Goal: Task Accomplishment & Management: Use online tool/utility

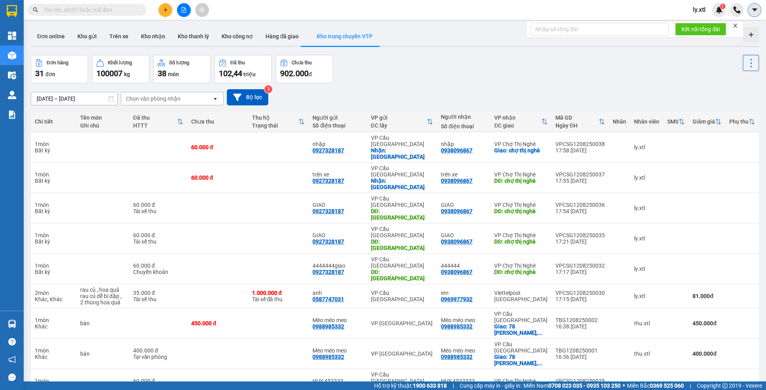
click at [749, 13] on button at bounding box center [754, 10] width 14 height 14
click at [686, 14] on span "ly.xtl" at bounding box center [698, 10] width 25 height 10
click at [704, 26] on span "Đăng xuất" at bounding box center [714, 24] width 33 height 9
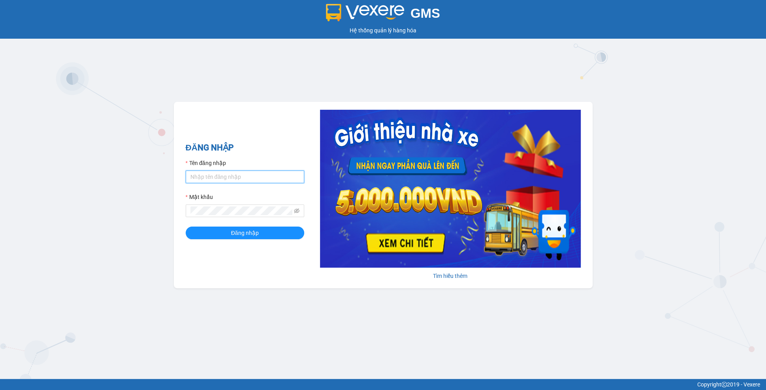
click at [254, 180] on input "Tên đăng nhập" at bounding box center [245, 177] width 118 height 13
paste input "test.viettanphat"
type input "test.viettanphat"
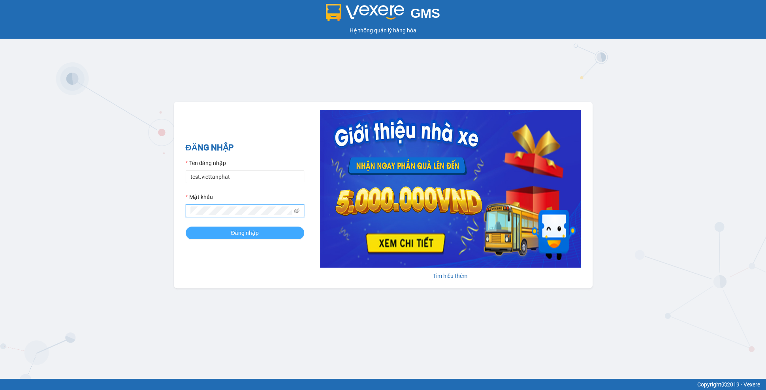
click at [237, 232] on span "Đăng nhập" at bounding box center [245, 233] width 28 height 9
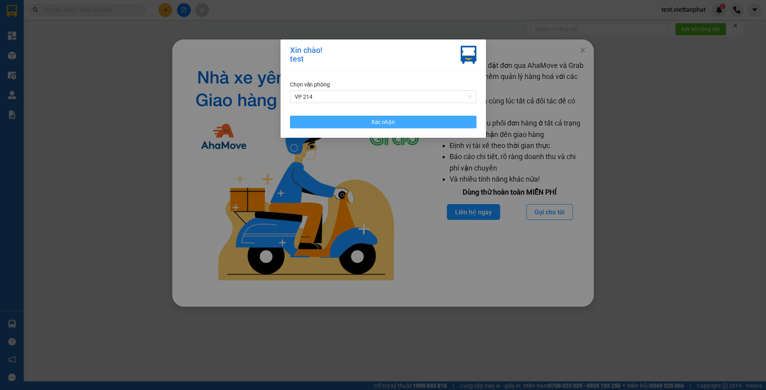
click at [370, 122] on button "Xác nhận" at bounding box center [383, 122] width 186 height 13
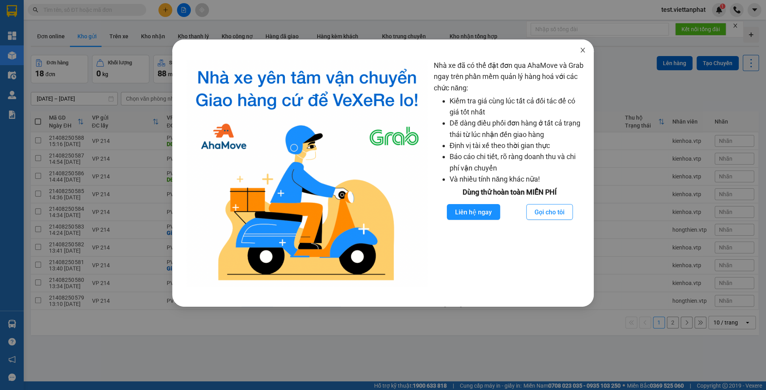
click at [584, 47] on icon "close" at bounding box center [582, 50] width 6 height 6
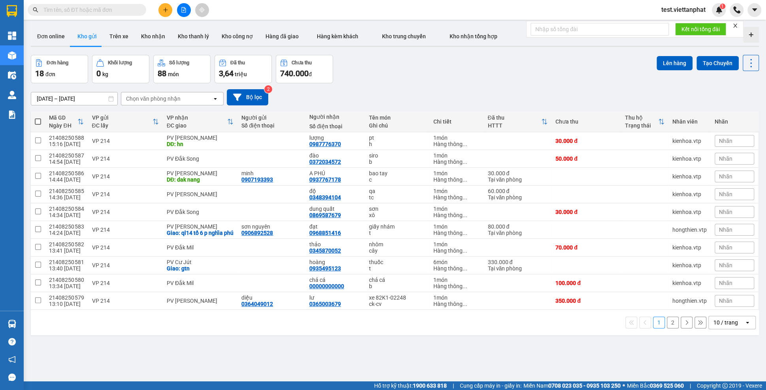
click at [74, 15] on span at bounding box center [87, 10] width 118 height 12
click at [75, 13] on input "text" at bounding box center [89, 10] width 93 height 9
paste input "BD08250231"
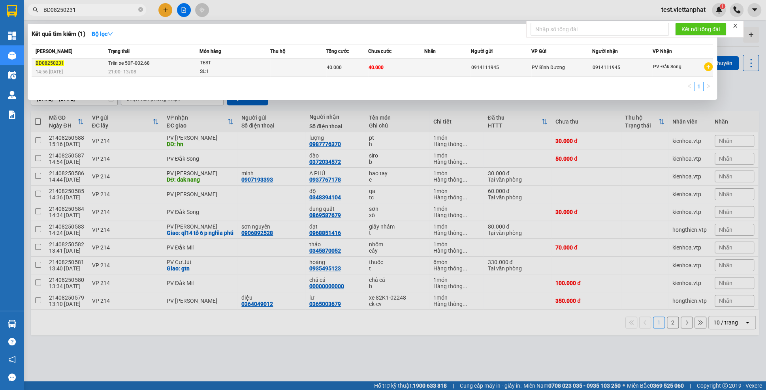
type input "BD08250231"
click at [176, 71] on div "21:00 - 13/08" at bounding box center [153, 72] width 91 height 9
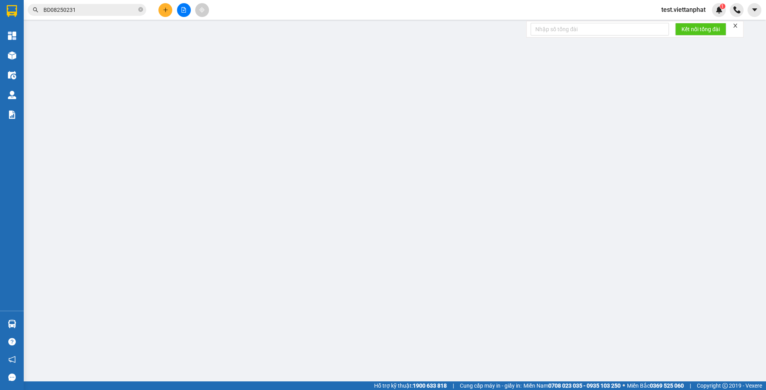
type input "2.000"
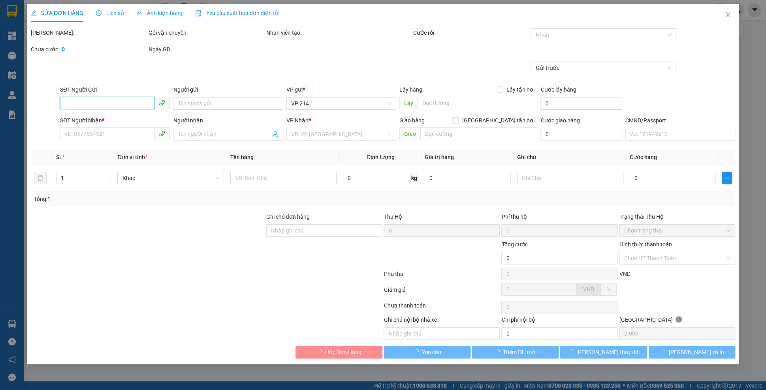
type input "0914111945"
type input "40.000"
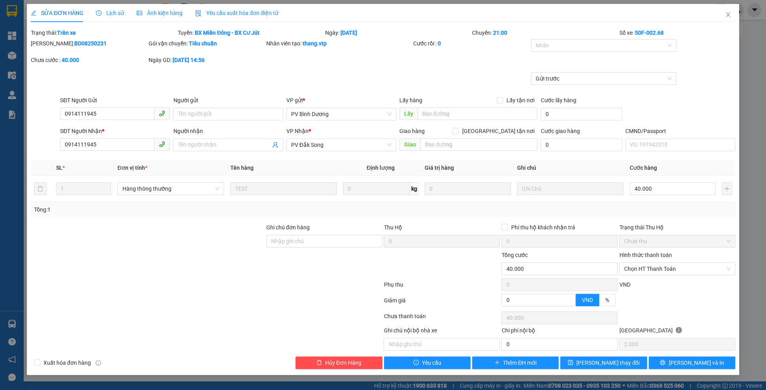
drag, startPoint x: 51, startPoint y: 46, endPoint x: 83, endPoint y: 49, distance: 31.8
click at [83, 49] on div "Mã ĐH: BD08250231" at bounding box center [89, 47] width 118 height 17
copy b "BD08250231"
drag, startPoint x: 79, startPoint y: 29, endPoint x: 58, endPoint y: 28, distance: 21.0
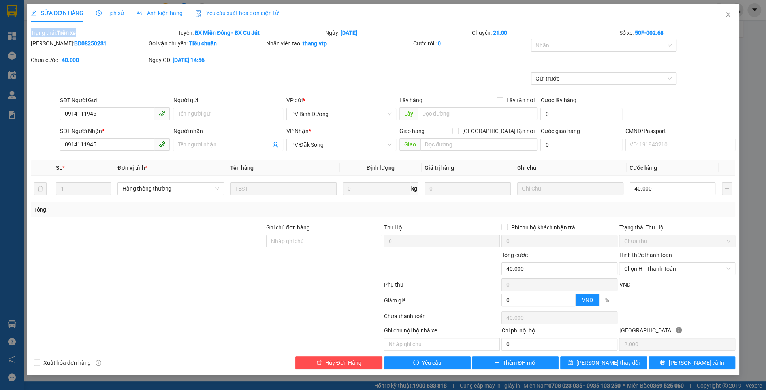
click at [58, 27] on div "SỬA ĐƠN HÀNG Lịch sử Ảnh kiện hàng Yêu cầu xuất hóa đơn điện tử Total Paid Fee …" at bounding box center [383, 186] width 704 height 365
drag, startPoint x: 278, startPoint y: 29, endPoint x: 188, endPoint y: 31, distance: 89.3
click at [188, 31] on div "Tuyến: BX Miền Đông - BX Cư Jút" at bounding box center [250, 32] width 147 height 9
copy div "n: BX Miền Đông - BX Cư Jút"
click at [728, 16] on icon "close" at bounding box center [727, 14] width 4 height 5
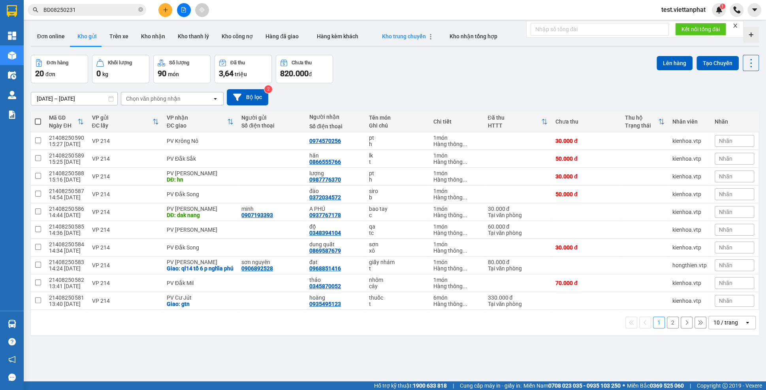
click at [428, 36] on icon "button" at bounding box center [431, 37] width 6 height 6
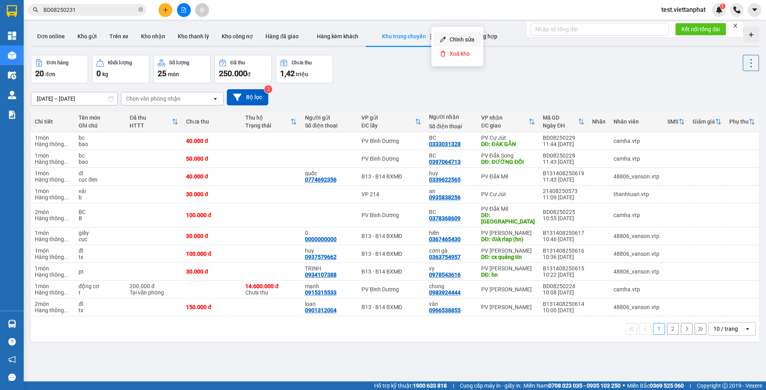
click at [438, 39] on li "Chỉnh sửa" at bounding box center [457, 39] width 47 height 14
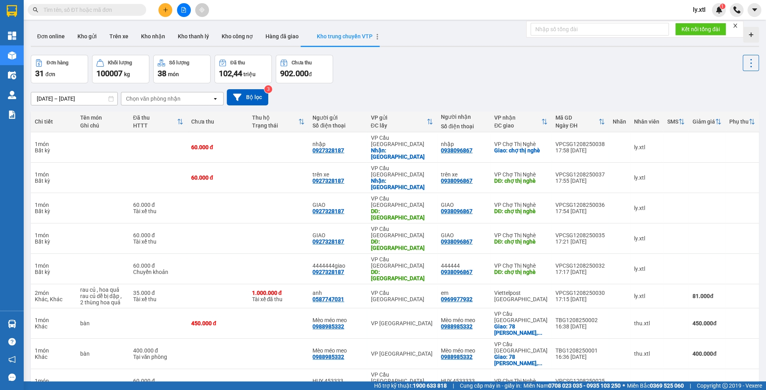
click at [374, 36] on icon "button" at bounding box center [377, 37] width 6 height 6
click at [384, 37] on li "Chỉnh sửa" at bounding box center [403, 39] width 47 height 14
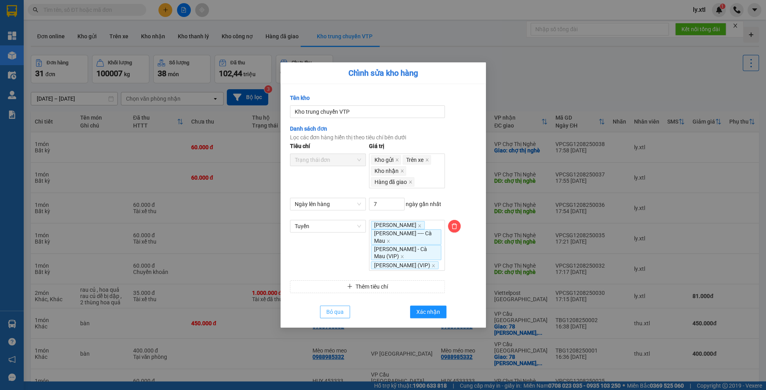
click at [345, 317] on button "Bỏ qua" at bounding box center [335, 312] width 30 height 13
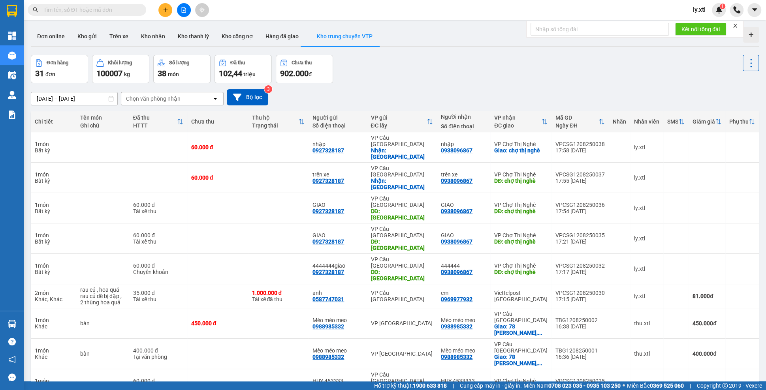
click at [691, 9] on span "ly.xtl" at bounding box center [698, 10] width 25 height 10
click at [701, 26] on span "Đăng xuất" at bounding box center [714, 24] width 33 height 9
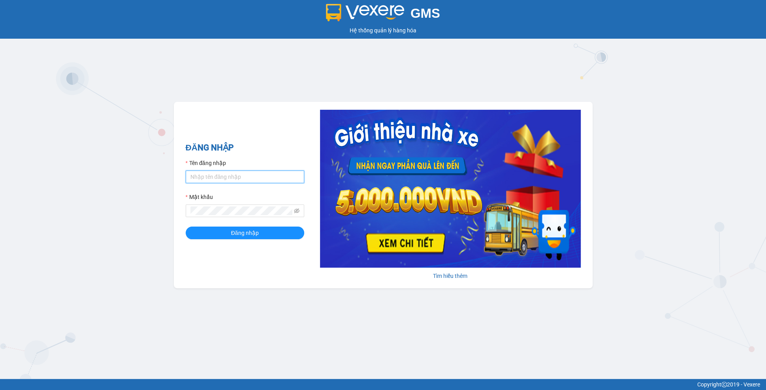
click at [216, 178] on input "Tên đăng nhập" at bounding box center [245, 177] width 118 height 13
type input "test.viettanphat"
click at [186, 227] on button "Đăng nhập" at bounding box center [245, 233] width 118 height 13
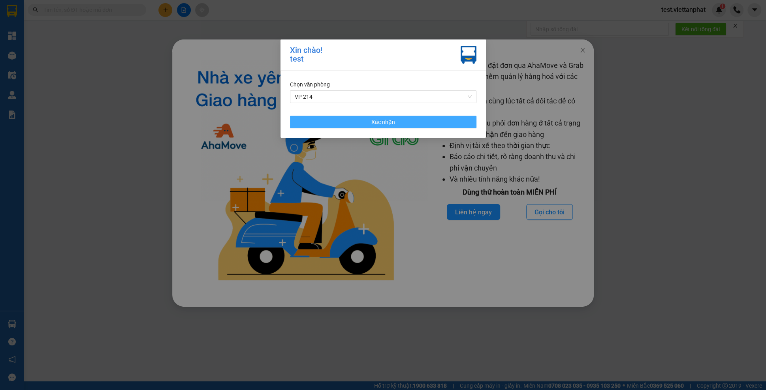
click at [405, 125] on button "Xác nhận" at bounding box center [383, 122] width 186 height 13
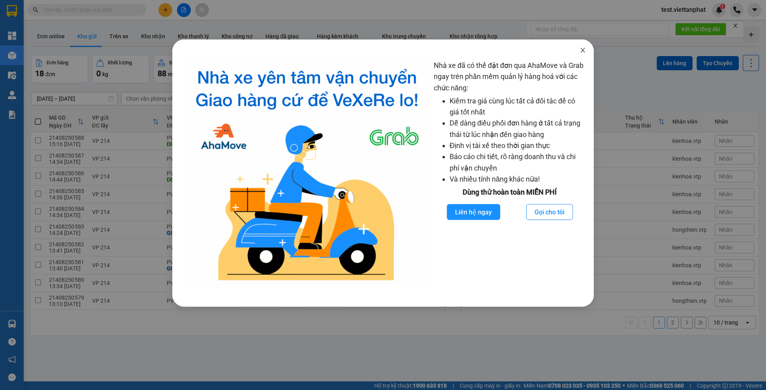
click at [578, 56] on span "Close" at bounding box center [582, 50] width 22 height 22
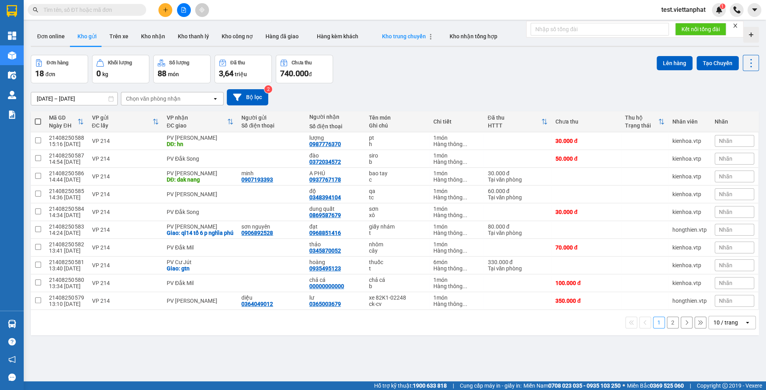
click at [428, 39] on icon "button" at bounding box center [431, 37] width 6 height 6
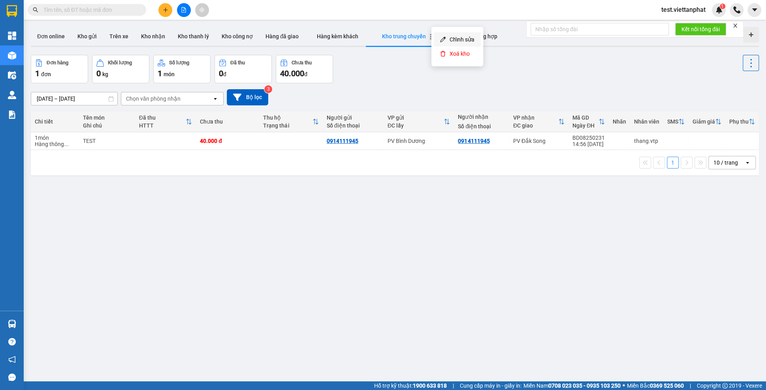
click at [436, 39] on li "Chỉnh sửa" at bounding box center [457, 39] width 47 height 14
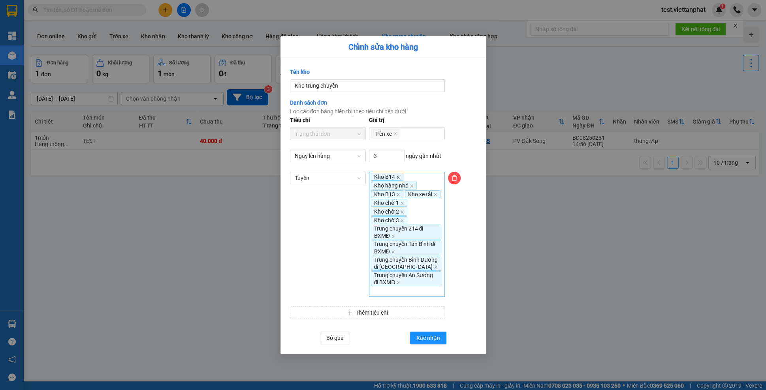
click at [399, 175] on icon "close" at bounding box center [398, 177] width 4 height 4
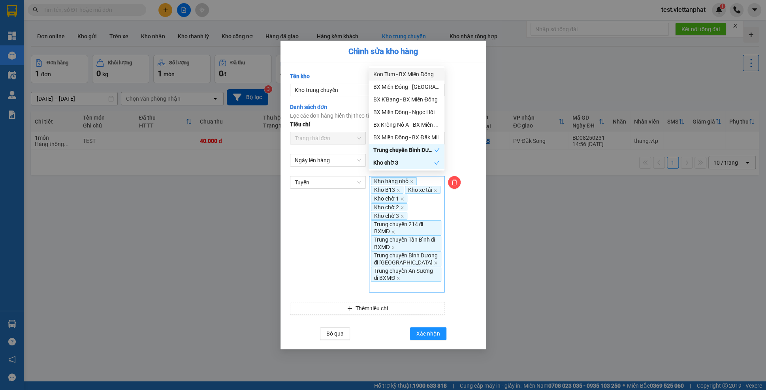
click at [411, 180] on span "Kho hàng nhỏ" at bounding box center [394, 181] width 46 height 8
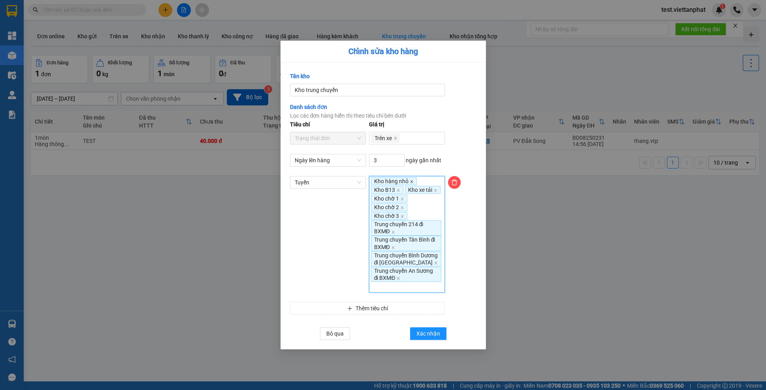
click at [412, 180] on icon "close" at bounding box center [411, 182] width 4 height 4
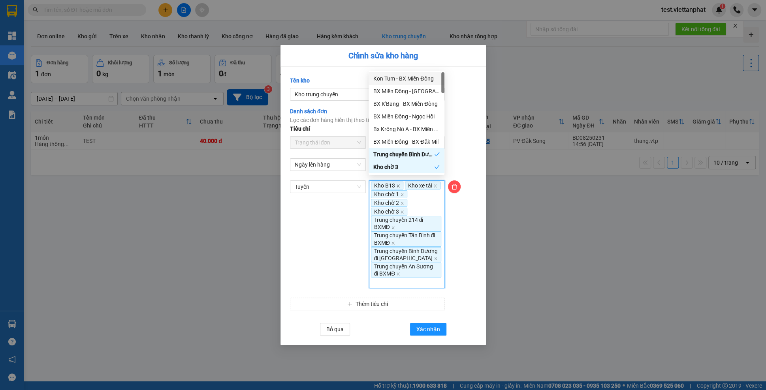
click at [400, 184] on icon "close" at bounding box center [398, 186] width 4 height 4
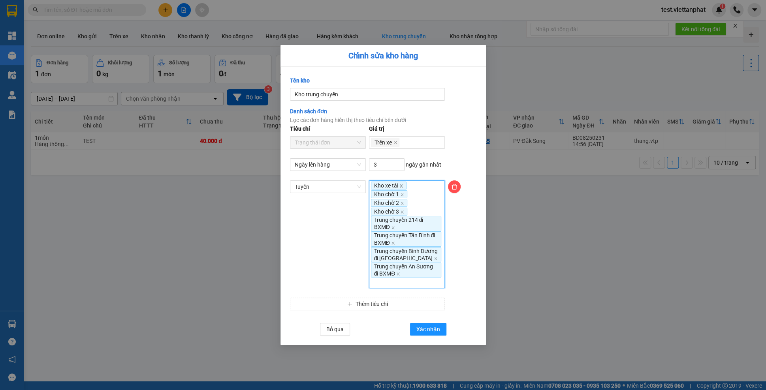
click at [401, 188] on icon "close" at bounding box center [401, 186] width 4 height 4
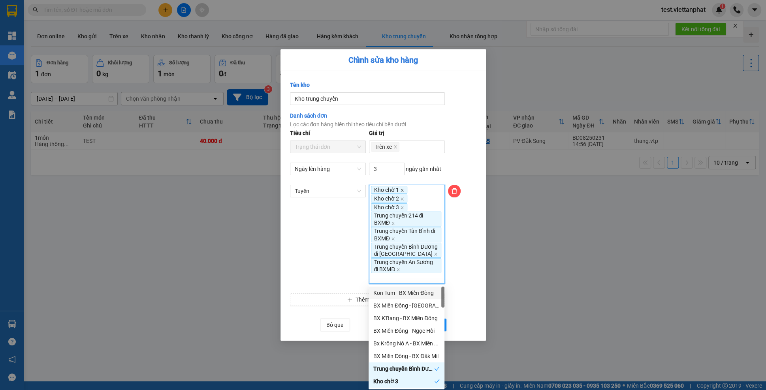
click at [401, 190] on icon "close" at bounding box center [402, 190] width 4 height 4
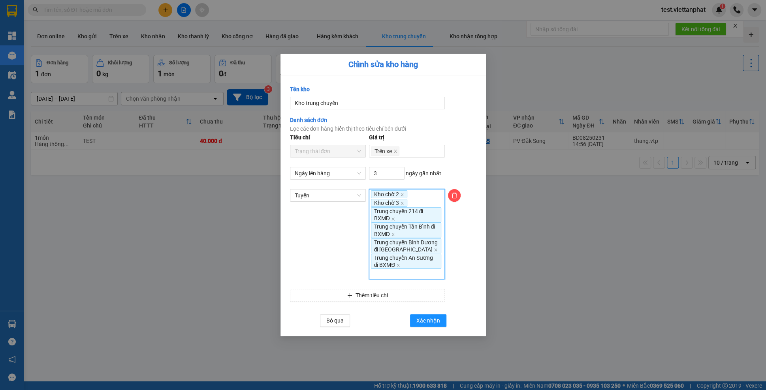
click at [405, 195] on span "Kho chờ 2" at bounding box center [389, 194] width 36 height 8
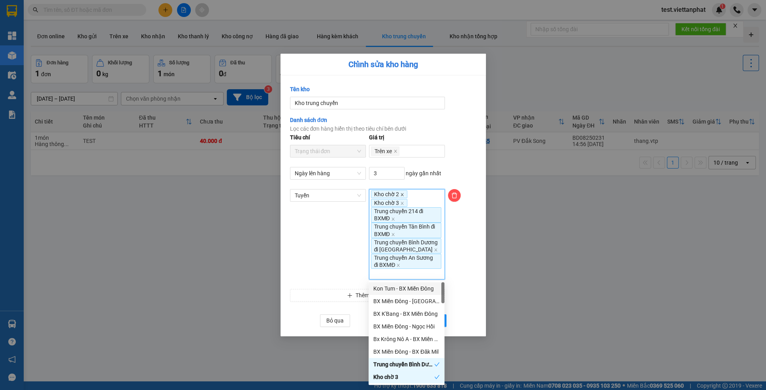
click at [403, 195] on icon "close" at bounding box center [402, 195] width 4 height 4
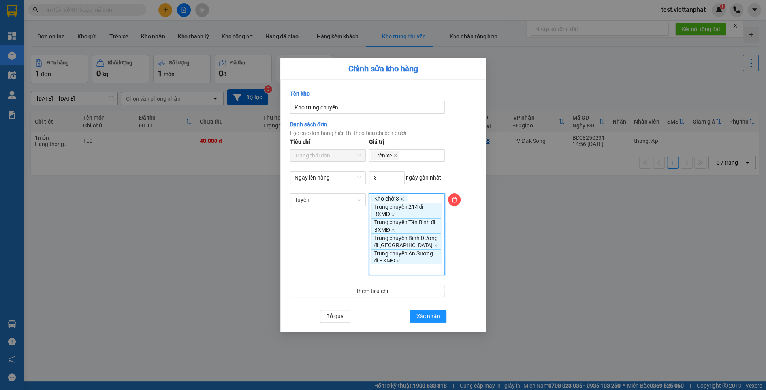
click at [404, 199] on icon "close" at bounding box center [402, 199] width 4 height 4
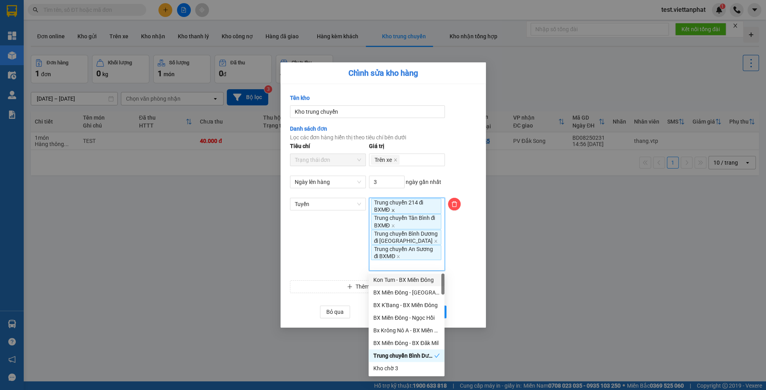
click at [393, 209] on icon "close" at bounding box center [393, 210] width 4 height 4
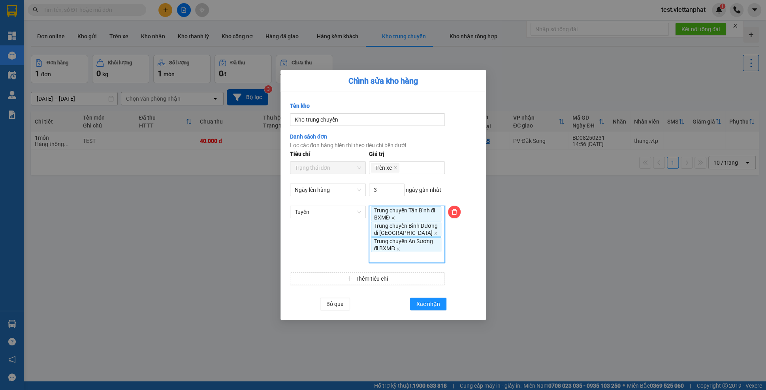
click at [392, 216] on icon "close" at bounding box center [393, 218] width 4 height 4
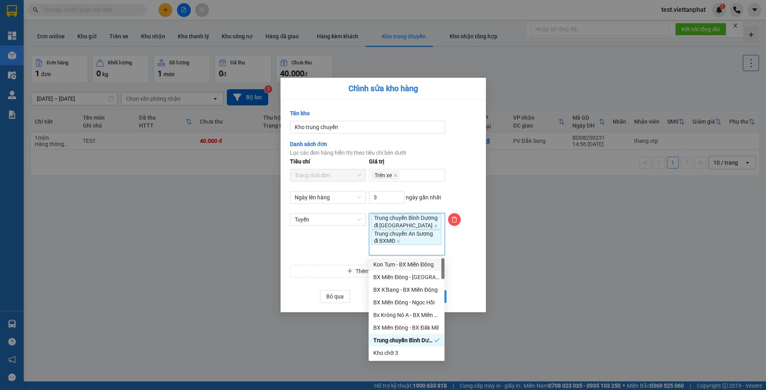
click at [419, 225] on span "Trung chuyển Bình Dương đi BXMĐ" at bounding box center [406, 221] width 70 height 15
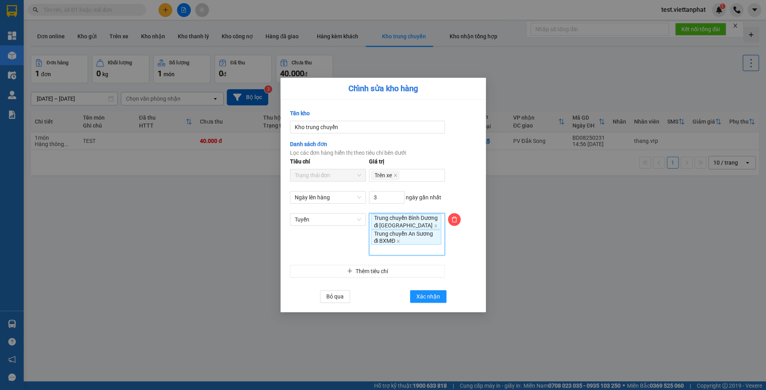
click at [434, 227] on icon "close" at bounding box center [436, 226] width 4 height 4
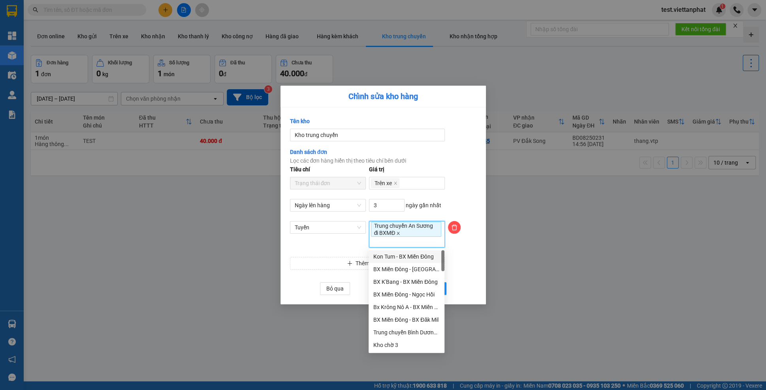
click at [398, 232] on icon "close" at bounding box center [398, 233] width 4 height 4
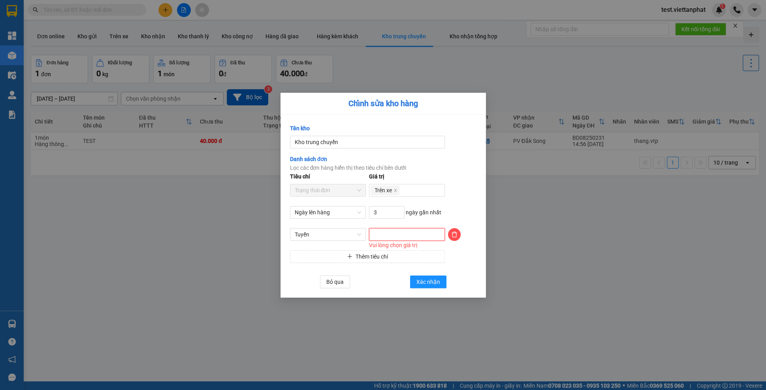
click at [399, 234] on div at bounding box center [407, 234] width 72 height 9
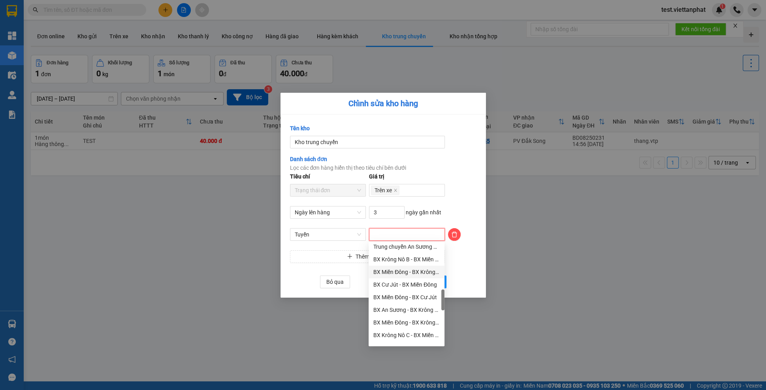
scroll to position [255, 0]
click at [405, 300] on div "BX Miền Đông - BX Cư Jút" at bounding box center [406, 298] width 66 height 9
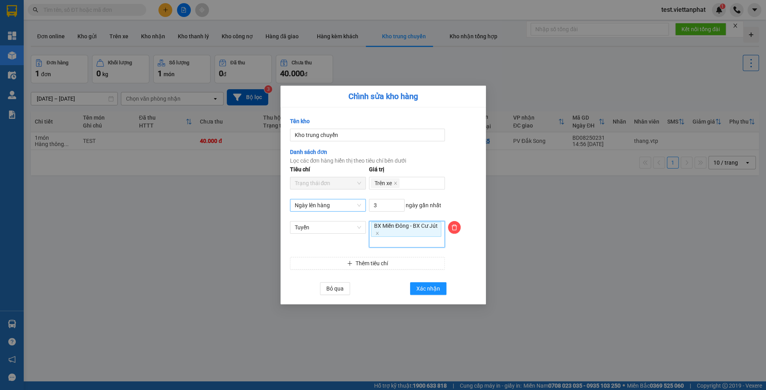
click at [298, 203] on span "Ngày lên hàng" at bounding box center [328, 205] width 66 height 12
click at [301, 268] on button "Thêm tiêu chí" at bounding box center [367, 263] width 155 height 13
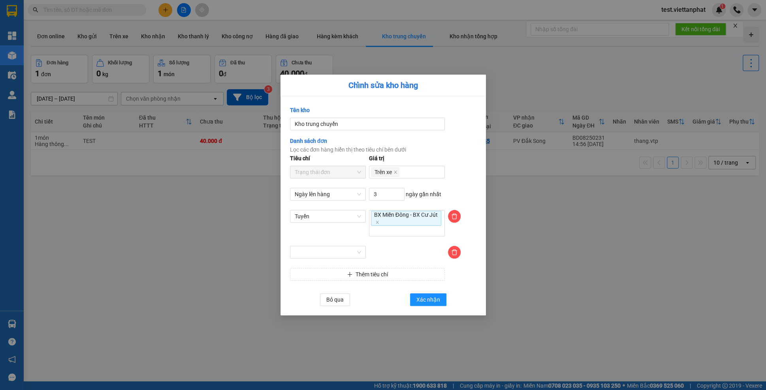
click at [374, 246] on div at bounding box center [406, 257] width 79 height 22
click at [450, 252] on span "delete" at bounding box center [454, 252] width 12 height 6
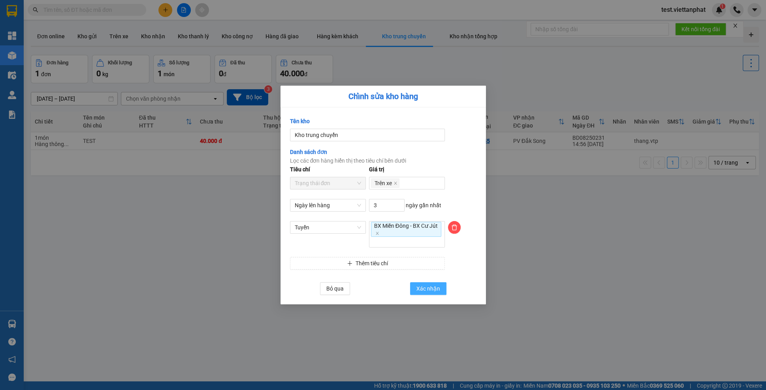
click at [437, 291] on span "Xác nhận" at bounding box center [428, 288] width 24 height 9
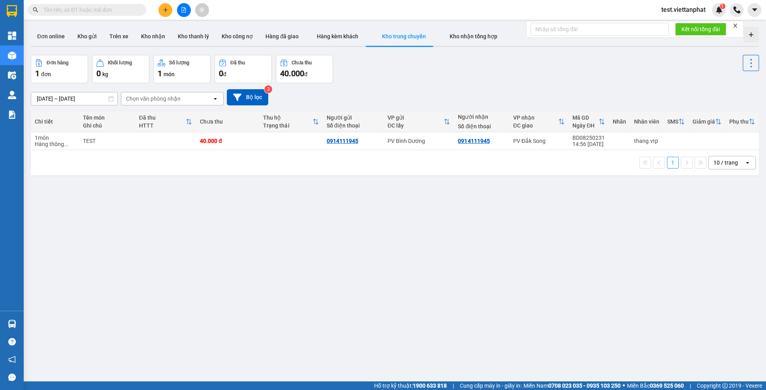
click at [302, 193] on div "ver 1.8.138 Đơn online Kho gửi Trên xe Kho nhận Kho thanh lý Kho công nợ Hàng đ…" at bounding box center [395, 219] width 734 height 390
click at [427, 38] on button "Kho trung chuyển" at bounding box center [404, 36] width 68 height 19
click at [418, 66] on div "Đơn hàng 1 đơn Khối lượng 0 kg Số lượng 1 món Đã thu 0 đ Chưa thu 40.000 đ" at bounding box center [395, 69] width 728 height 28
click at [430, 39] on icon "button" at bounding box center [431, 37] width 2 height 6
click at [436, 39] on li "Chỉnh sửa" at bounding box center [457, 39] width 47 height 14
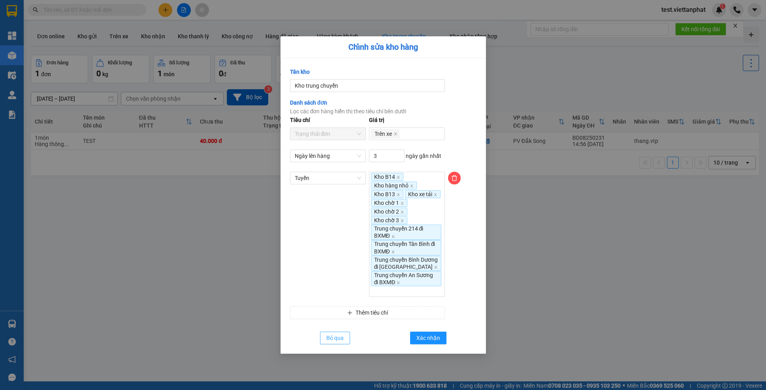
click at [331, 342] on span "Bỏ qua" at bounding box center [334, 338] width 17 height 9
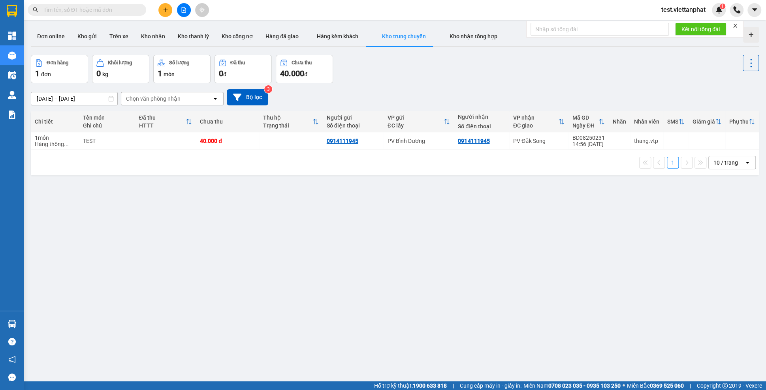
click at [427, 38] on button "Kho trung chuyển" at bounding box center [404, 36] width 68 height 19
click at [428, 36] on icon "button" at bounding box center [431, 37] width 6 height 6
click at [437, 39] on li "Chỉnh sửa" at bounding box center [457, 39] width 47 height 14
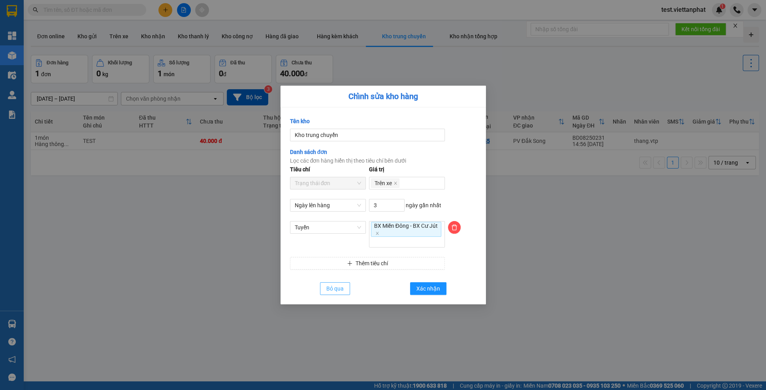
click at [338, 290] on span "Bỏ qua" at bounding box center [334, 288] width 17 height 9
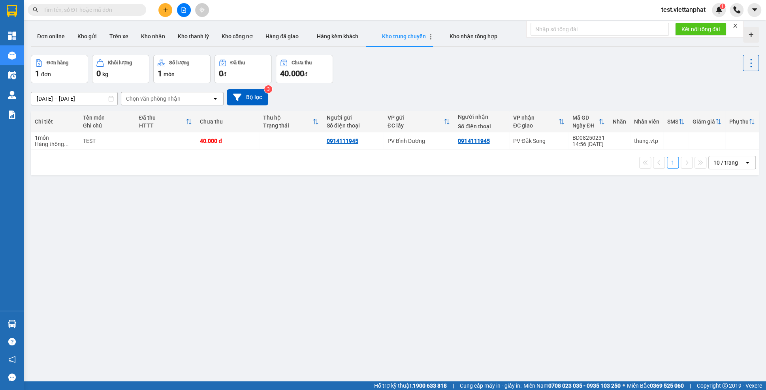
click at [430, 36] on icon "button" at bounding box center [431, 37] width 2 height 6
click at [444, 41] on icon "Menu" at bounding box center [443, 40] width 6 height 6
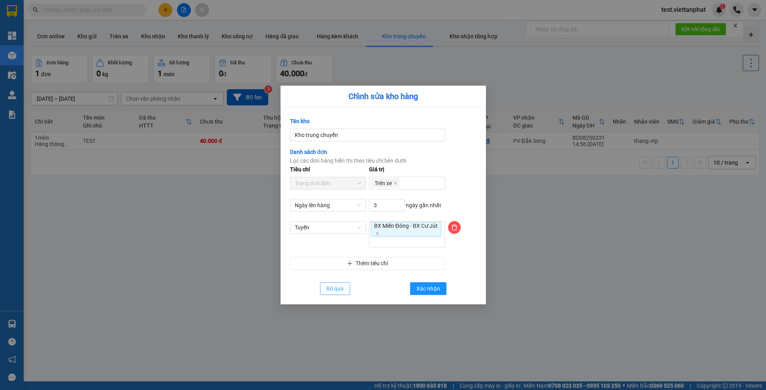
click at [326, 293] on button "Bỏ qua" at bounding box center [335, 288] width 30 height 13
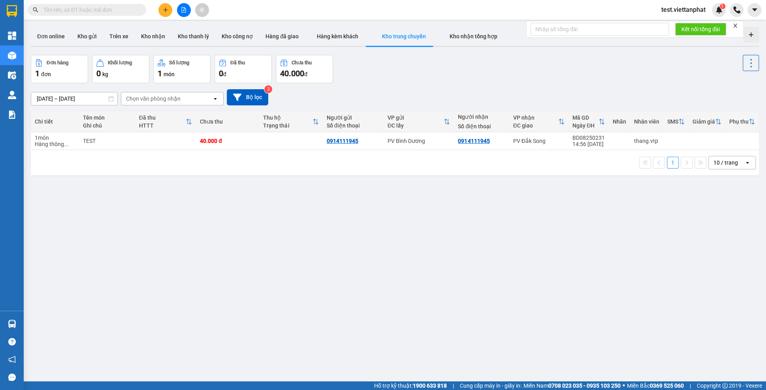
click at [368, 282] on div "ver 1.8.138 Đơn online Kho gửi Trên xe Kho nhận Kho thanh lý Kho công nợ Hàng đ…" at bounding box center [395, 219] width 734 height 390
click at [617, 141] on td at bounding box center [618, 141] width 21 height 18
click at [428, 35] on icon "button" at bounding box center [431, 37] width 6 height 6
click at [456, 39] on span "Chỉnh sửa" at bounding box center [461, 40] width 25 height 8
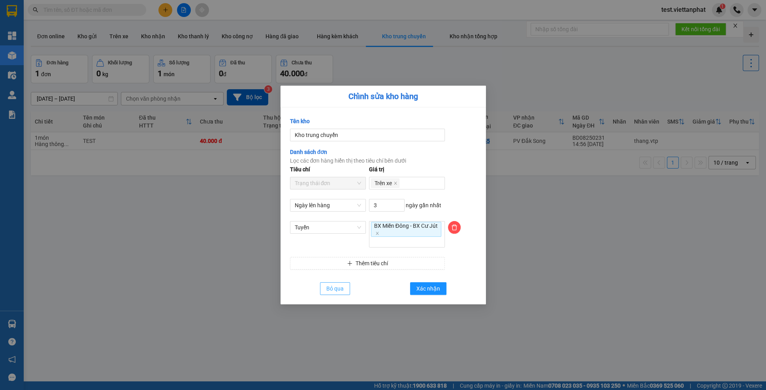
click at [339, 286] on span "Bỏ qua" at bounding box center [334, 288] width 17 height 9
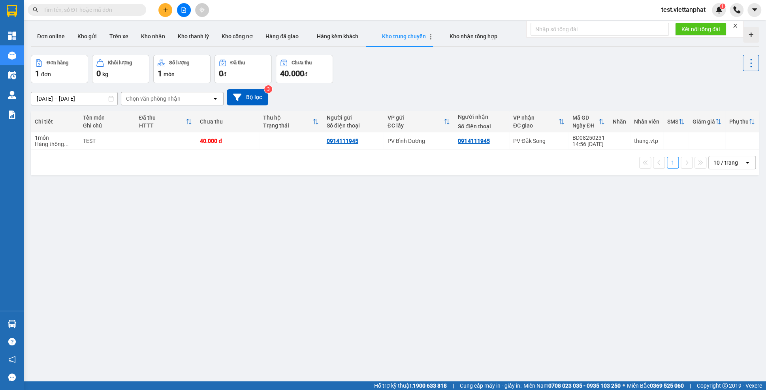
click at [428, 34] on icon "button" at bounding box center [431, 37] width 6 height 6
click at [440, 36] on div "Chỉnh sửa" at bounding box center [457, 40] width 34 height 8
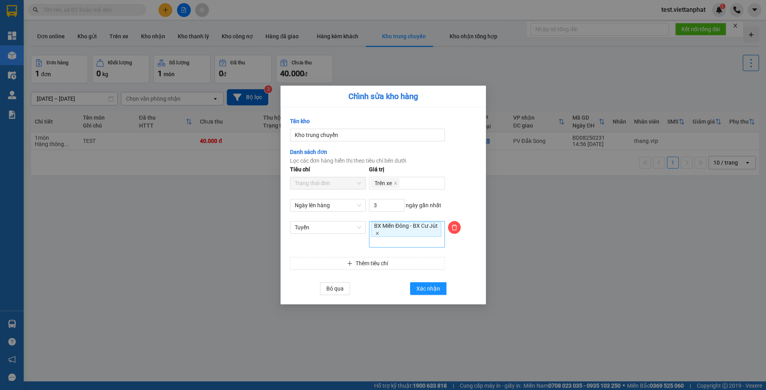
click at [378, 234] on icon "close" at bounding box center [376, 233] width 3 height 3
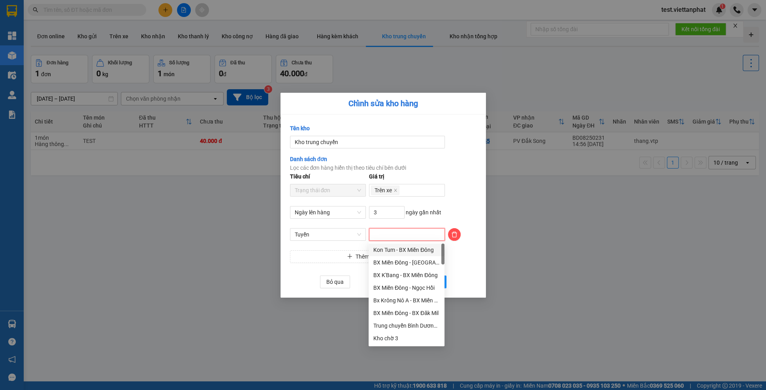
click at [386, 235] on div at bounding box center [407, 234] width 72 height 9
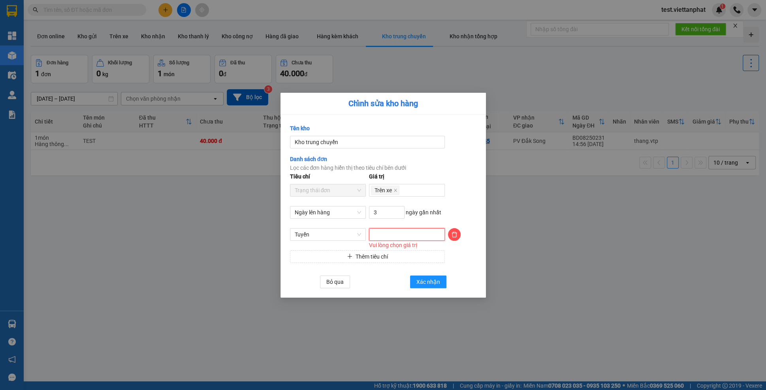
click at [389, 234] on div at bounding box center [407, 234] width 72 height 9
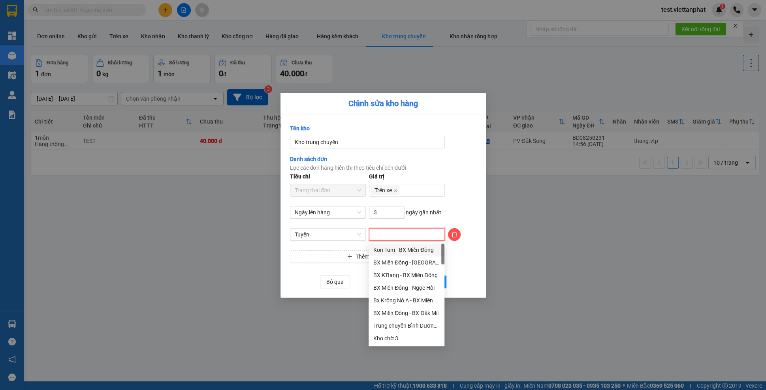
click at [395, 249] on div "Kon Tum - BX Miền Đông" at bounding box center [406, 250] width 66 height 9
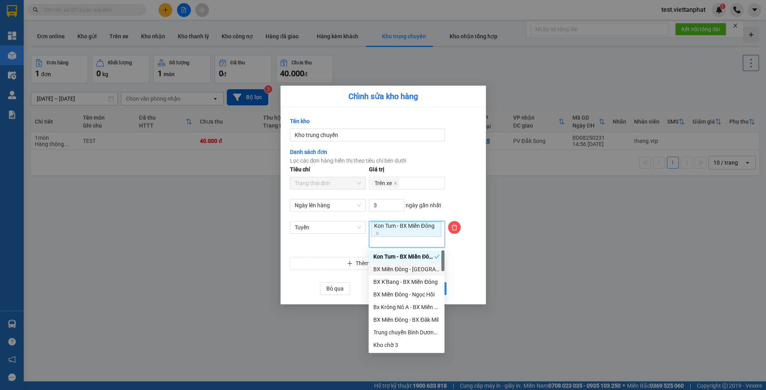
click at [474, 269] on form "652 Tên kho Kho trung chuyển Danh sách đơn Lọc các đơn hàng hiển thị theo tiêu …" at bounding box center [383, 206] width 186 height 178
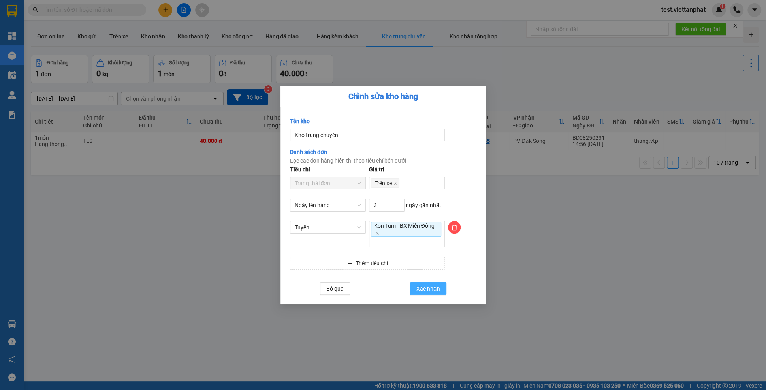
click at [413, 293] on button "Xác nhận" at bounding box center [428, 288] width 36 height 13
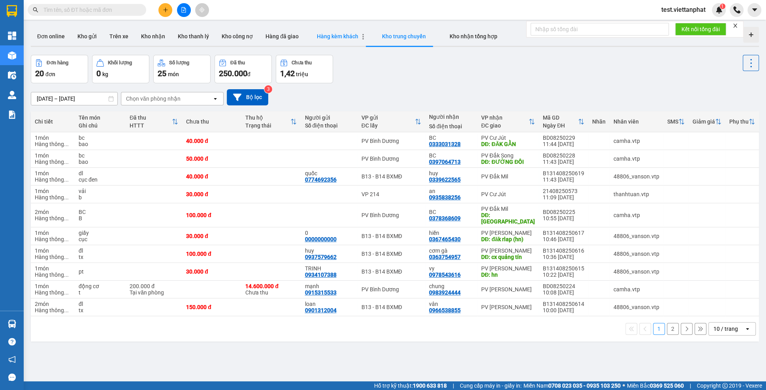
click at [326, 39] on span "Hàng kèm khách" at bounding box center [337, 36] width 41 height 6
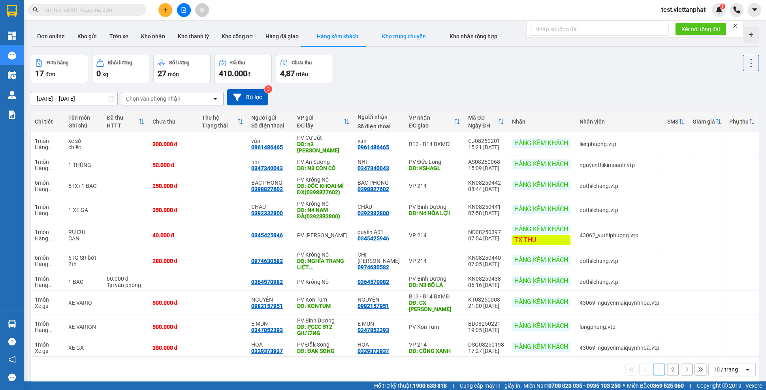
click at [399, 42] on button "Kho trung chuyển" at bounding box center [404, 36] width 68 height 19
type input "10/08/2025 – 13/08/2025"
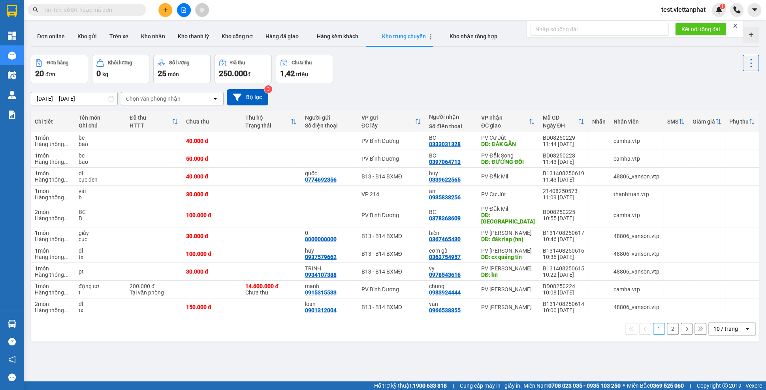
click at [428, 38] on icon "button" at bounding box center [431, 37] width 6 height 6
click at [434, 41] on li "Chỉnh sửa" at bounding box center [457, 39] width 47 height 14
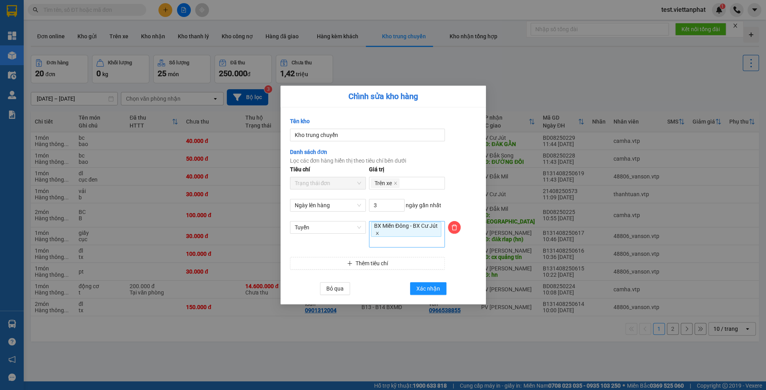
click at [379, 234] on icon "close" at bounding box center [377, 233] width 4 height 4
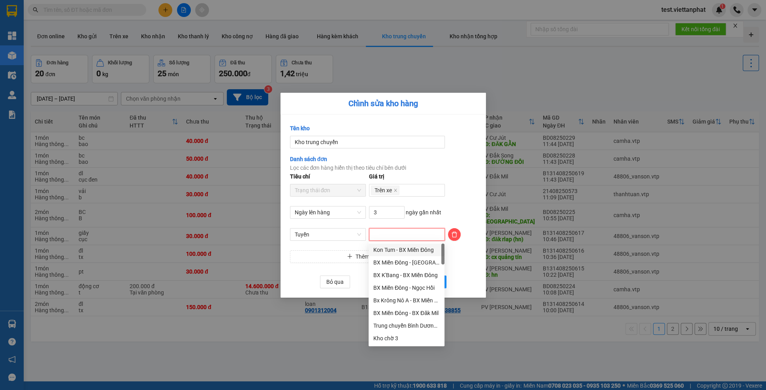
click at [387, 235] on div at bounding box center [407, 234] width 72 height 9
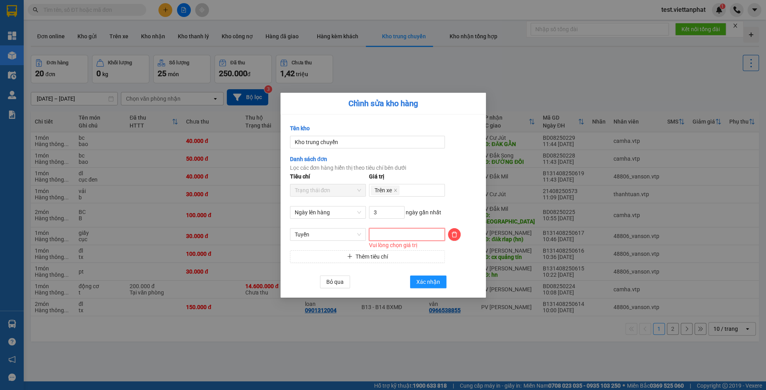
click at [388, 236] on div at bounding box center [407, 234] width 72 height 9
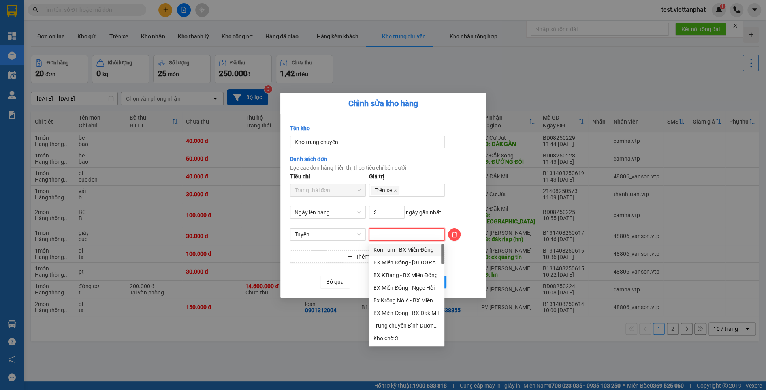
click at [450, 171] on div "Lọc các đơn hàng hiển thị theo tiêu chí bên dưới" at bounding box center [383, 167] width 186 height 9
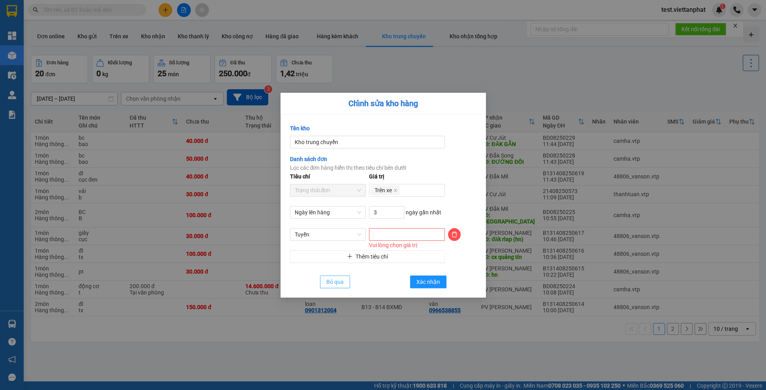
click at [338, 288] on button "Bỏ qua" at bounding box center [335, 282] width 30 height 13
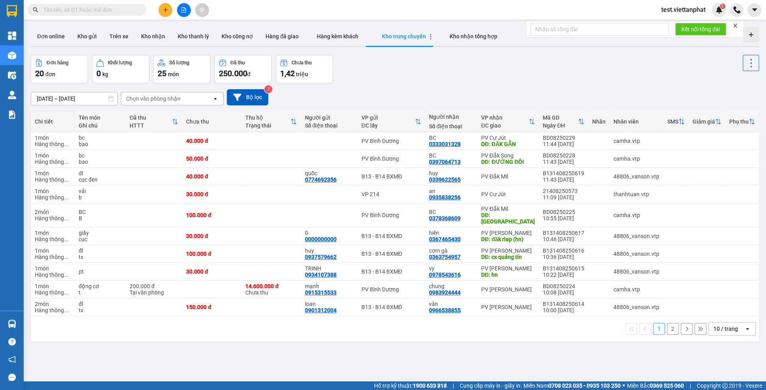
click at [428, 36] on icon "button" at bounding box center [431, 37] width 6 height 6
click at [437, 41] on li "Chỉnh sửa" at bounding box center [457, 39] width 47 height 14
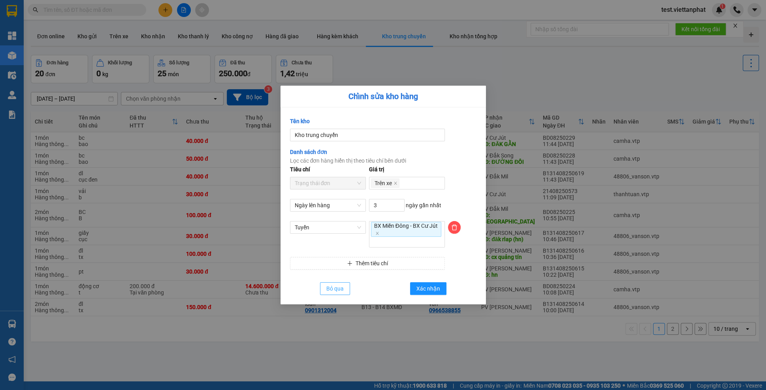
click at [339, 290] on span "Bỏ qua" at bounding box center [334, 288] width 17 height 9
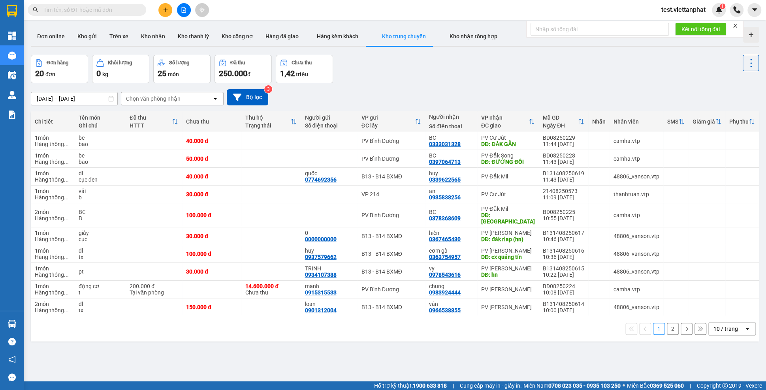
click at [58, 15] on span at bounding box center [87, 10] width 118 height 12
click at [58, 11] on input "text" at bounding box center [89, 10] width 93 height 9
click at [56, 37] on button "Đơn online" at bounding box center [51, 36] width 40 height 19
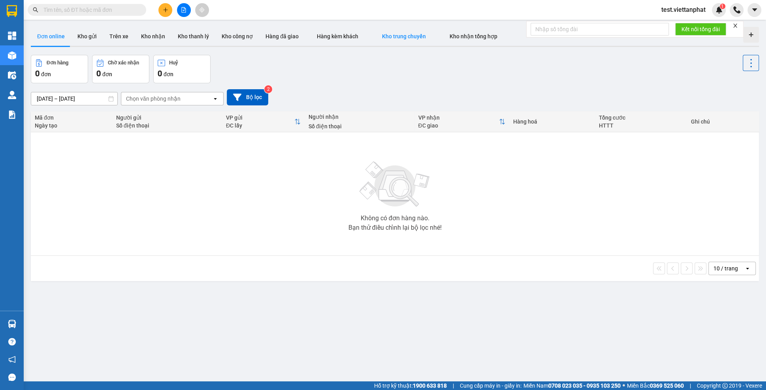
click at [393, 32] on button "Kho trung chuyển" at bounding box center [404, 36] width 68 height 19
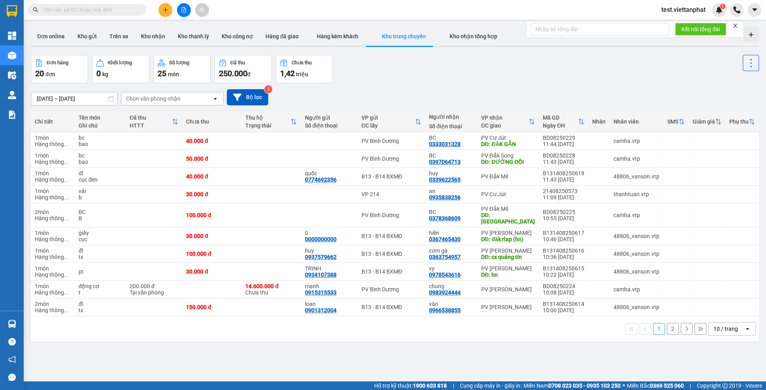
click at [698, 11] on span "test.viettanphat" at bounding box center [683, 10] width 57 height 10
click at [673, 28] on span "Đăng xuất" at bounding box center [685, 24] width 41 height 9
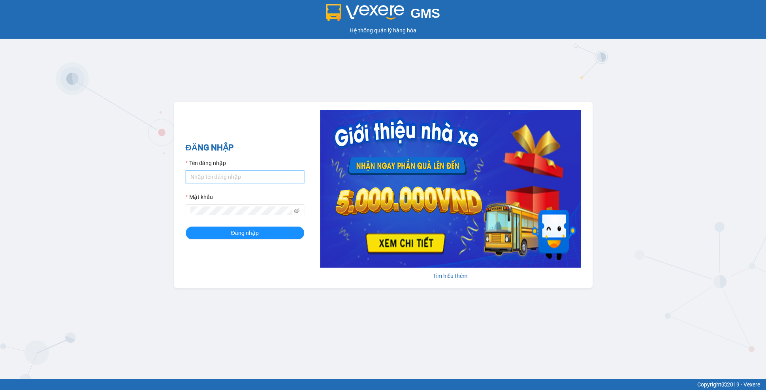
click at [217, 181] on input "Tên đăng nhập" at bounding box center [245, 177] width 118 height 13
type input "ly.xtl"
click at [186, 227] on button "Đăng nhập" at bounding box center [245, 233] width 118 height 13
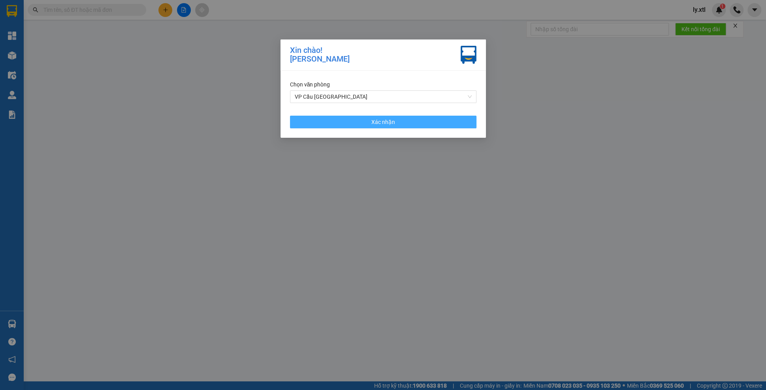
click at [383, 118] on span "Xác nhận" at bounding box center [383, 122] width 24 height 9
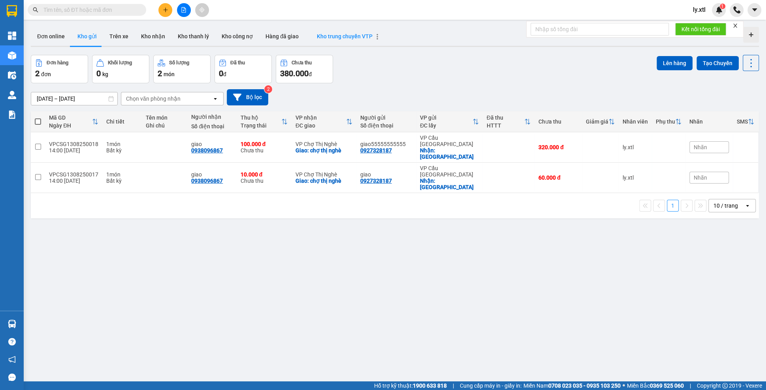
click at [374, 38] on icon "button" at bounding box center [377, 37] width 6 height 6
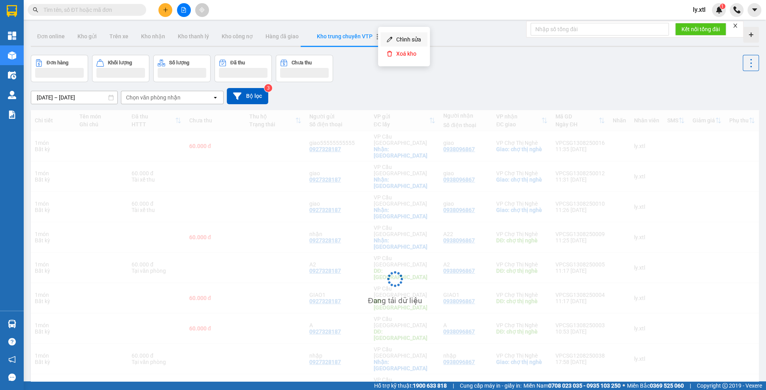
click at [390, 39] on icon "Menu" at bounding box center [390, 40] width 6 height 6
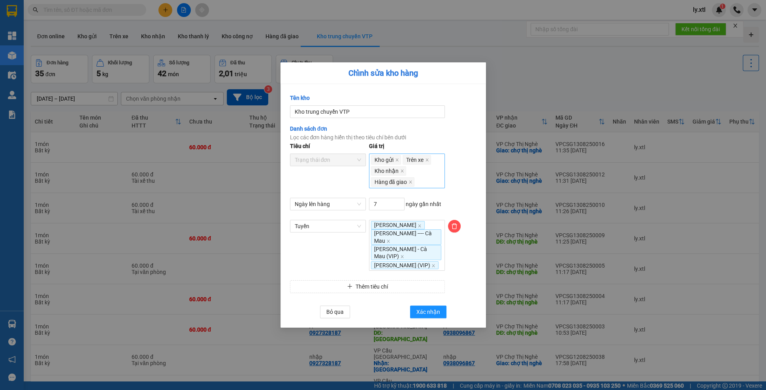
click at [426, 175] on div "Kho gửi Trên xe Kho nhận Hàng đã giao" at bounding box center [407, 170] width 72 height 33
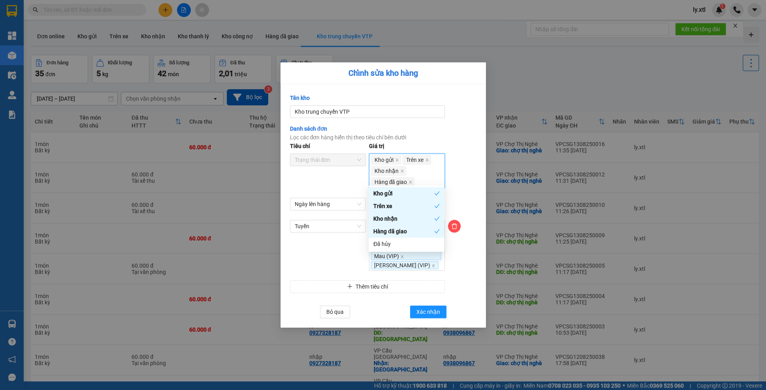
click at [460, 154] on div at bounding box center [462, 175] width 32 height 46
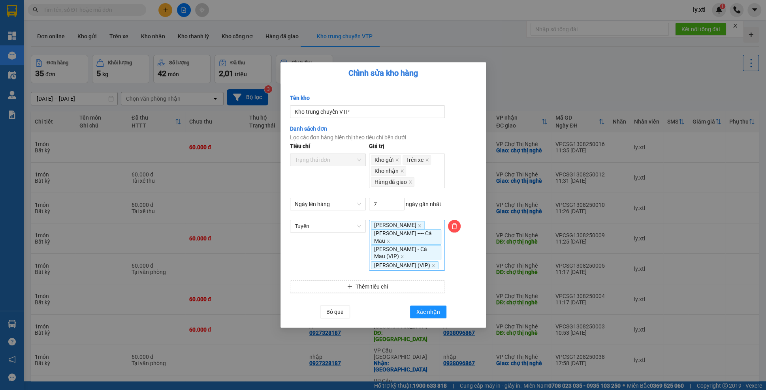
click at [399, 270] on div "[PERSON_NAME] ---- [PERSON_NAME] (VIP) [PERSON_NAME] (VIP)" at bounding box center [407, 245] width 72 height 49
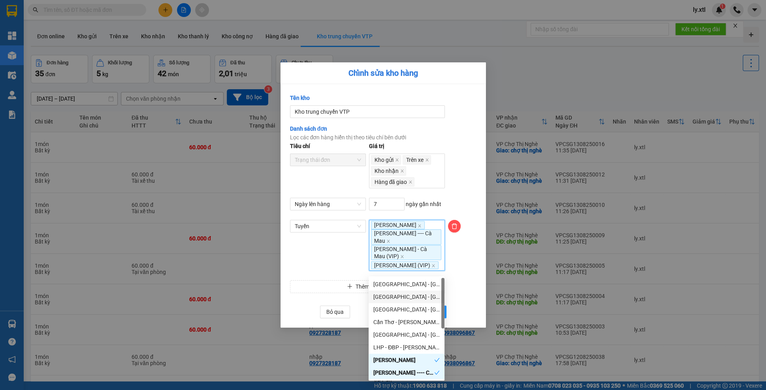
click at [471, 185] on div at bounding box center [462, 175] width 32 height 46
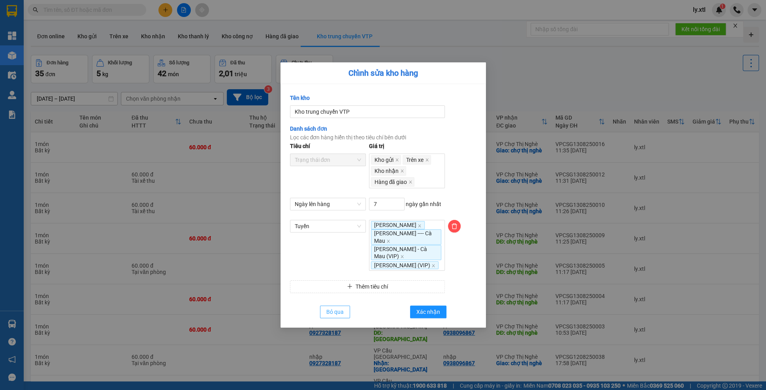
click at [331, 313] on span "Bỏ qua" at bounding box center [334, 312] width 17 height 9
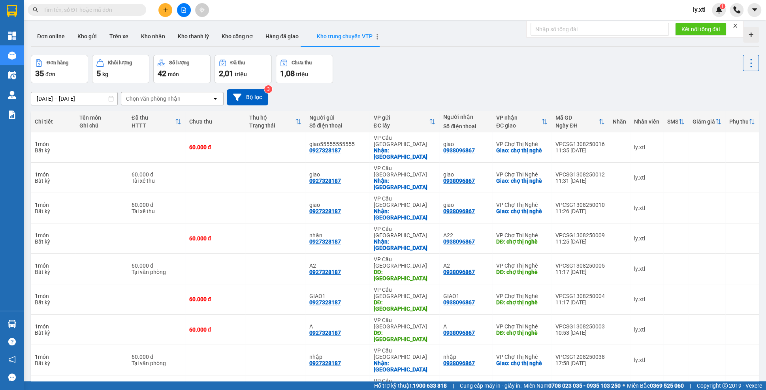
click at [374, 36] on icon "button" at bounding box center [377, 37] width 6 height 6
click at [387, 40] on icon "Menu" at bounding box center [390, 40] width 6 height 6
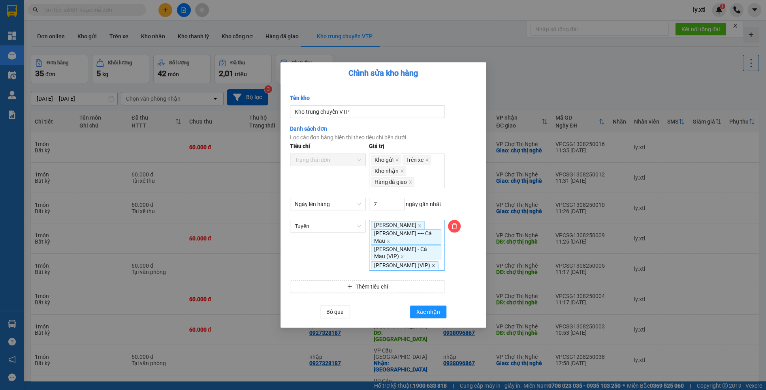
click at [431, 264] on icon "close" at bounding box center [433, 266] width 4 height 4
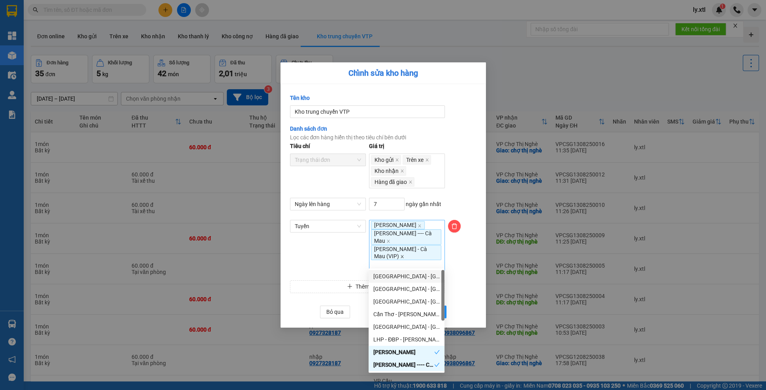
click at [400, 255] on icon "close" at bounding box center [402, 257] width 4 height 4
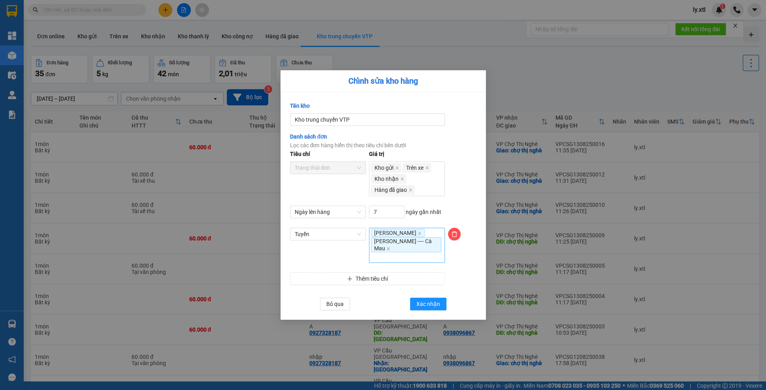
click at [390, 248] on icon "close" at bounding box center [388, 249] width 4 height 4
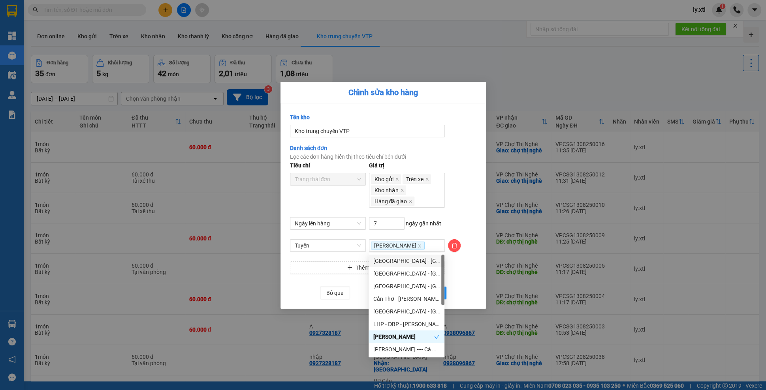
click at [453, 210] on div at bounding box center [462, 194] width 32 height 46
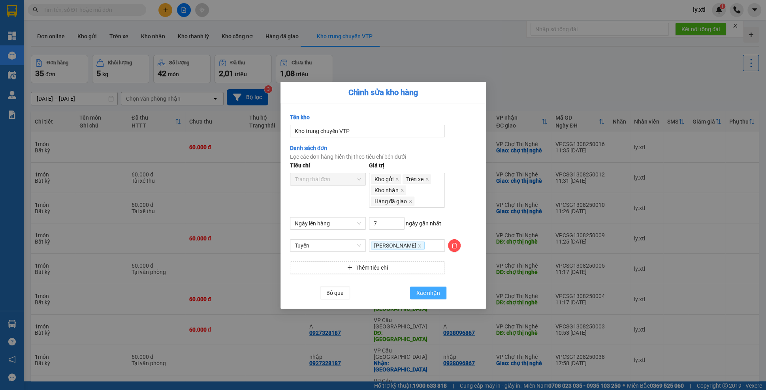
click at [429, 289] on span "Xác nhận" at bounding box center [428, 293] width 24 height 9
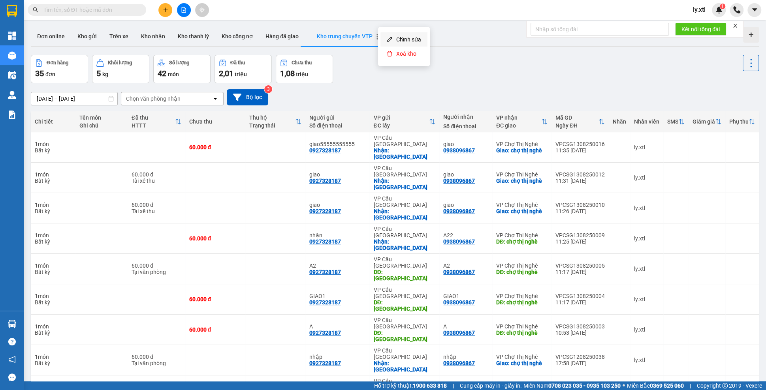
click at [385, 39] on li "Chỉnh sửa" at bounding box center [403, 39] width 47 height 14
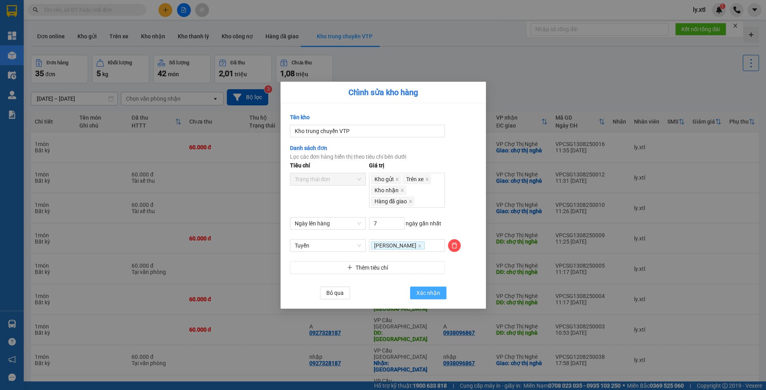
click at [426, 290] on span "Xác nhận" at bounding box center [428, 293] width 24 height 9
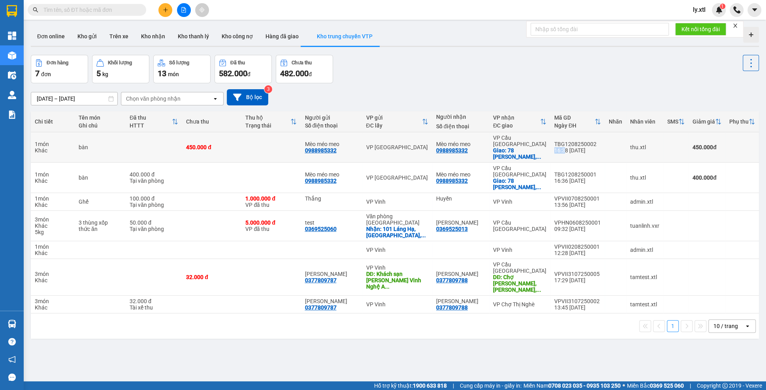
drag, startPoint x: 598, startPoint y: 139, endPoint x: 561, endPoint y: 144, distance: 37.4
click at [561, 144] on td "TBG1208250002 16:38 12/08" at bounding box center [577, 147] width 54 height 30
click at [320, 347] on div "ver 1.8.138 Đơn online Kho gửi Trên xe Kho nhận Kho thanh lý Kho công nợ Hàng đ…" at bounding box center [395, 219] width 734 height 390
drag, startPoint x: 604, startPoint y: 139, endPoint x: 562, endPoint y: 139, distance: 42.2
click at [562, 139] on tr "1 món Khác bàn 450.000 đ Mèo méo meo 0988985332 VP Hải Phòng Mèo méo meo 098898…" at bounding box center [395, 147] width 728 height 30
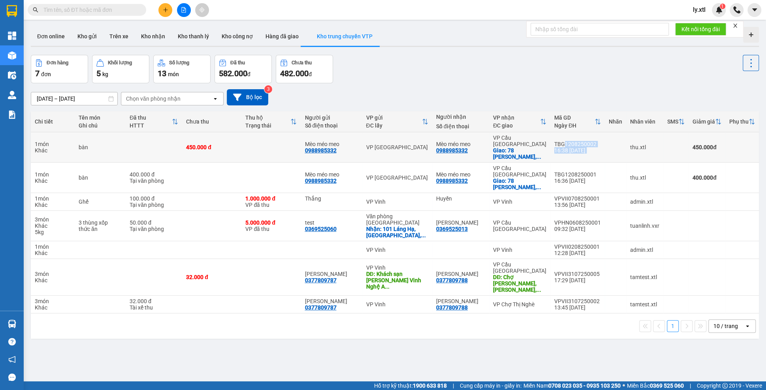
click at [559, 147] on div "16:38 [DATE]" at bounding box center [577, 150] width 47 height 6
drag, startPoint x: 548, startPoint y: 137, endPoint x: 593, endPoint y: 141, distance: 45.6
click at [593, 141] on td "TBG1208250002 16:38 12/08" at bounding box center [577, 147] width 54 height 30
copy div "TBG1208250002"
click at [115, 138] on td "bàn" at bounding box center [100, 147] width 51 height 30
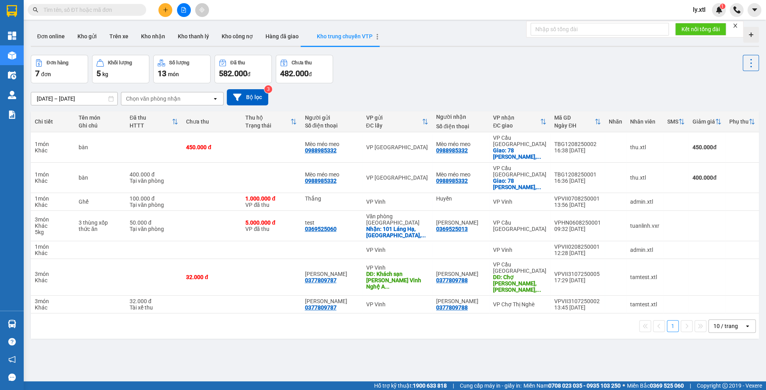
click at [374, 38] on icon "button" at bounding box center [377, 37] width 6 height 6
click at [386, 40] on li "Chỉnh sửa" at bounding box center [403, 39] width 47 height 14
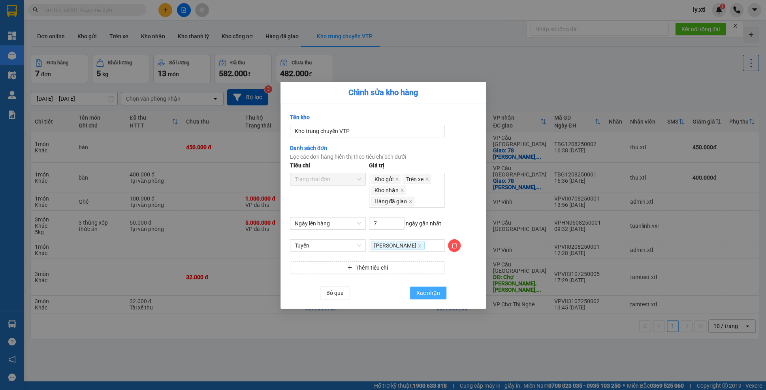
click at [427, 291] on span "Xác nhận" at bounding box center [428, 293] width 24 height 9
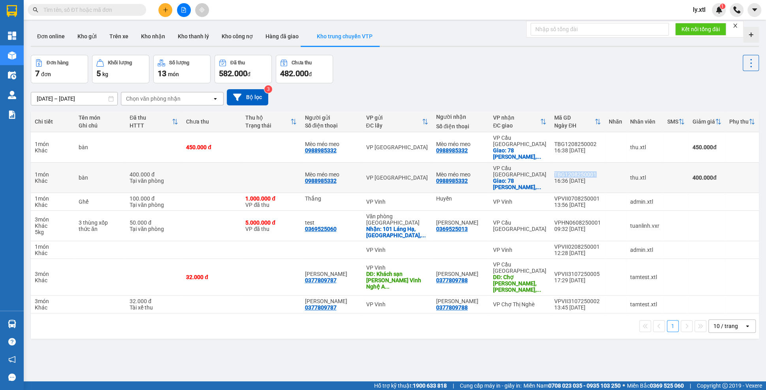
drag, startPoint x: 598, startPoint y: 163, endPoint x: 550, endPoint y: 166, distance: 47.9
click at [554, 171] on div "TBG1208250001" at bounding box center [577, 174] width 47 height 6
copy div "TBG1208250001"
drag, startPoint x: 550, startPoint y: 268, endPoint x: 597, endPoint y: 269, distance: 47.4
click at [597, 298] on div "VPVII3107250002" at bounding box center [577, 301] width 47 height 6
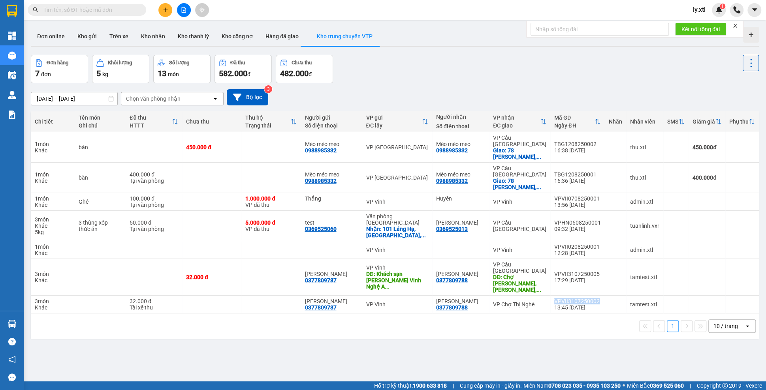
copy div "VPVII3107250002"
click at [374, 36] on icon "button" at bounding box center [377, 37] width 6 height 6
click at [387, 41] on icon "Menu" at bounding box center [390, 40] width 6 height 6
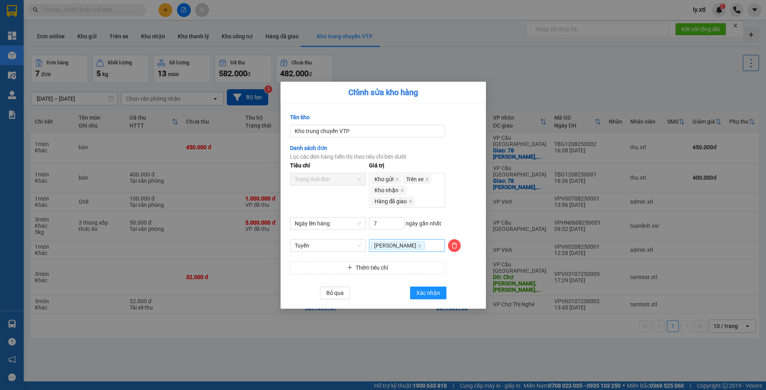
click at [435, 248] on div "[PERSON_NAME]" at bounding box center [407, 245] width 72 height 9
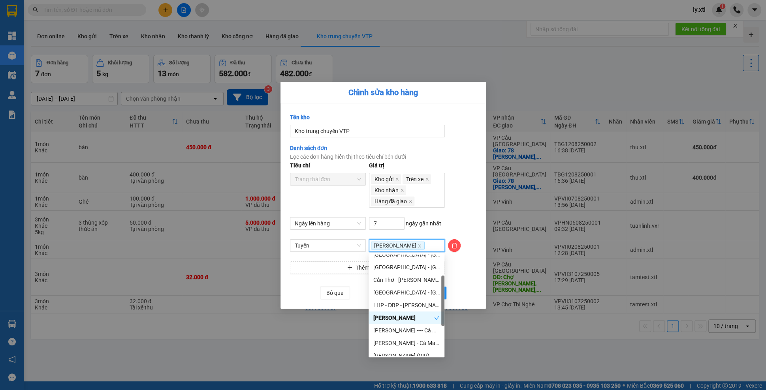
scroll to position [21, 0]
click at [399, 330] on div "[PERSON_NAME] ---- Cà Mau" at bounding box center [406, 328] width 66 height 9
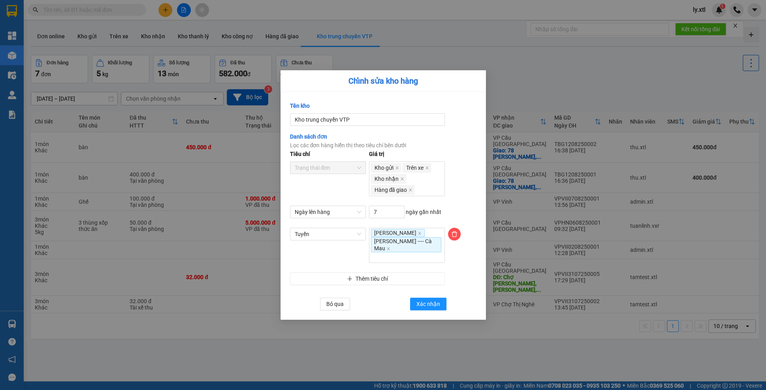
click at [461, 298] on div "Bỏ qua Xác nhận" at bounding box center [383, 304] width 186 height 13
click at [428, 300] on span "Xác nhận" at bounding box center [428, 304] width 24 height 9
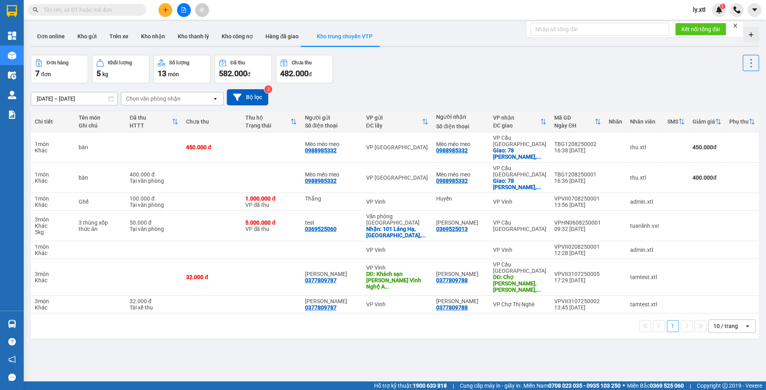
click at [87, 15] on span at bounding box center [87, 10] width 118 height 12
click at [85, 12] on input "text" at bounding box center [89, 10] width 93 height 9
paste input "TBG1208250002"
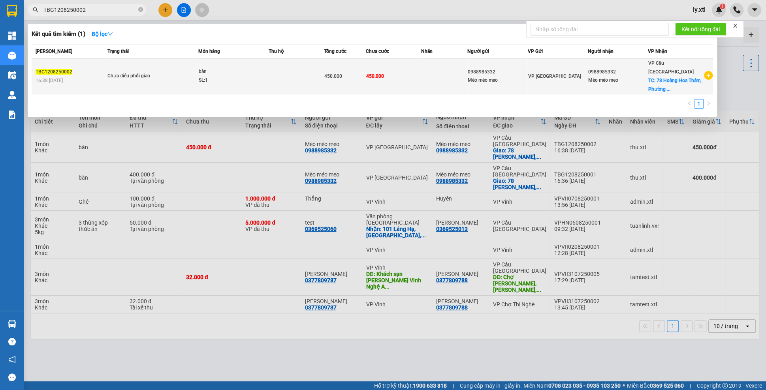
type input "TBG1208250002"
click at [156, 62] on td "Chưa điều phối giao" at bounding box center [151, 76] width 92 height 36
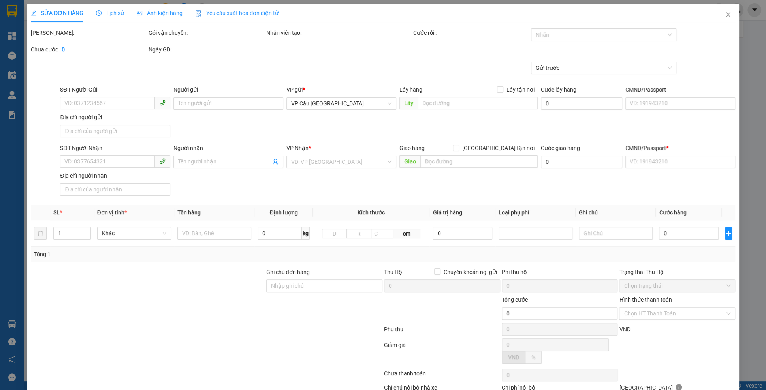
type input "0988985332"
type input "Mèo méo meo"
type input "456 Thăng Long"
type input "0988985332"
type input "Mèo méo meo"
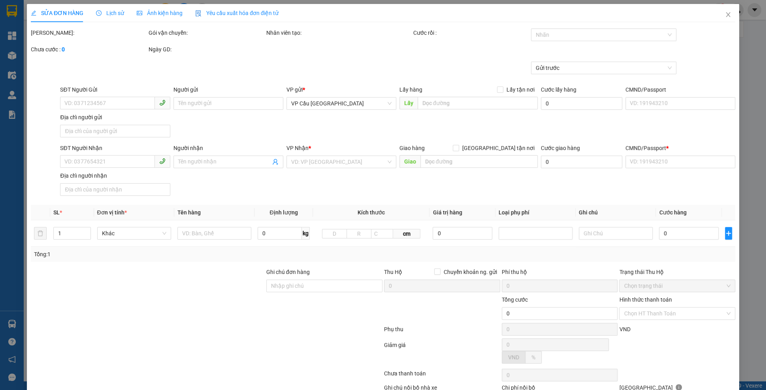
checkbox input "true"
type input "78 Hoàng Hoa Thám, [GEOGRAPHIC_DATA], [GEOGRAPHIC_DATA], [GEOGRAPHIC_DATA]"
type input "352345234588"
type input "450.000"
type input "50"
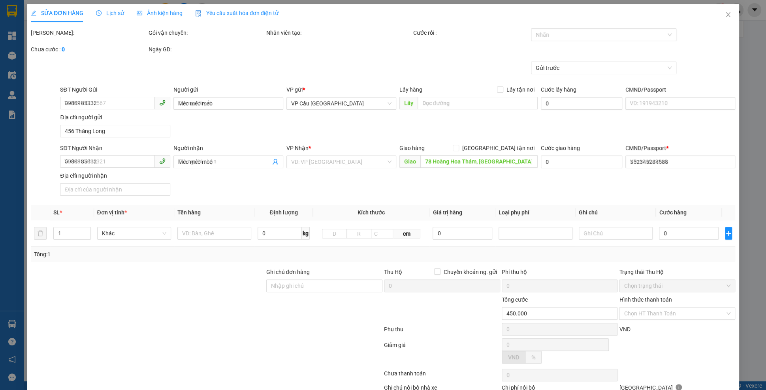
type input "450.000"
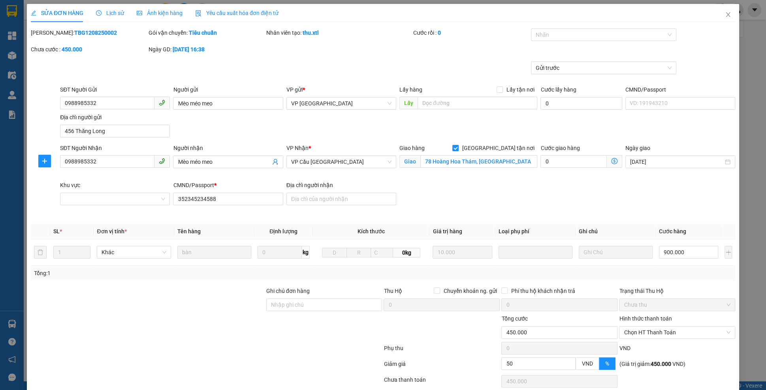
click at [123, 15] on span "Lịch sử" at bounding box center [110, 13] width 28 height 6
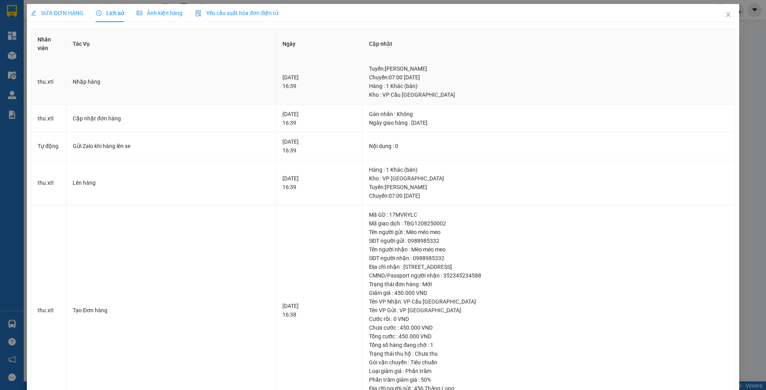
drag, startPoint x: 353, startPoint y: 68, endPoint x: 399, endPoint y: 69, distance: 45.8
click at [399, 69] on div "Tuyến : [PERSON_NAME]: 07:00 [DATE]" at bounding box center [548, 72] width 359 height 17
click at [726, 17] on icon "close" at bounding box center [727, 14] width 6 height 6
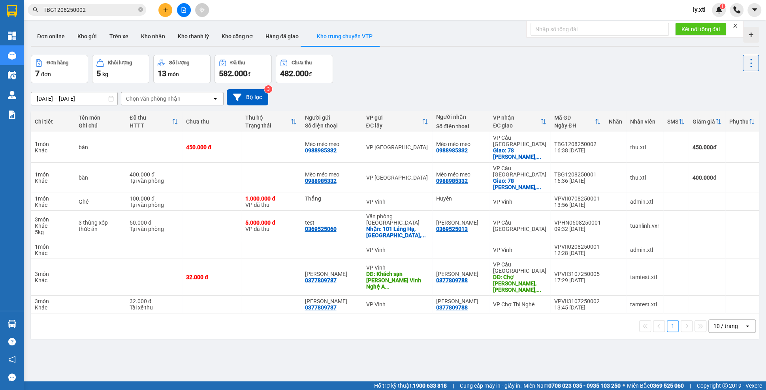
click at [77, 15] on span "TBG1208250002" at bounding box center [87, 10] width 118 height 12
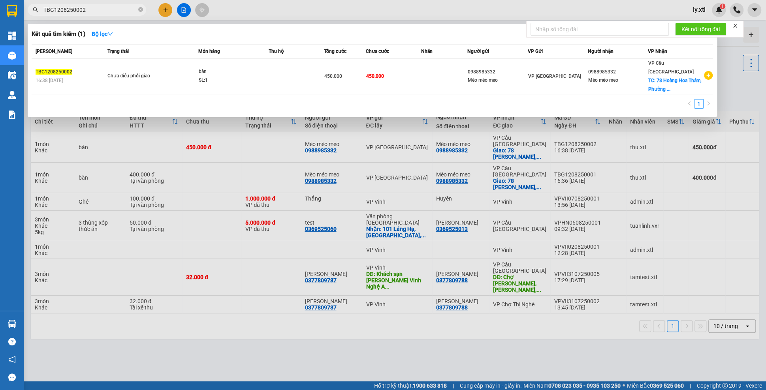
click at [75, 9] on input "TBG1208250002" at bounding box center [89, 10] width 93 height 9
paste input "1"
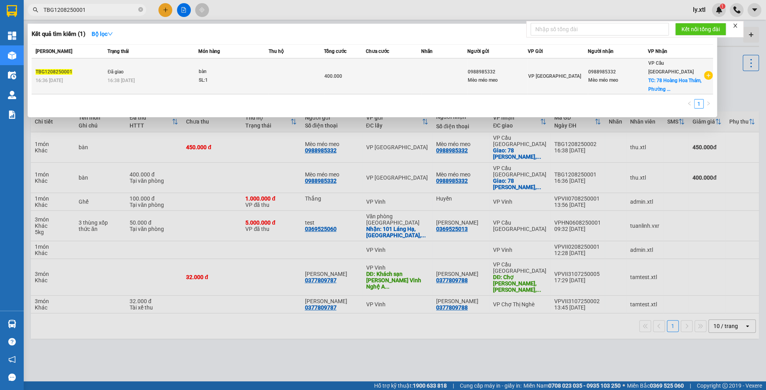
click at [130, 65] on td "Đã giao 16:38 [DATE]" at bounding box center [151, 76] width 92 height 36
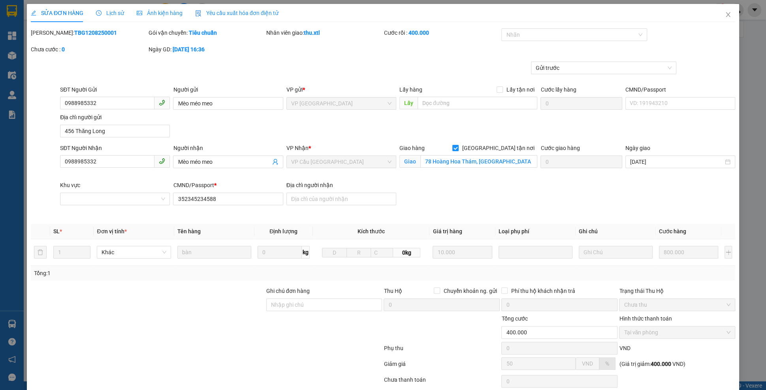
click at [115, 14] on span "Lịch sử" at bounding box center [110, 13] width 28 height 6
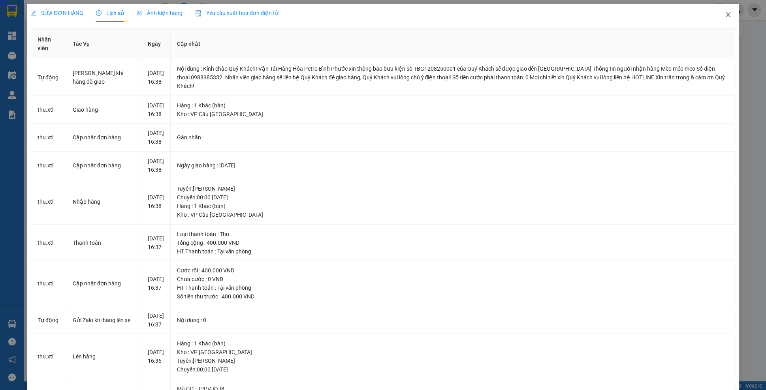
click at [724, 18] on icon "close" at bounding box center [727, 14] width 6 height 6
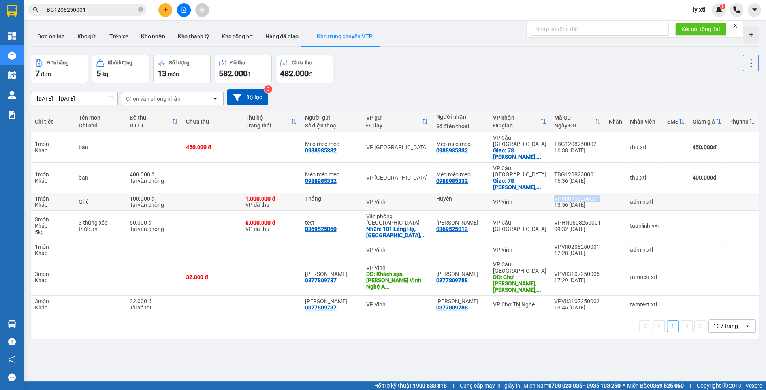
drag, startPoint x: 546, startPoint y: 185, endPoint x: 597, endPoint y: 185, distance: 51.3
click at [597, 193] on td "VPVII0708250001 13:56 [DATE]" at bounding box center [577, 202] width 54 height 18
copy div "VPVII0708250001"
click at [76, 10] on input "TBG1208250001" at bounding box center [89, 10] width 93 height 9
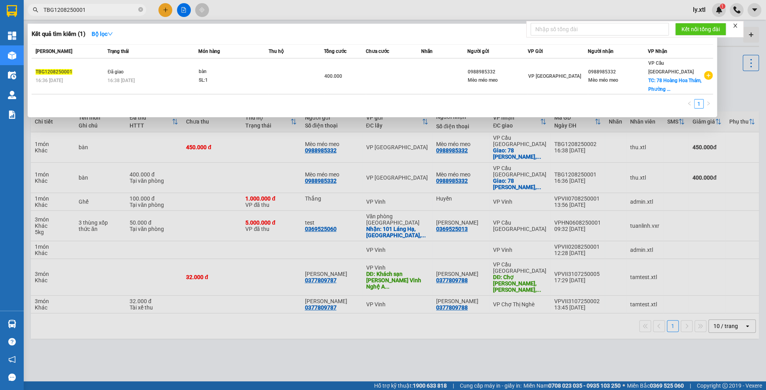
click at [76, 10] on input "TBG1208250001" at bounding box center [89, 10] width 93 height 9
paste input "VPVII07"
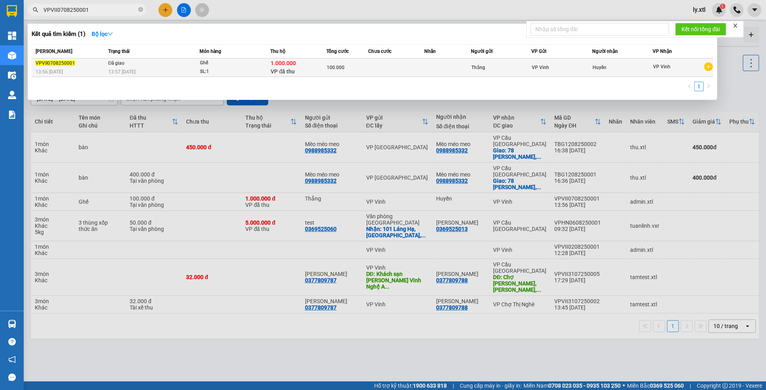
type input "VPVII0708250001"
click at [78, 69] on div "13:56 [DATE]" at bounding box center [71, 72] width 70 height 9
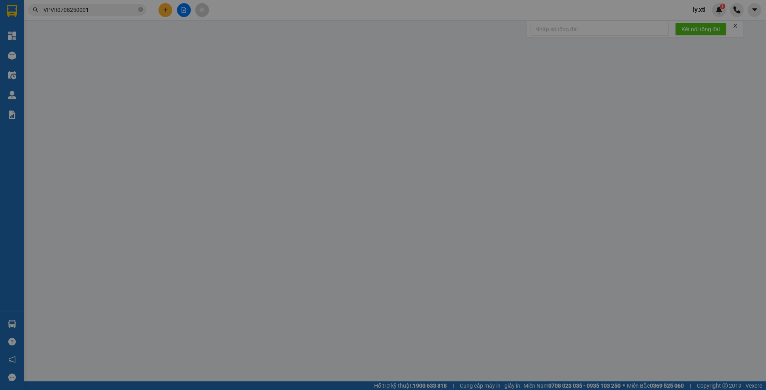
type input "Thắng"
type input "Huyền"
type input "12312321123"
type input "1.000.000"
type input "20.000"
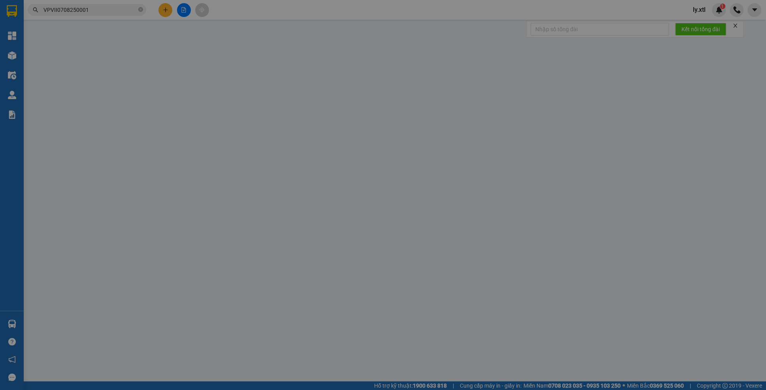
type input "100.000"
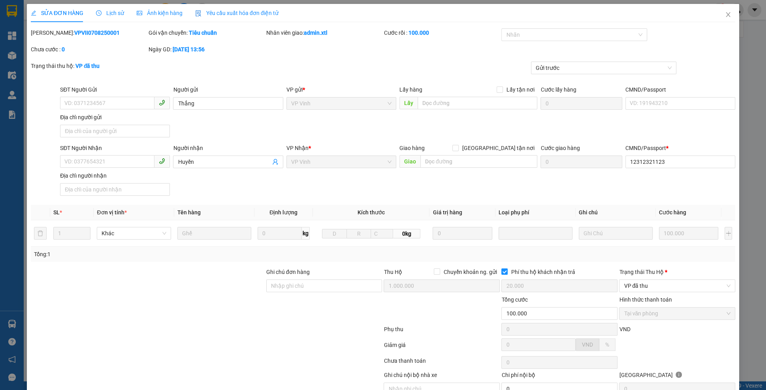
click at [122, 11] on span "Lịch sử" at bounding box center [110, 13] width 28 height 6
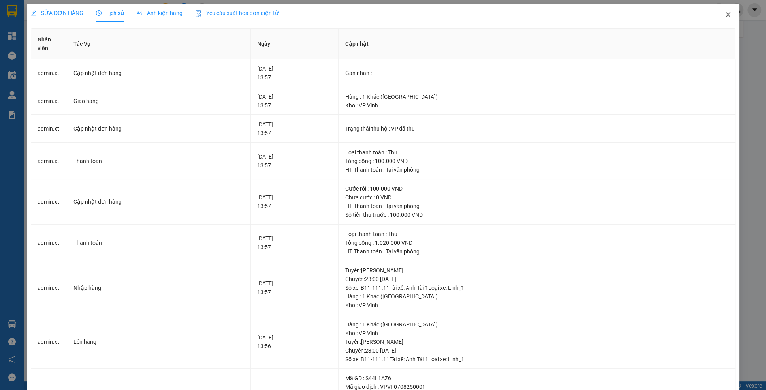
click at [723, 14] on span "Close" at bounding box center [728, 15] width 22 height 22
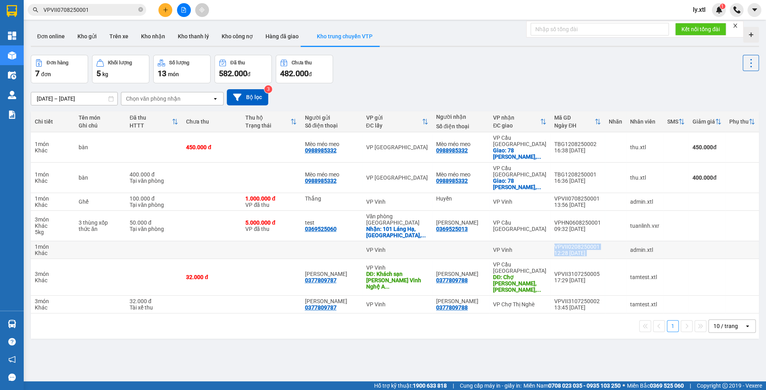
drag, startPoint x: 548, startPoint y: 225, endPoint x: 602, endPoint y: 230, distance: 55.1
click at [602, 241] on tr "1 món Khác VP Vinh VP Vinh VPVII0208250001 12:28 [DATE] admin.xtl" at bounding box center [395, 250] width 728 height 18
drag, startPoint x: 602, startPoint y: 230, endPoint x: 595, endPoint y: 226, distance: 8.1
click at [595, 241] on tr "1 món Khác VP Vinh VP Vinh VPVII0208250001 12:28 [DATE] admin.xtl" at bounding box center [395, 250] width 728 height 18
click at [579, 221] on td "VPHN0608250001 09:32 [DATE]" at bounding box center [577, 226] width 54 height 30
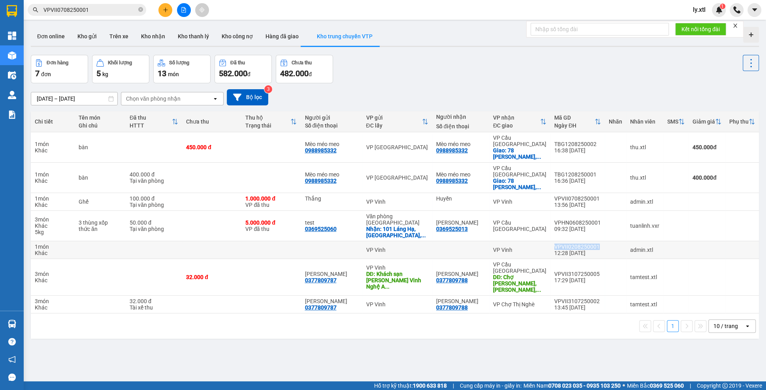
drag, startPoint x: 547, startPoint y: 227, endPoint x: 595, endPoint y: 230, distance: 48.3
click at [595, 241] on td "VPVII0208250001 12:28 [DATE]" at bounding box center [577, 250] width 54 height 18
copy div "VPVII0208250001"
click at [82, 10] on input "VPVII0708250001" at bounding box center [89, 10] width 93 height 9
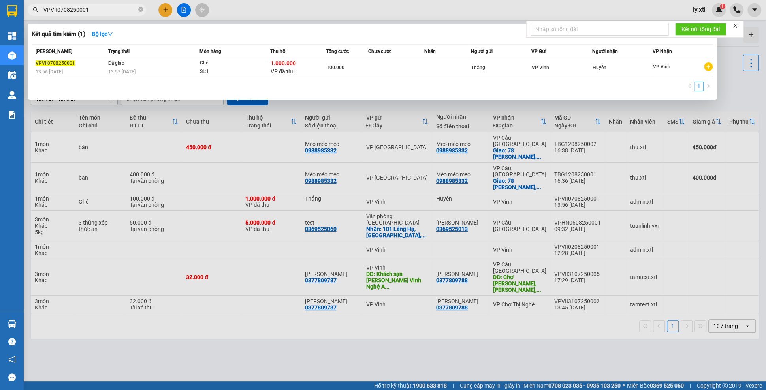
click at [82, 10] on input "VPVII0708250001" at bounding box center [89, 10] width 93 height 9
click at [83, 10] on input "VPVII0708250001" at bounding box center [89, 10] width 93 height 9
paste input "2"
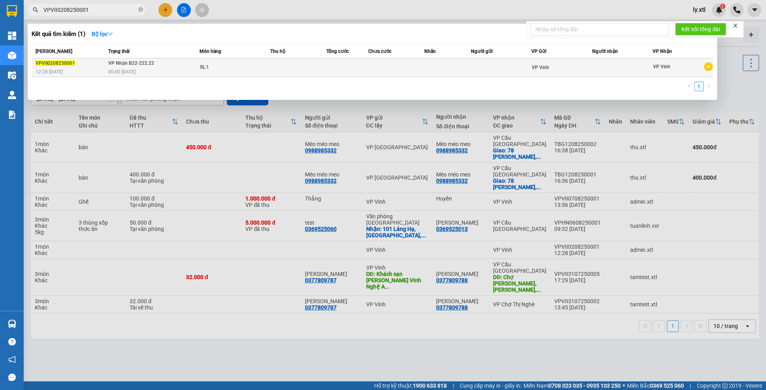
type input "VPVII0208250001"
click at [92, 68] on div "12:28 [DATE]" at bounding box center [71, 72] width 70 height 9
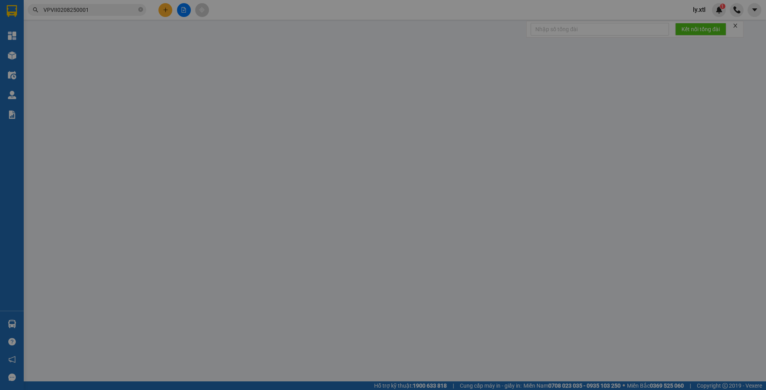
type input "aaa"
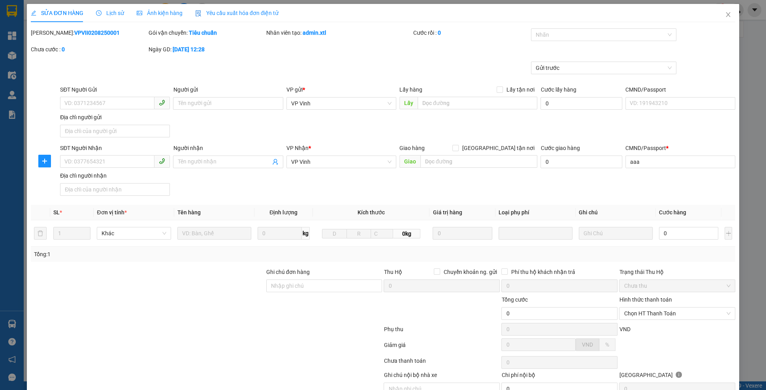
click at [107, 12] on span "Lịch sử" at bounding box center [110, 13] width 28 height 6
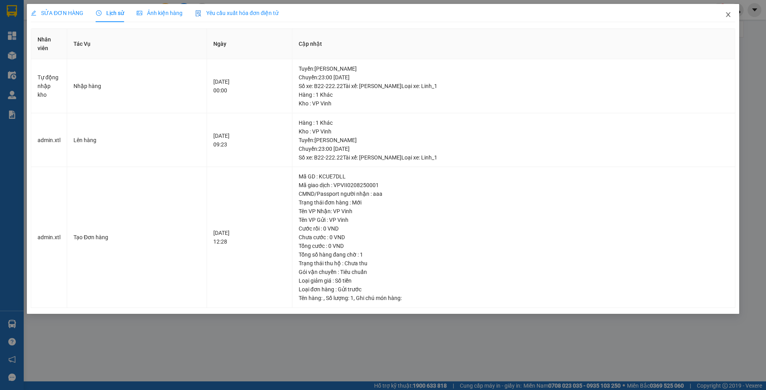
click at [725, 16] on icon "close" at bounding box center [727, 14] width 6 height 6
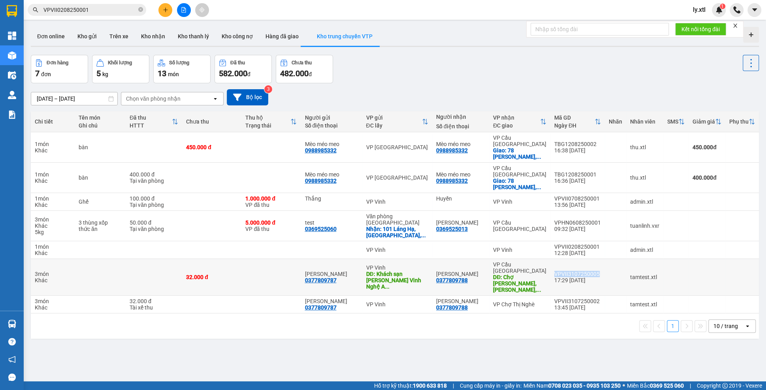
drag, startPoint x: 547, startPoint y: 248, endPoint x: 595, endPoint y: 250, distance: 48.2
click at [595, 259] on td "VPVII3107250005 17:29 [DATE]" at bounding box center [577, 277] width 54 height 37
copy div "VPVII3107250005"
click at [116, 11] on input "VPVII0208250001" at bounding box center [89, 10] width 93 height 9
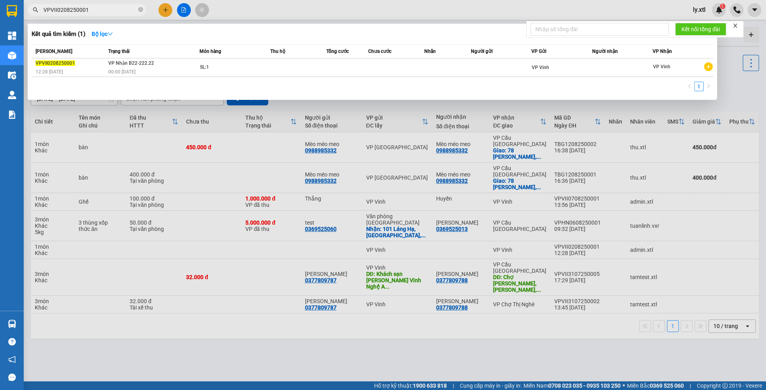
click at [116, 11] on input "VPVII0208250001" at bounding box center [89, 10] width 93 height 9
paste input "3107250005"
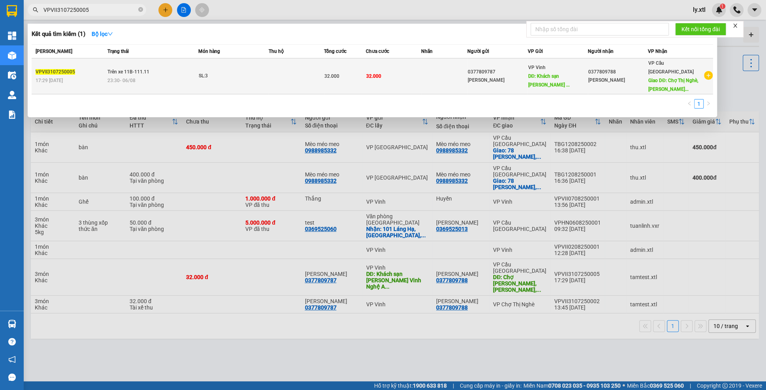
type input "VPVII3107250005"
click at [122, 69] on span "Trên xe 11B-111.11" at bounding box center [128, 72] width 42 height 6
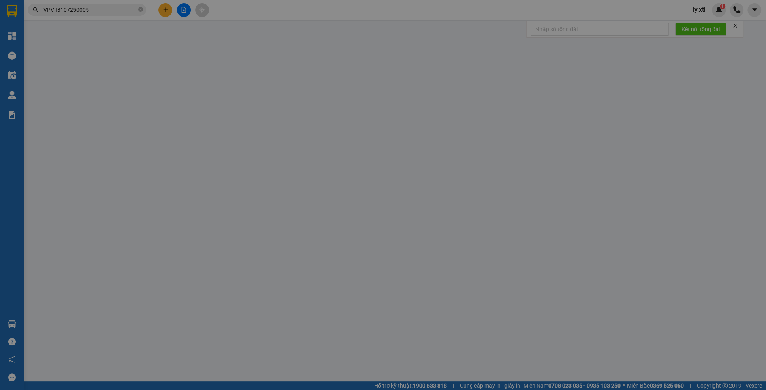
type input "0377809787"
type input "[PERSON_NAME]"
type input "Khách sạn [GEOGRAPHIC_DATA], [GEOGRAPHIC_DATA], [GEOGRAPHIC_DATA], [GEOGRAPHIC_…"
type input "0377809788"
type input "[PERSON_NAME]"
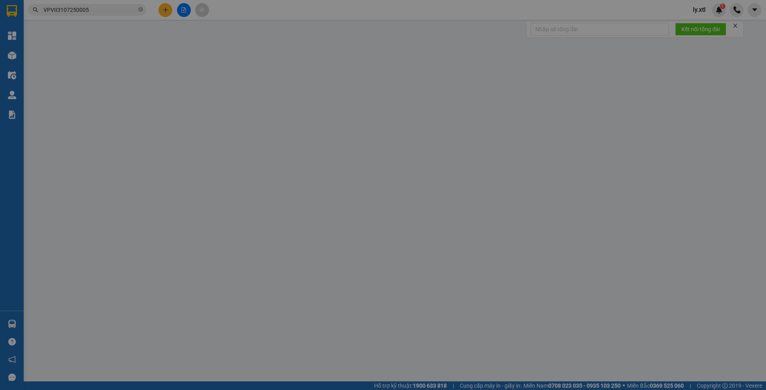
type input "Chợ Thị Nghè, [PERSON_NAME][GEOGRAPHIC_DATA], [GEOGRAPHIC_DATA]"
type input "2345"
type input "32.000"
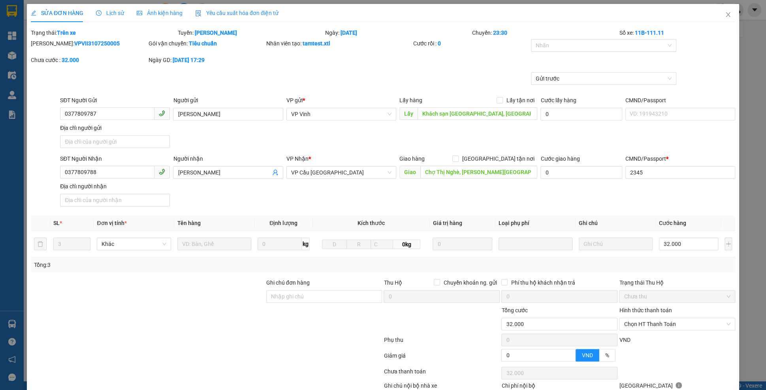
click at [101, 11] on icon "clock-circle" at bounding box center [99, 13] width 6 height 6
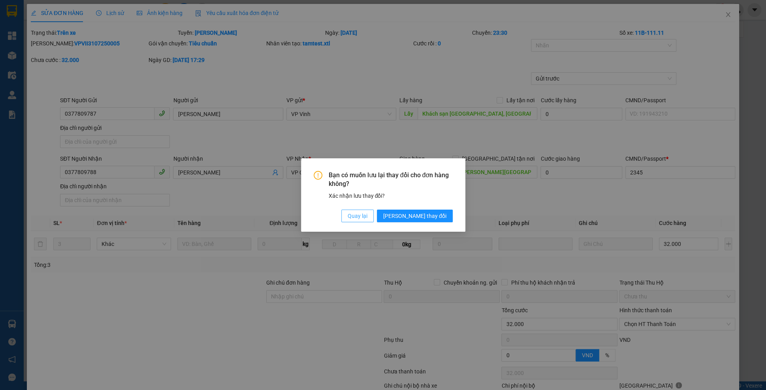
click at [367, 218] on span "Quay lại" at bounding box center [357, 216] width 20 height 9
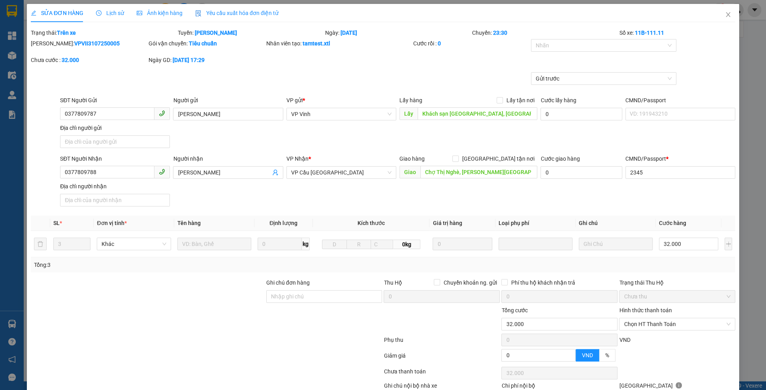
click at [116, 13] on span "Lịch sử" at bounding box center [110, 13] width 28 height 6
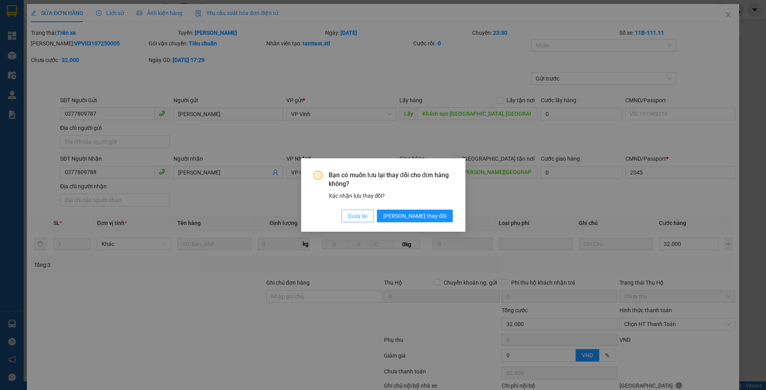
click at [373, 212] on button "Quay lại" at bounding box center [357, 216] width 32 height 13
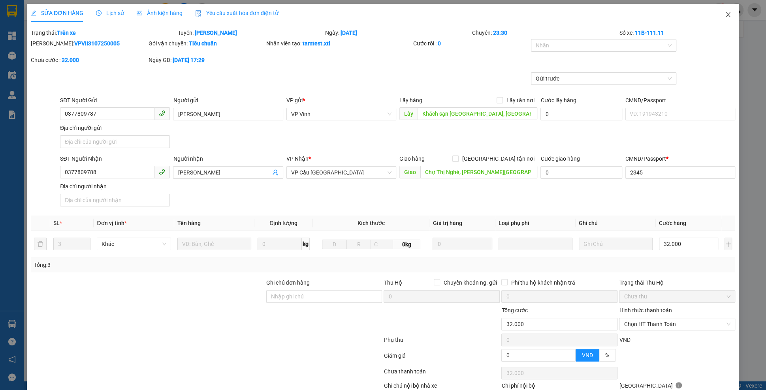
click at [726, 17] on icon "close" at bounding box center [727, 14] width 6 height 6
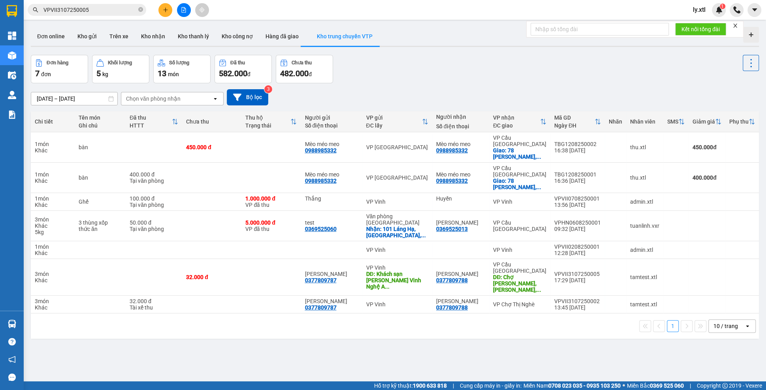
click at [100, 17] on div "Kết quả tìm kiếm ( 1 ) Bộ lọc Mã ĐH Trạng thái Món hàng Thu hộ Tổng cước Chưa c…" at bounding box center [383, 10] width 766 height 20
click at [98, 9] on input "VPVII3107250005" at bounding box center [89, 10] width 93 height 9
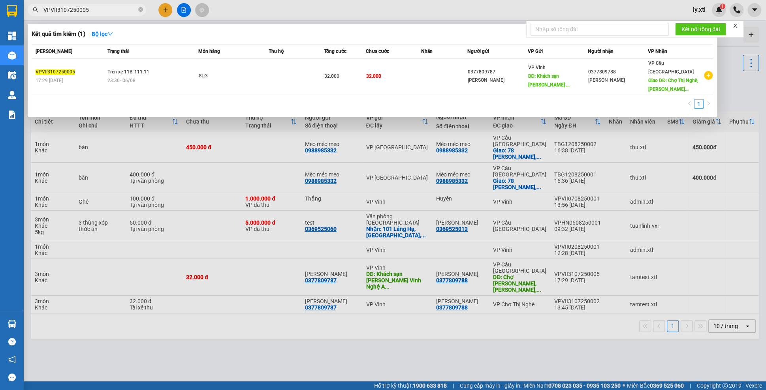
click at [98, 9] on input "VPVII3107250005" at bounding box center [89, 10] width 93 height 9
paste input "2"
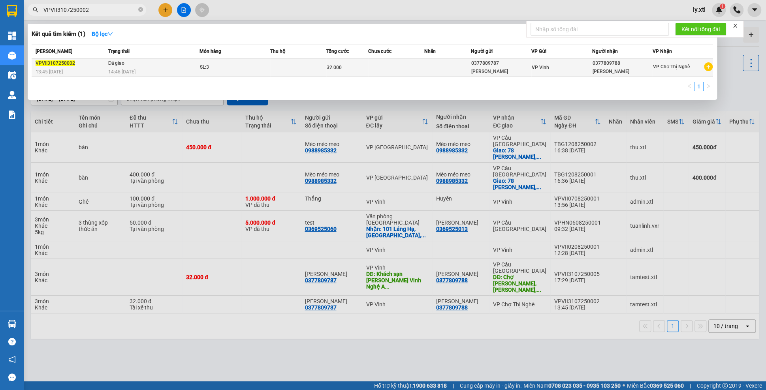
click at [120, 66] on td "Đã giao 14:46 - 08/08" at bounding box center [152, 67] width 93 height 19
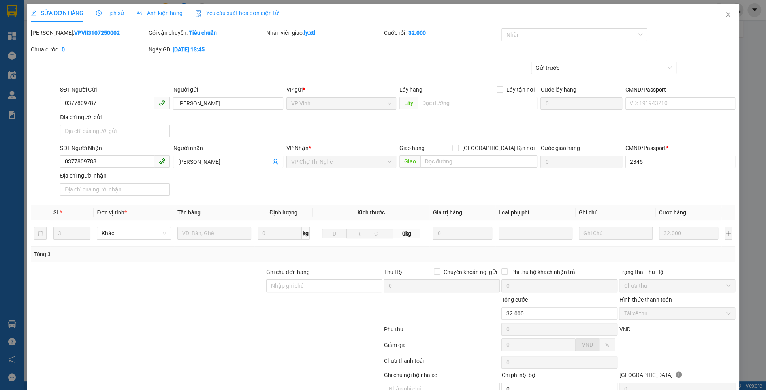
click at [107, 15] on span "Lịch sử" at bounding box center [110, 13] width 28 height 6
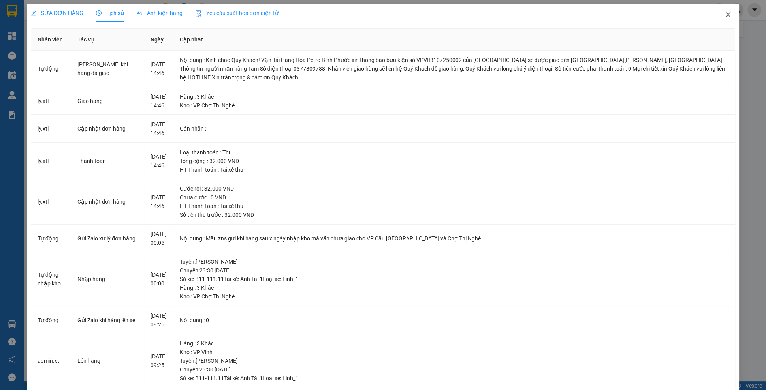
click at [724, 16] on icon "close" at bounding box center [727, 14] width 6 height 6
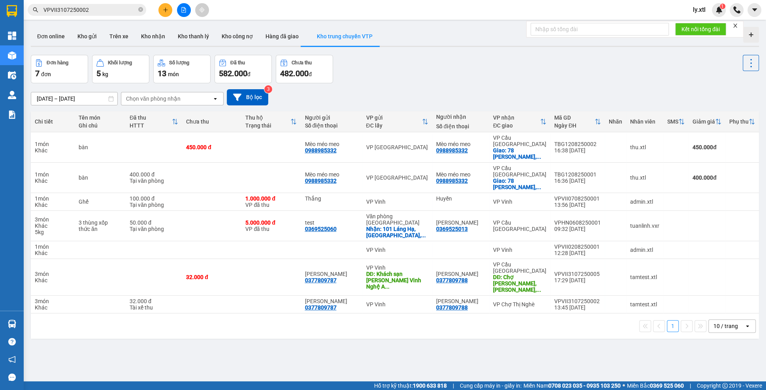
click at [79, 11] on input "VPVII3107250002" at bounding box center [89, 10] width 93 height 9
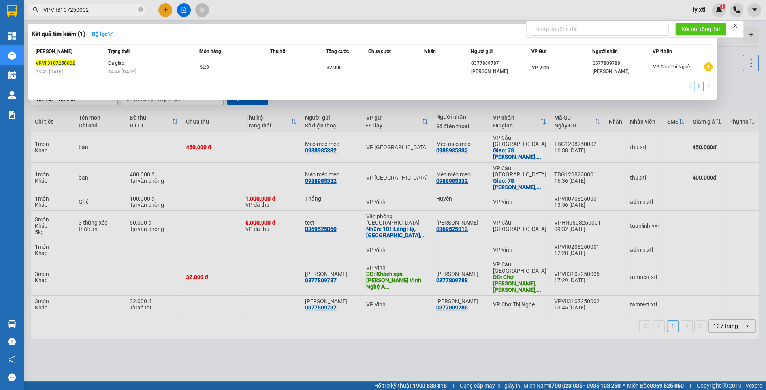
click at [79, 11] on input "VPVII3107250002" at bounding box center [89, 10] width 93 height 9
paste input "CSG1308250003"
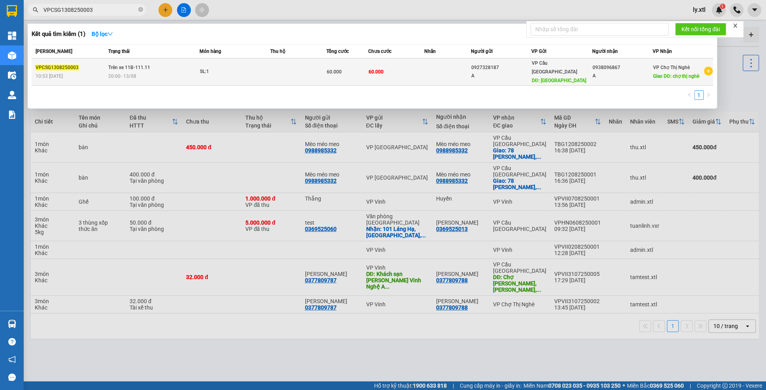
type input "VPCSG1308250003"
click at [150, 65] on span "Trên xe 11B-111.11" at bounding box center [129, 68] width 42 height 6
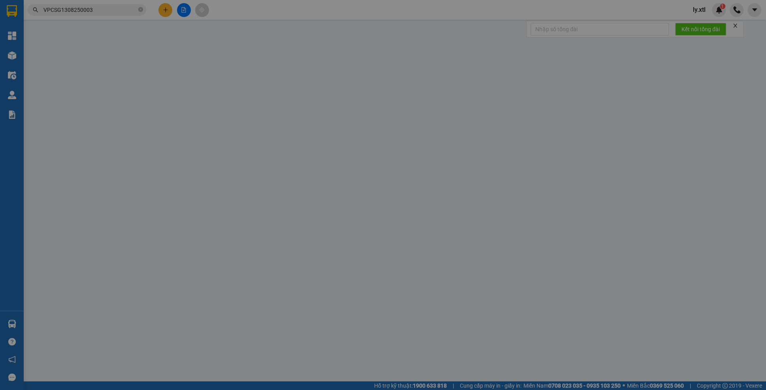
type input "0927328187"
type input "A"
type input "[GEOGRAPHIC_DATA]"
type input "10.000"
type input "123456789112"
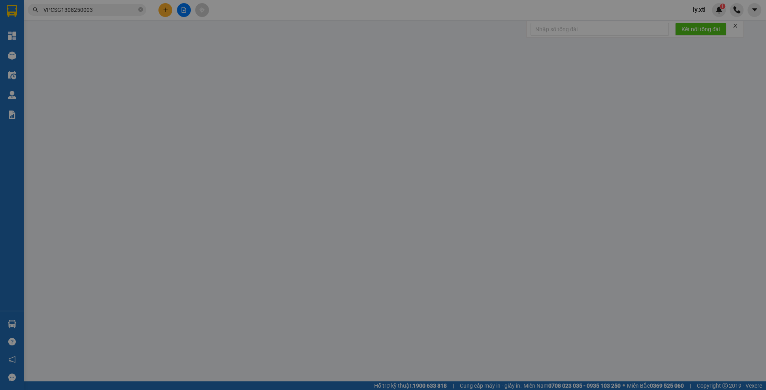
type input "0938096867"
type input "A"
type input "chợ thị nghè"
type input "10.000"
type input "123456789456"
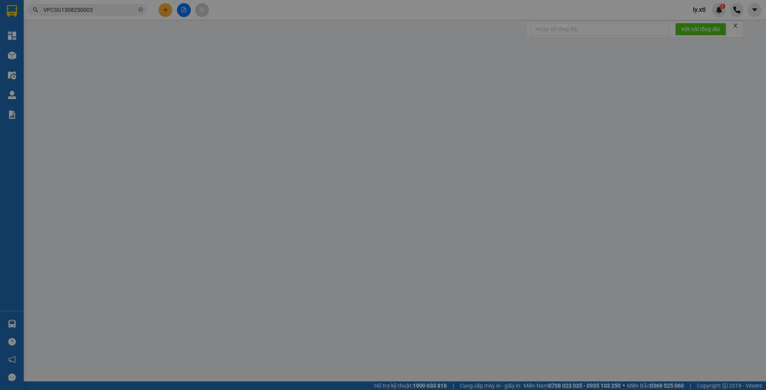
type input "60.000"
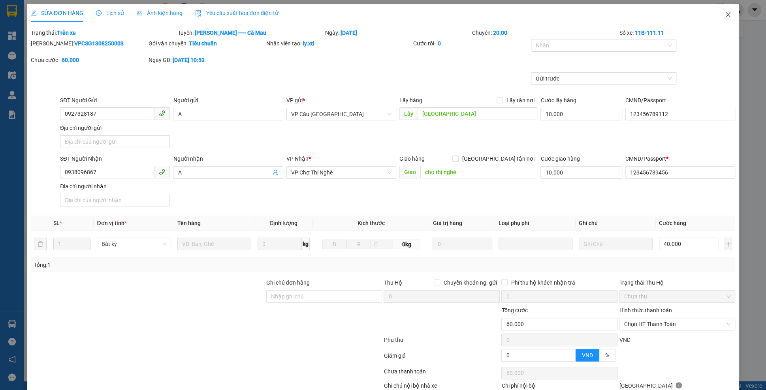
click at [726, 23] on span "Close" at bounding box center [728, 15] width 22 height 22
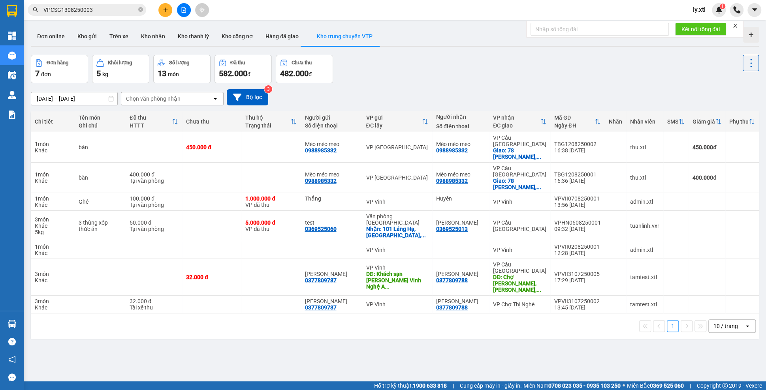
click at [92, 8] on input "VPCSG1308250003" at bounding box center [89, 10] width 93 height 9
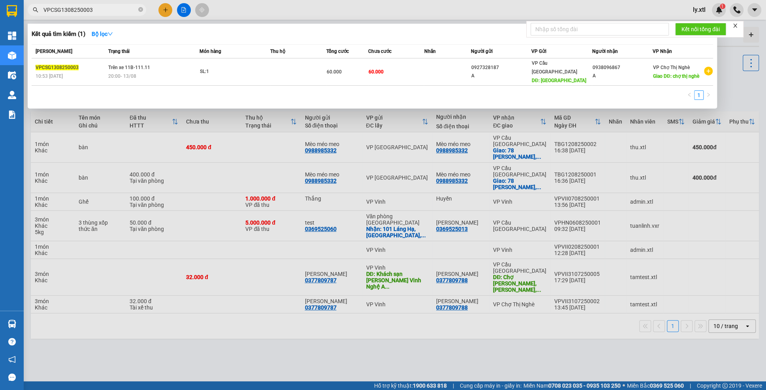
click at [92, 8] on input "VPCSG1308250003" at bounding box center [89, 10] width 93 height 9
paste input "208250038"
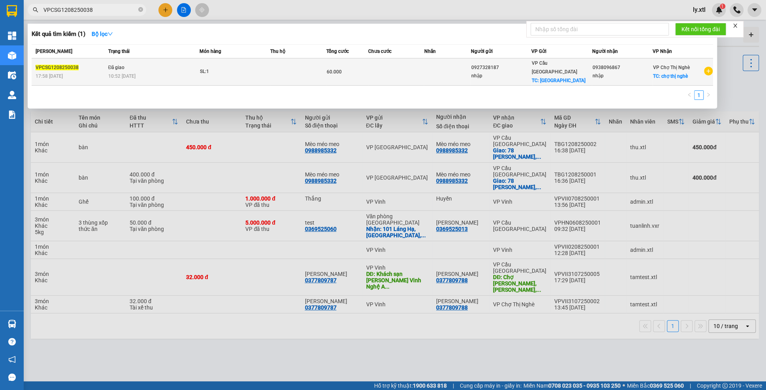
type input "VPCSG1208250038"
click at [101, 64] on div "VPCSG1208250038" at bounding box center [71, 68] width 70 height 8
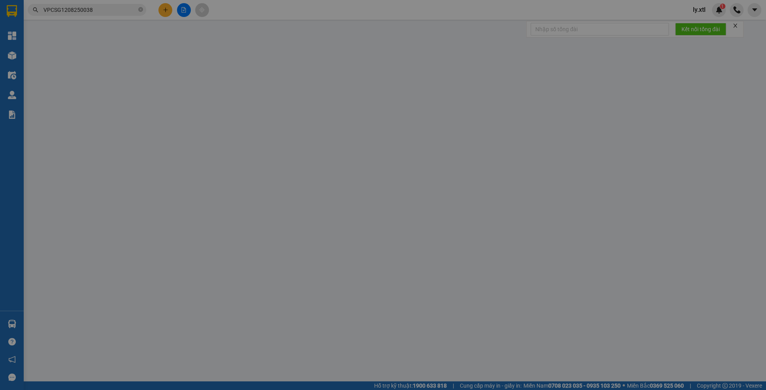
type input "0927328187"
type input "nhập"
checkbox input "true"
type input "[GEOGRAPHIC_DATA]"
type input "10.000"
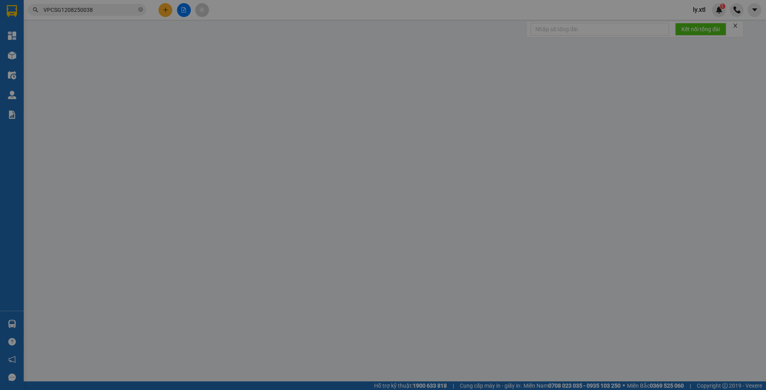
type input "123456789112"
type input "0938096867"
type input "nhập"
checkbox input "true"
type input "chợ thị nghè"
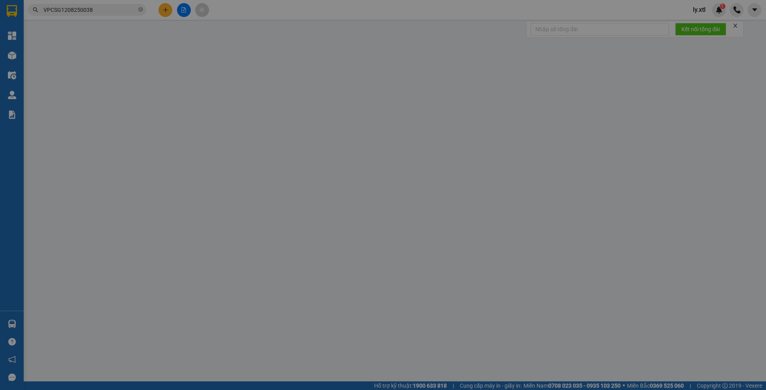
type input "10.000"
type input "123456789456"
type input "60.000"
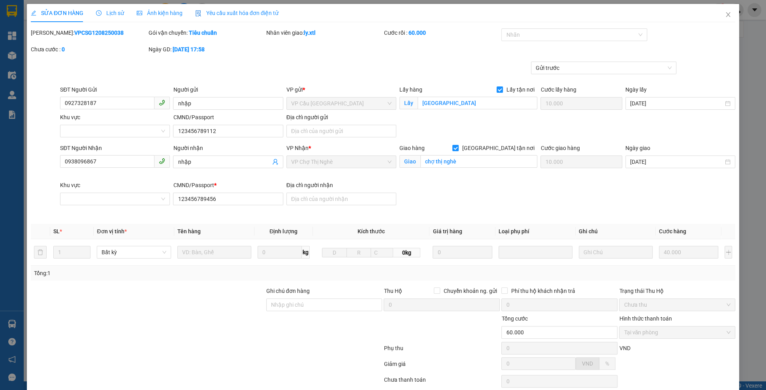
click at [115, 18] on div "Lịch sử" at bounding box center [110, 13] width 28 height 18
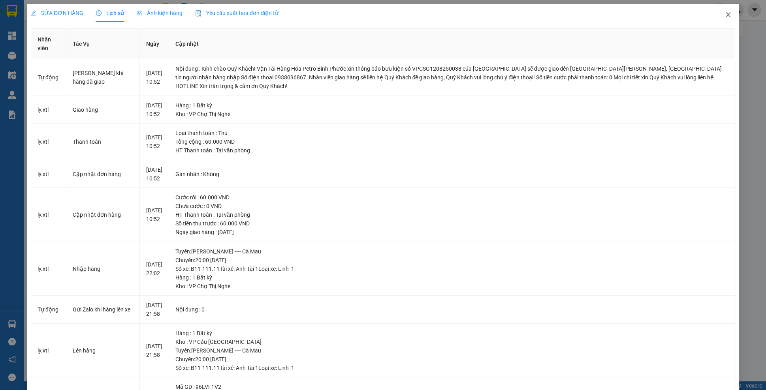
click at [730, 21] on span "Close" at bounding box center [728, 15] width 22 height 22
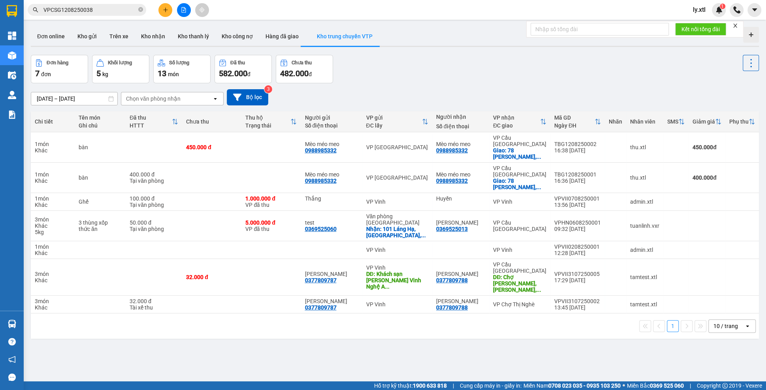
click at [110, 6] on input "VPCSG1208250038" at bounding box center [89, 10] width 93 height 9
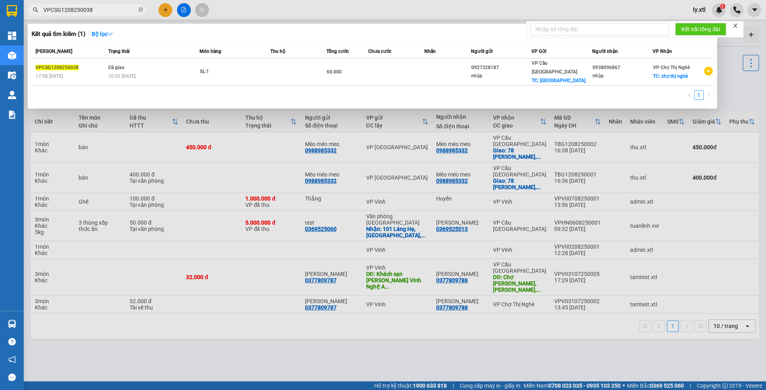
click at [110, 6] on input "VPCSG1208250038" at bounding box center [89, 10] width 93 height 9
paste input "5"
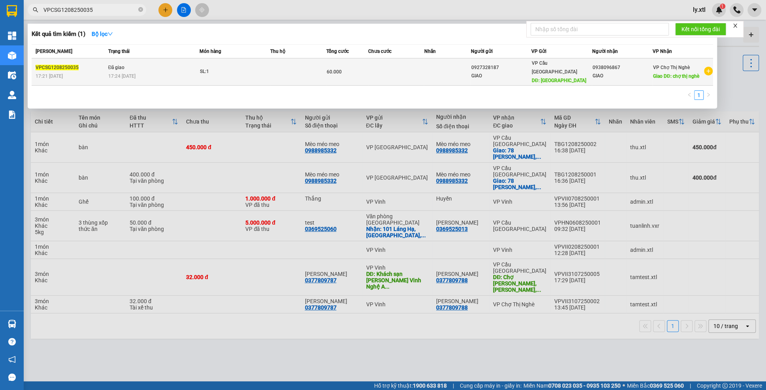
click at [87, 72] on div "17:21 - 12/08" at bounding box center [71, 76] width 70 height 9
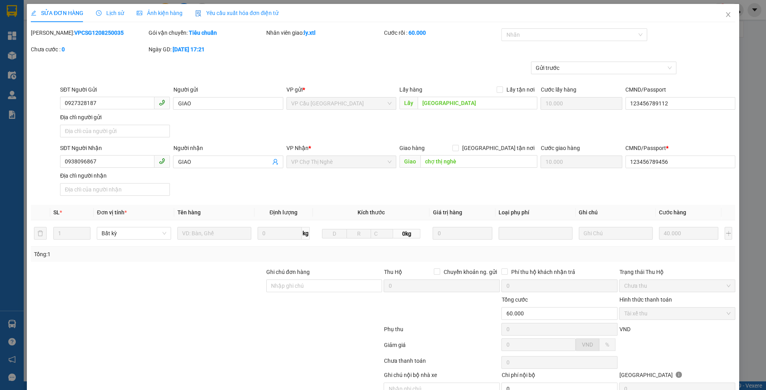
click at [120, 15] on span "Lịch sử" at bounding box center [110, 13] width 28 height 6
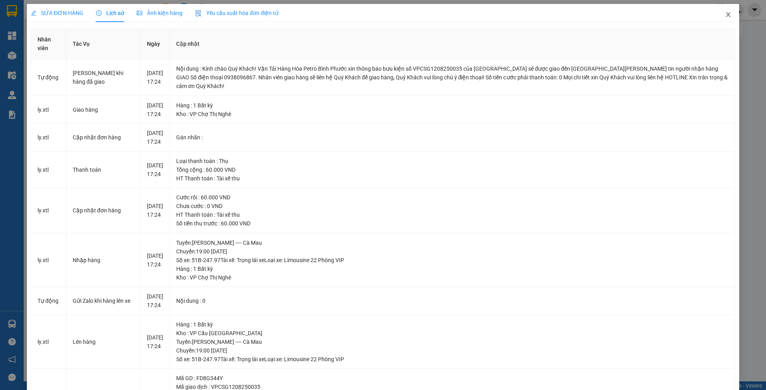
click at [721, 15] on span "Close" at bounding box center [728, 15] width 22 height 22
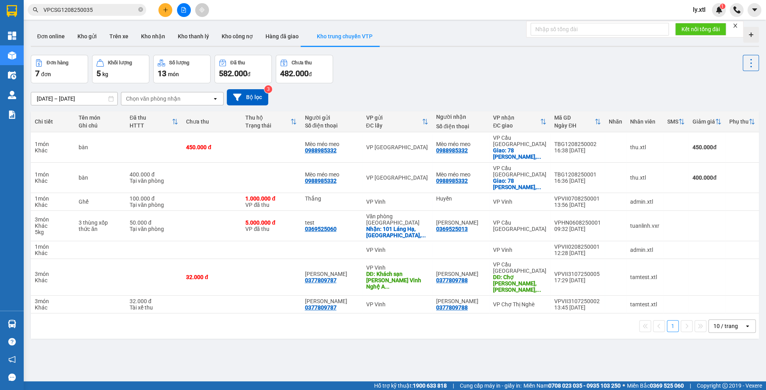
click at [91, 10] on input "VPCSG1208250035" at bounding box center [89, 10] width 93 height 9
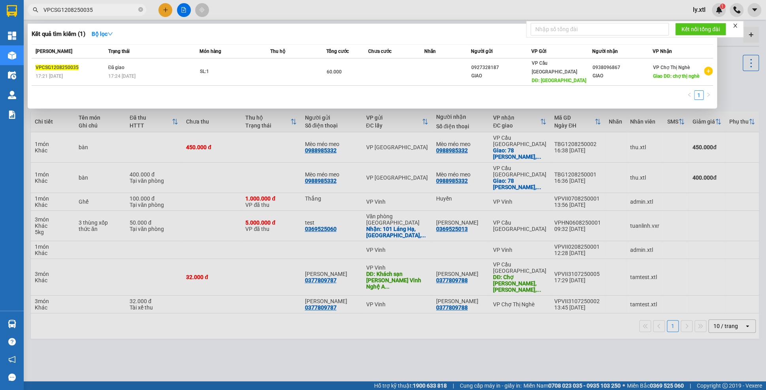
click at [91, 10] on input "VPCSG1208250035" at bounding box center [89, 10] width 93 height 9
paste input "DĐ: chợ thị nghè VPCSG1208250032"
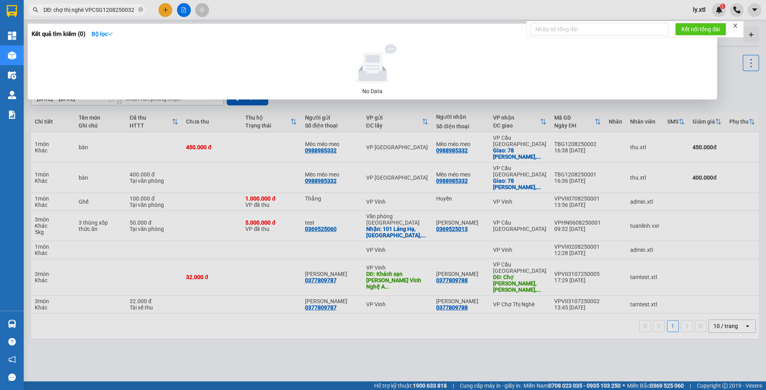
click at [103, 10] on input "DĐ: chợ thị nghè VPCSG1208250032" at bounding box center [89, 10] width 93 height 9
paste input "text"
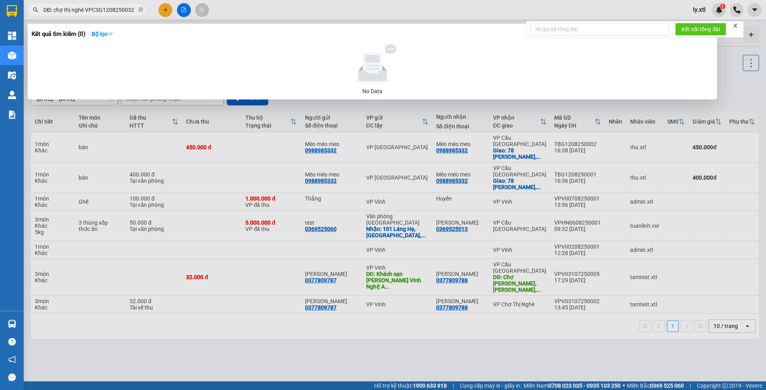
scroll to position [0, 0]
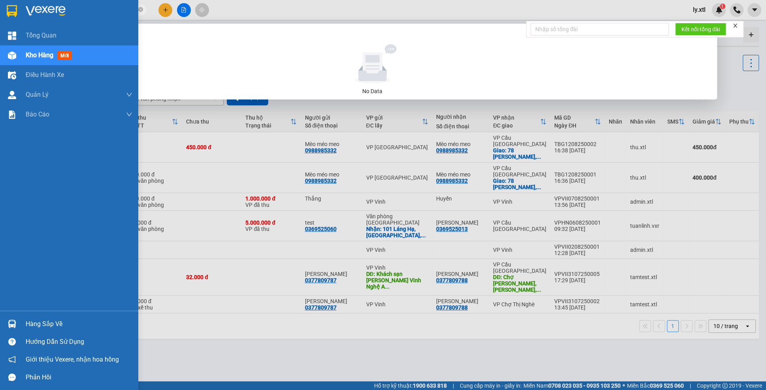
drag, startPoint x: 84, startPoint y: 11, endPoint x: 7, endPoint y: 8, distance: 77.0
click at [7, 8] on section "Kết quả tìm kiếm ( 0 ) Bộ lọc No Data DĐ: chợ thị nghè VPCSG1208250032 ly.xtl 1…" at bounding box center [383, 195] width 766 height 390
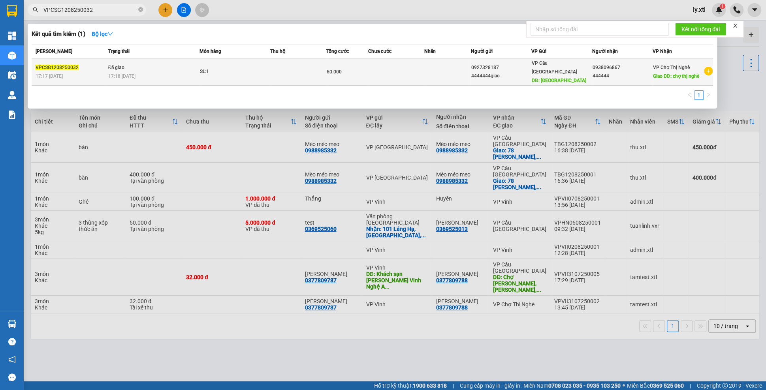
type input "VPCSG1208250032"
click at [104, 72] on div "17:17 - 12/08" at bounding box center [71, 76] width 70 height 9
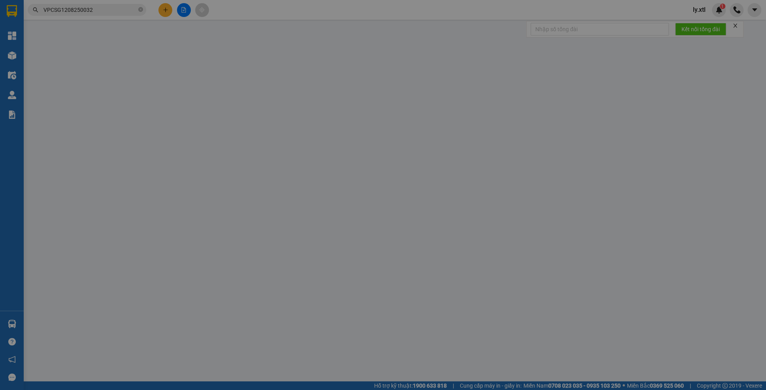
type input "0927328187"
type input "4444444giao"
type input "[GEOGRAPHIC_DATA]"
type input "10.000"
type input "123456789112"
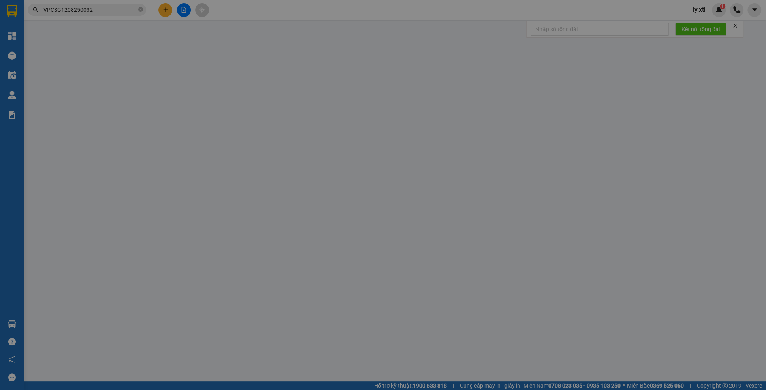
type input "0938096867"
type input "444444"
type input "chợ thị nghè"
type input "10.000"
type input "123456789456"
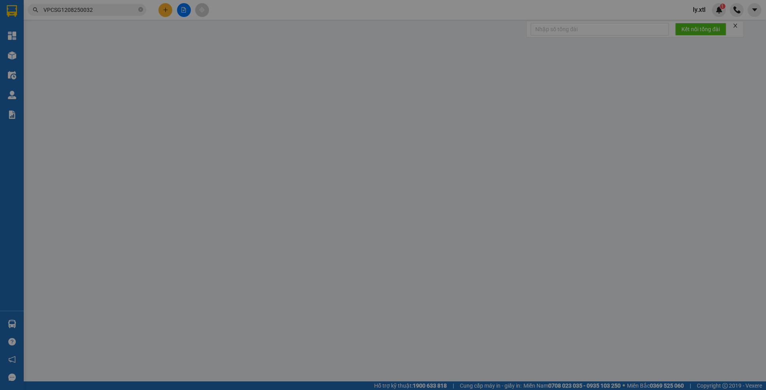
type input "60.000"
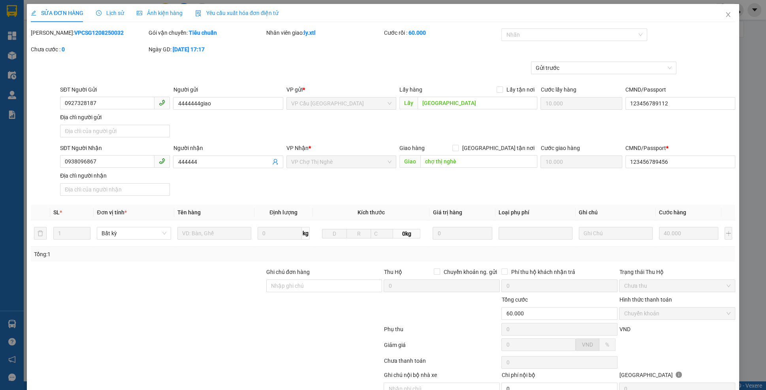
click at [126, 12] on div "SỬA ĐƠN HÀNG Lịch sử Ảnh kiện hàng Yêu cầu xuất hóa đơn điện tử" at bounding box center [155, 13] width 248 height 18
click at [121, 11] on span "Lịch sử" at bounding box center [110, 13] width 28 height 6
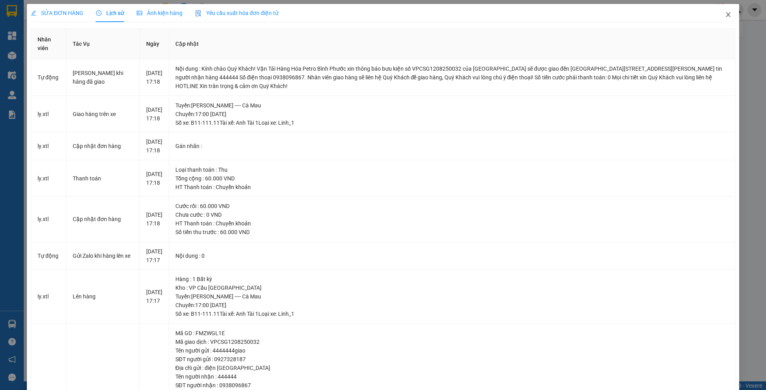
click at [724, 20] on span "Close" at bounding box center [728, 15] width 22 height 22
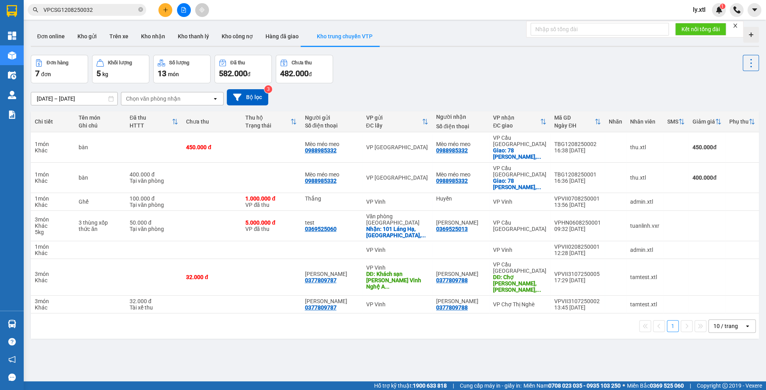
click at [95, 9] on input "VPCSG1208250032" at bounding box center [89, 10] width 93 height 9
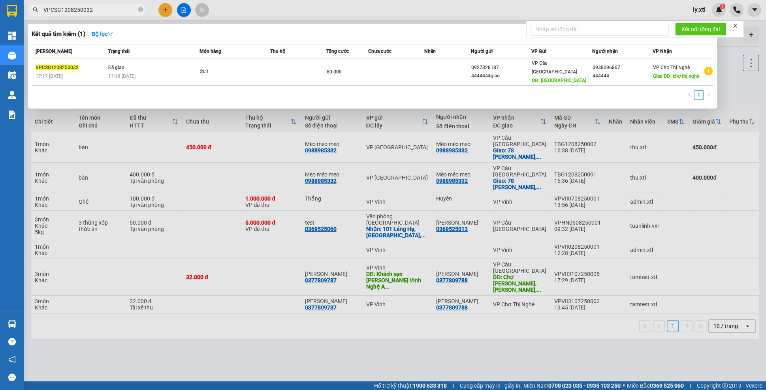
click at [95, 9] on input "VPCSG1208250032" at bounding box center [89, 10] width 93 height 9
paste input "TBG120825000"
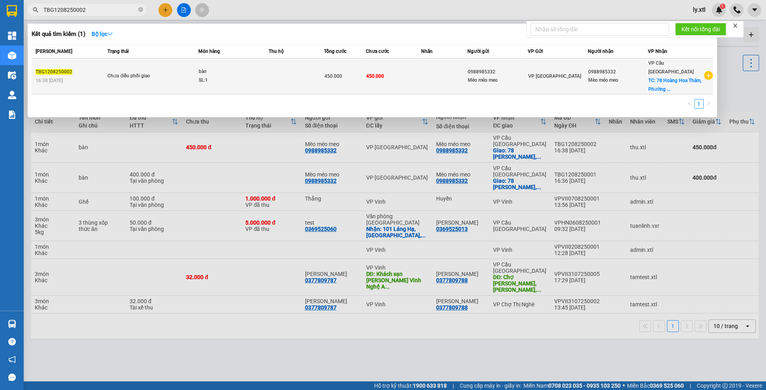
type input "TBG1208250002"
click at [99, 68] on div "TBG1208250002" at bounding box center [70, 72] width 69 height 8
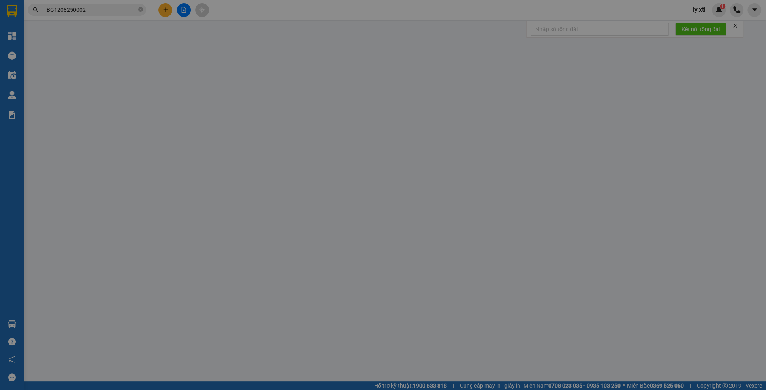
type input "0988985332"
type input "Mèo méo meo"
type input "456 Thăng Long"
type input "0988985332"
type input "Mèo méo meo"
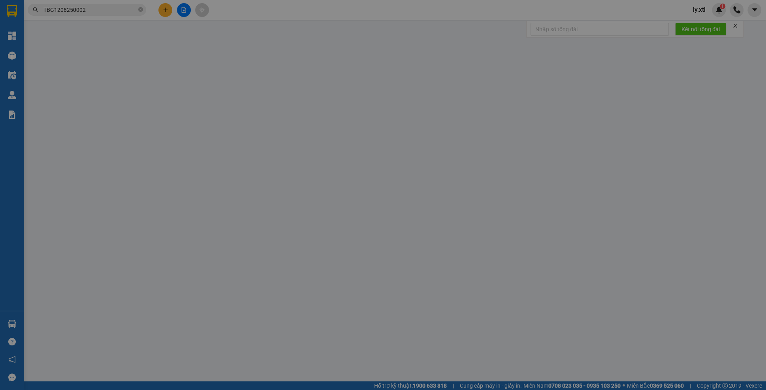
checkbox input "true"
type input "78 Hoàng Hoa Thám, Phường 12, Tân Bình, Hồ Chí Minh"
type input "352345234588"
type input "450.000"
type input "50"
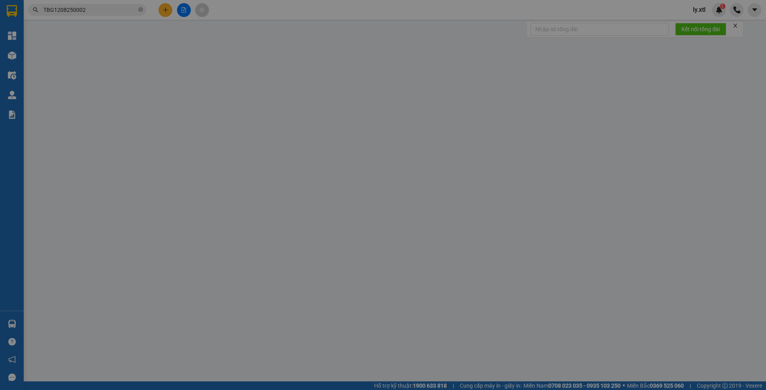
type input "450.000"
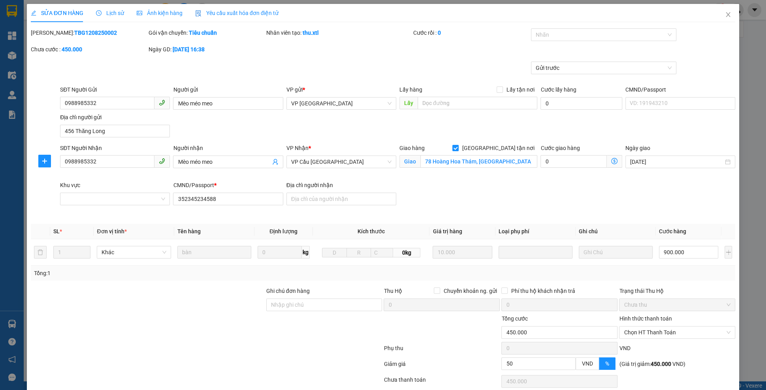
click at [113, 15] on span "Lịch sử" at bounding box center [110, 13] width 28 height 6
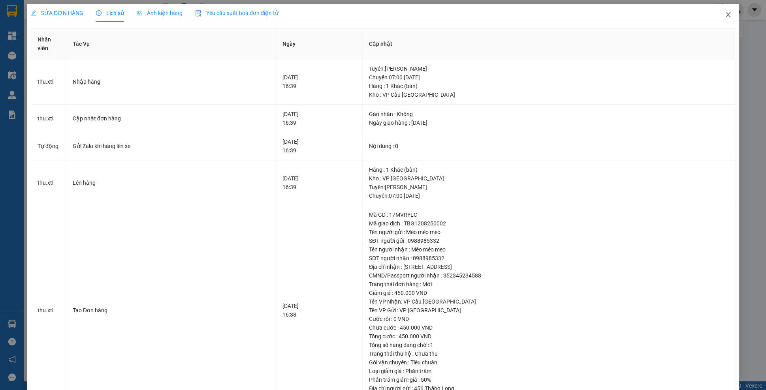
click at [734, 13] on span "Close" at bounding box center [728, 15] width 22 height 22
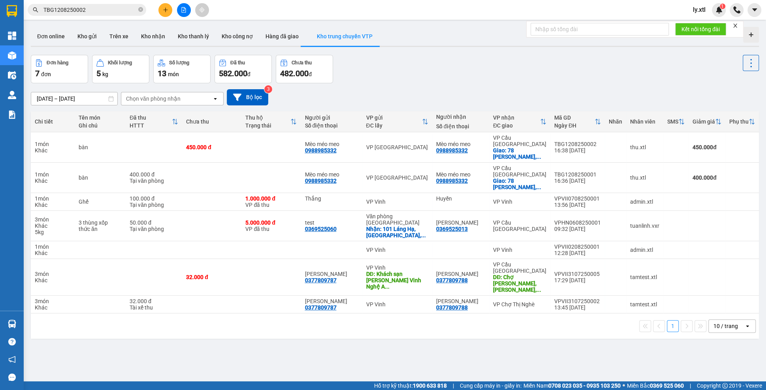
click at [121, 7] on input "TBG1208250002" at bounding box center [89, 10] width 93 height 9
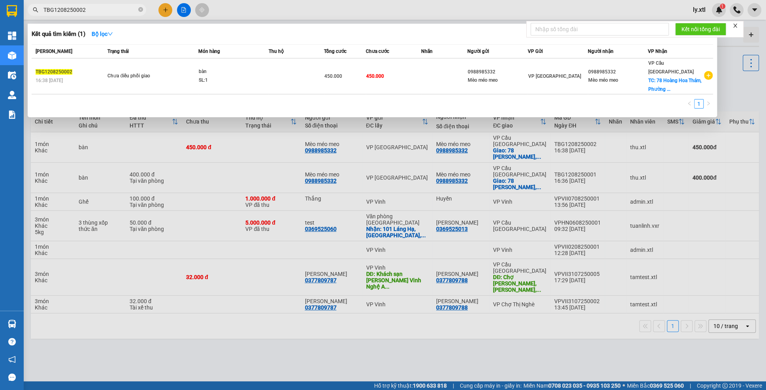
click at [121, 7] on input "TBG1208250002" at bounding box center [89, 10] width 93 height 9
paste input "1"
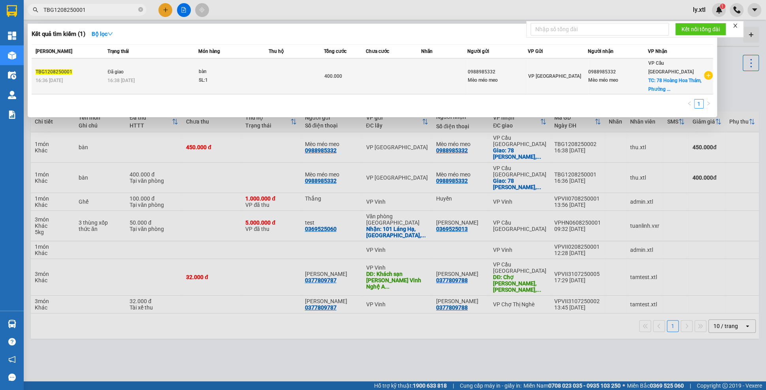
type input "TBG1208250001"
click at [106, 64] on td "Đã giao 16:38 - 12/08" at bounding box center [151, 76] width 92 height 36
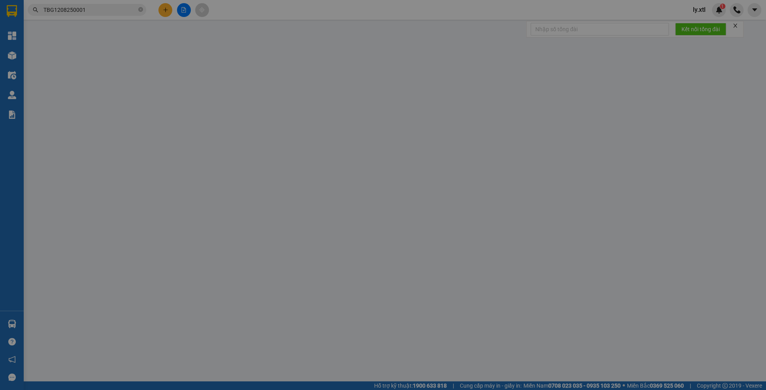
type input "0988985332"
type input "Mèo méo meo"
type input "456 Thăng Long"
type input "0988985332"
type input "Mèo méo meo"
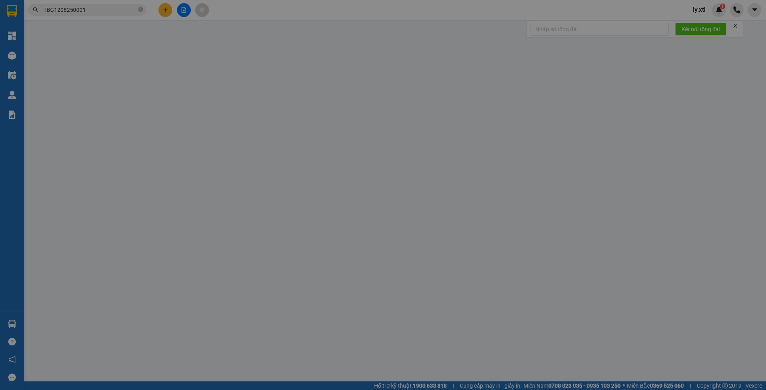
checkbox input "true"
type input "78 Hoàng Hoa Thám, Phường 12, Tân Bình, Hồ Chí Minh"
type input "352345234588"
type input "400.000"
type input "50"
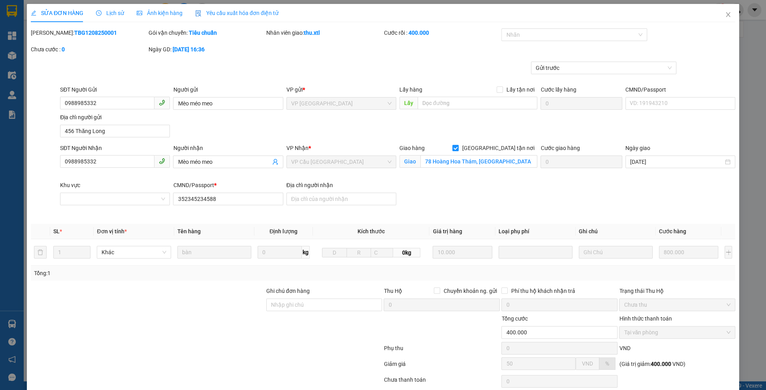
click at [105, 2] on div "SỬA ĐƠN HÀNG Lịch sử Ảnh kiện hàng Yêu cầu xuất hóa đơn điện tử Total Paid Fee …" at bounding box center [383, 195] width 766 height 390
click at [110, 5] on div "Lịch sử" at bounding box center [110, 13] width 28 height 18
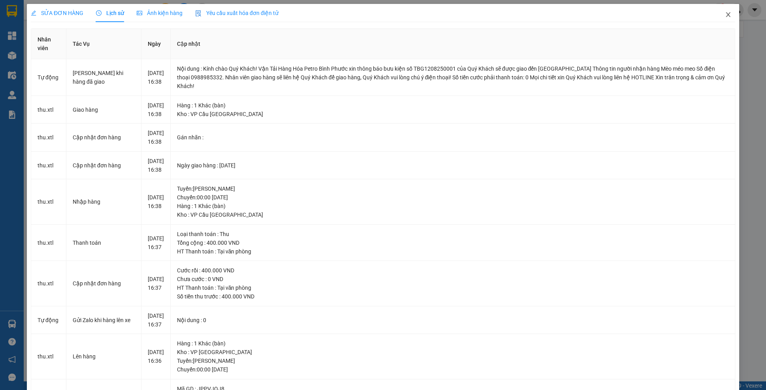
click at [728, 18] on span "Close" at bounding box center [728, 15] width 22 height 22
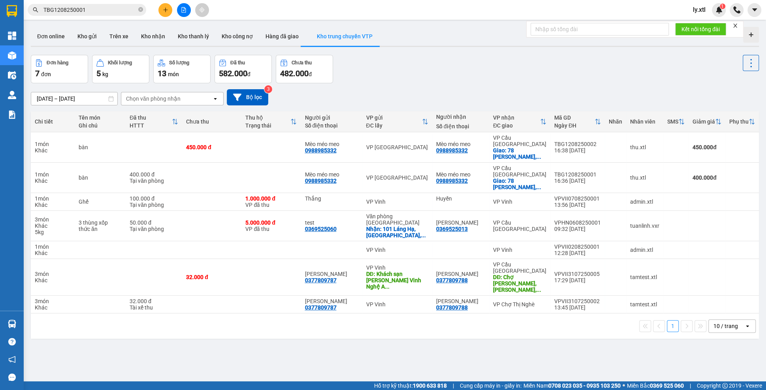
click at [99, 14] on input "TBG1208250001" at bounding box center [89, 10] width 93 height 9
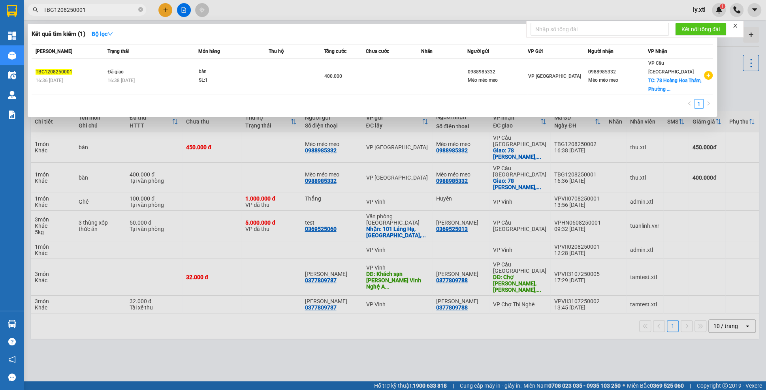
click at [99, 14] on input "TBG1208250001" at bounding box center [89, 10] width 93 height 9
paste input "VPCSG1208250017"
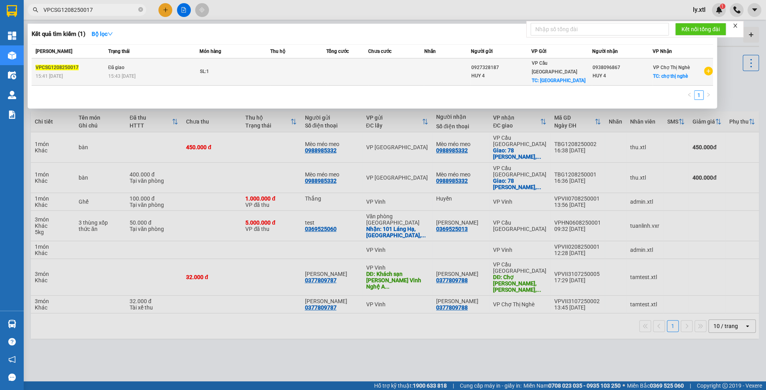
type input "VPCSG1208250017"
click at [143, 64] on td "Đã giao 15:43 - 12/08" at bounding box center [152, 71] width 93 height 27
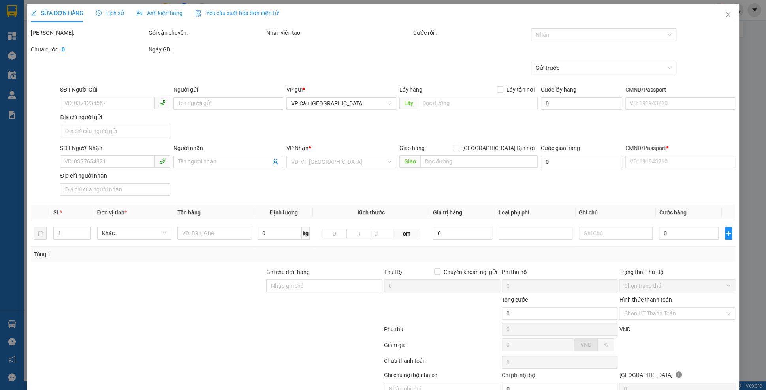
click at [118, 18] on div "Lịch sử" at bounding box center [110, 13] width 28 height 18
type input "0927328187"
type input "HUY 4"
checkbox input "true"
type input "[GEOGRAPHIC_DATA]"
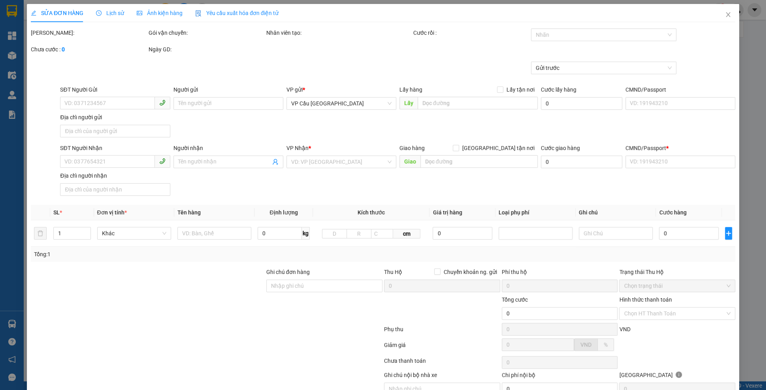
type input "123456789112"
type input "0938096867"
type input "HUY 4"
checkbox input "true"
type input "chợ thị nghè"
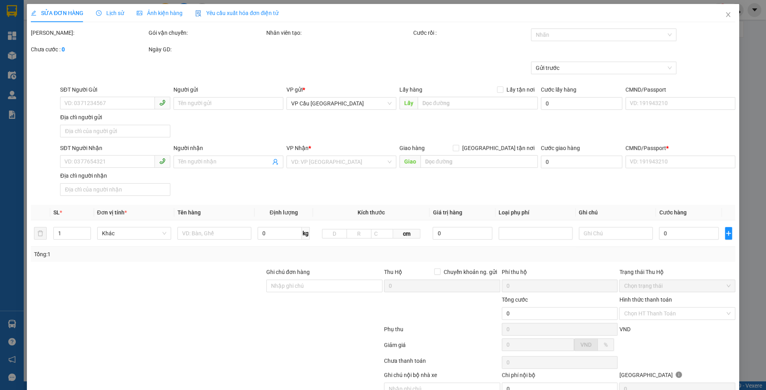
type input "123456789456"
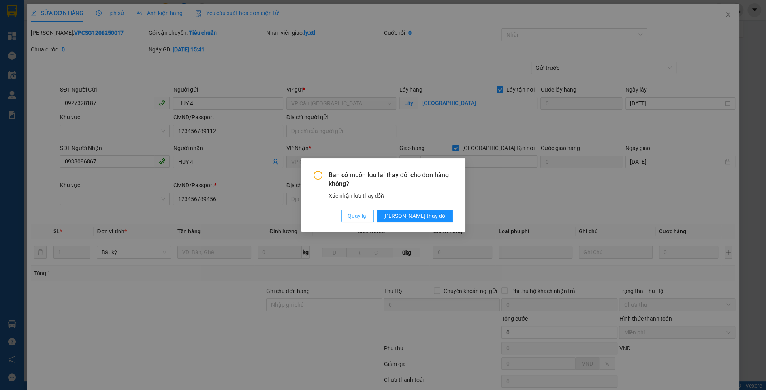
click at [367, 220] on span "Quay lại" at bounding box center [357, 216] width 20 height 9
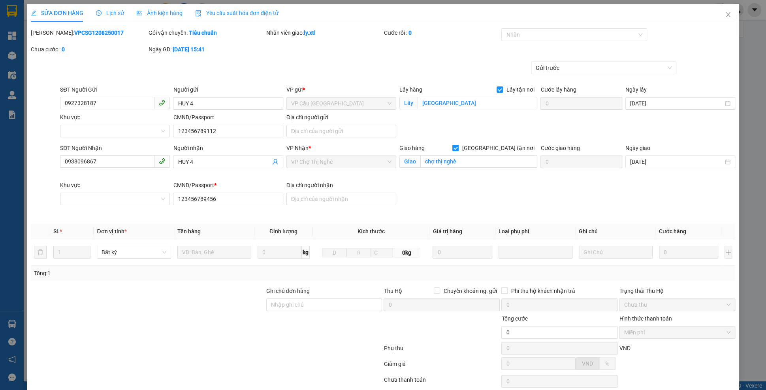
click at [102, 16] on div "Lịch sử" at bounding box center [110, 13] width 28 height 9
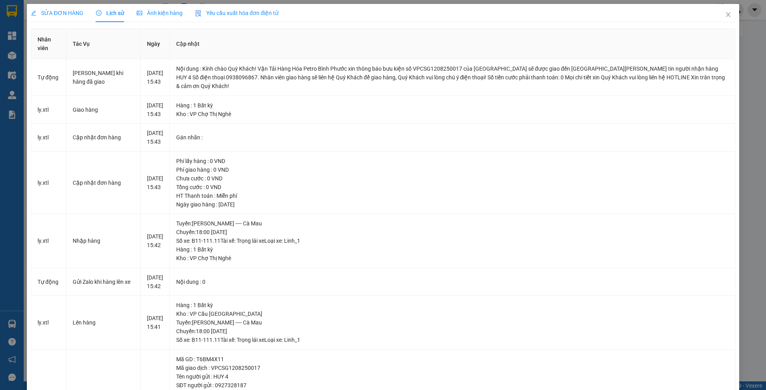
click at [727, 29] on th "Cập nhật" at bounding box center [452, 44] width 565 height 30
click at [728, 18] on icon "close" at bounding box center [727, 14] width 6 height 6
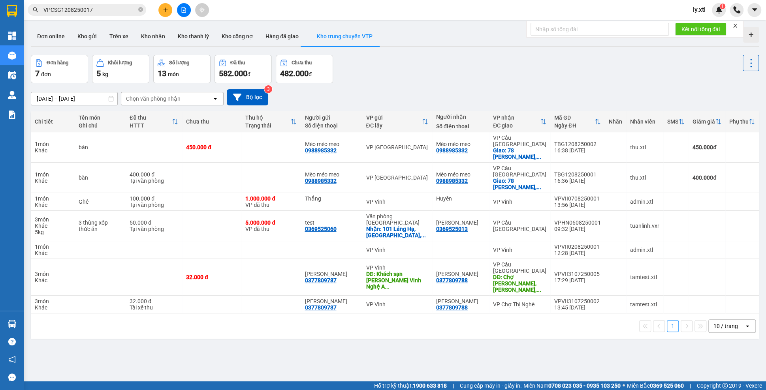
click at [109, 8] on input "VPCSG1208250017" at bounding box center [89, 10] width 93 height 9
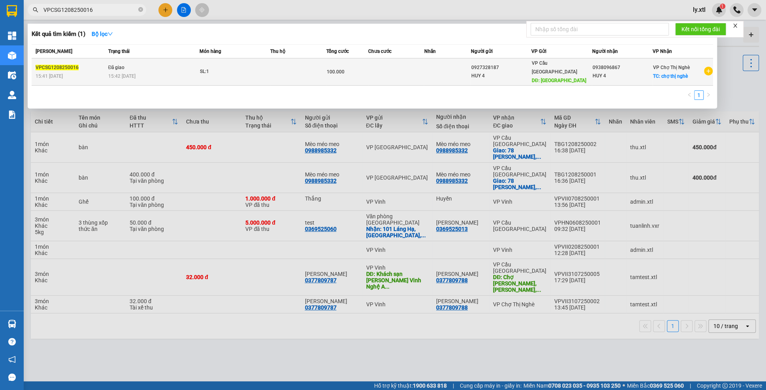
type input "VPCSG1208250016"
click at [87, 64] on div "VPCSG1208250016" at bounding box center [71, 68] width 70 height 8
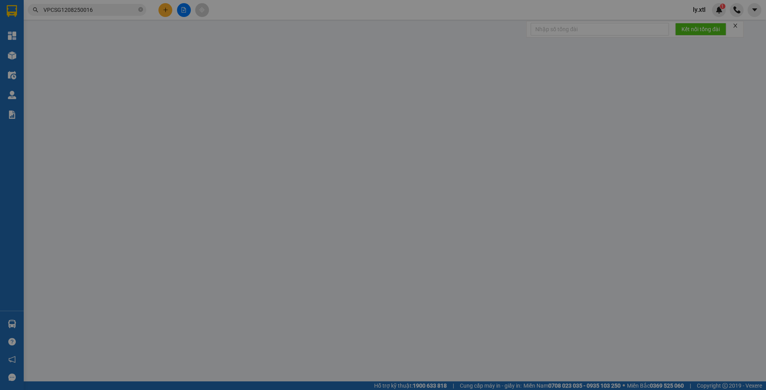
type input "0927328187"
type input "HUY 4"
type input "[GEOGRAPHIC_DATA]"
type input "10.000"
type input "123456789112"
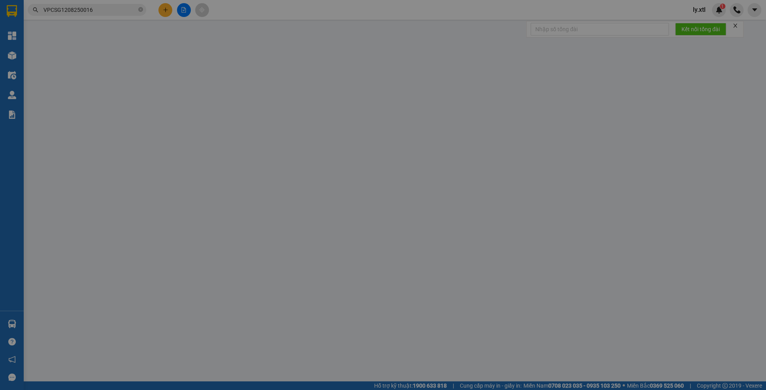
type input "0938096867"
type input "HUY 4"
checkbox input "true"
type input "chợ thị nghè"
type input "30.000"
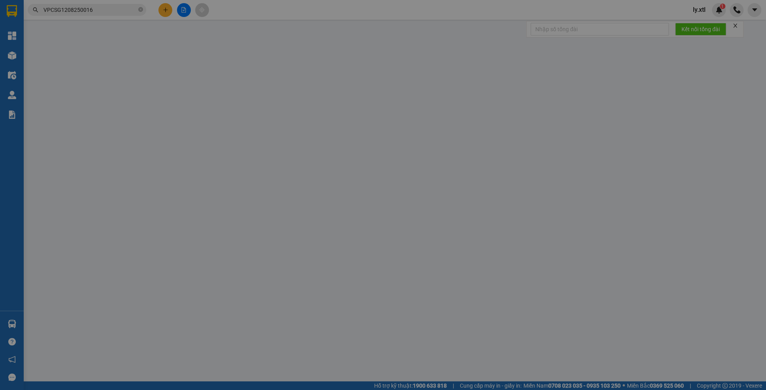
type input "123456789456"
type input "100.000"
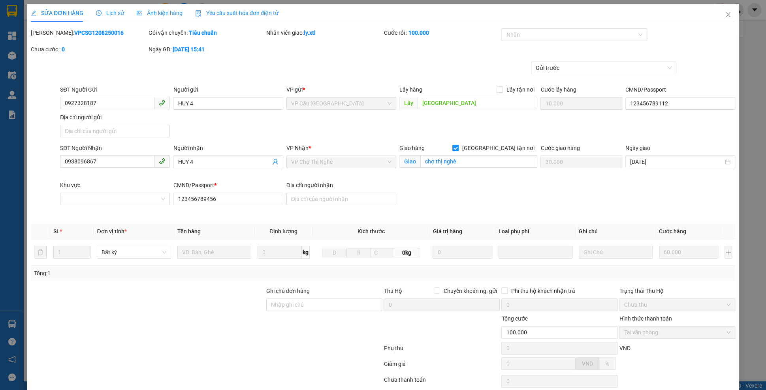
click at [104, 15] on span "Lịch sử" at bounding box center [110, 13] width 28 height 6
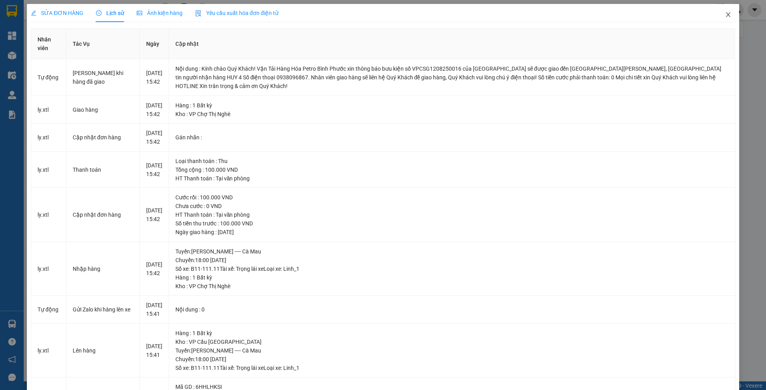
click at [725, 16] on icon "close" at bounding box center [727, 14] width 6 height 6
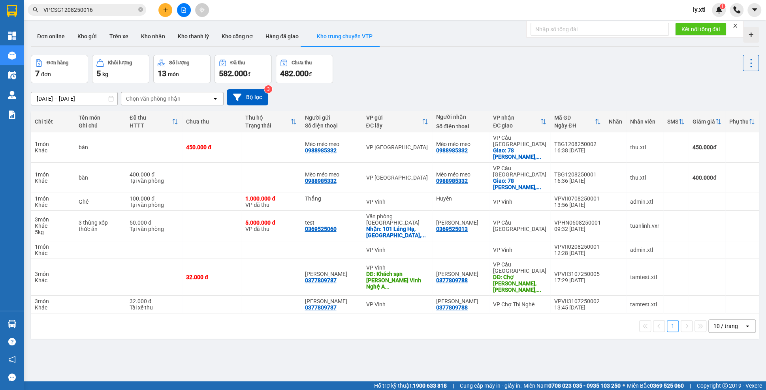
click at [116, 11] on input "VPCSG1208250016" at bounding box center [89, 10] width 93 height 9
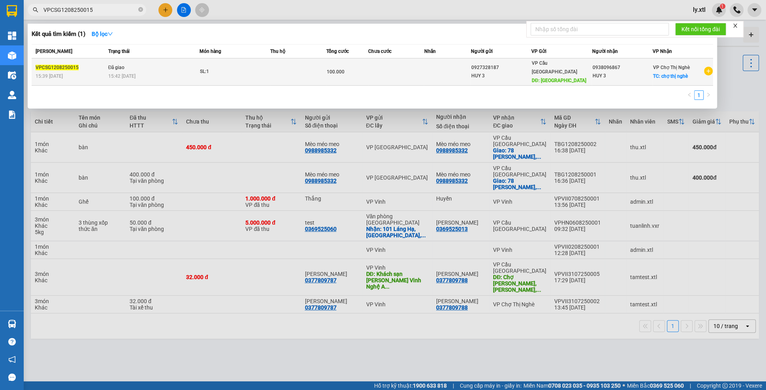
type input "VPCSG1208250015"
click at [79, 65] on span "VPCSG1208250015" at bounding box center [57, 68] width 43 height 6
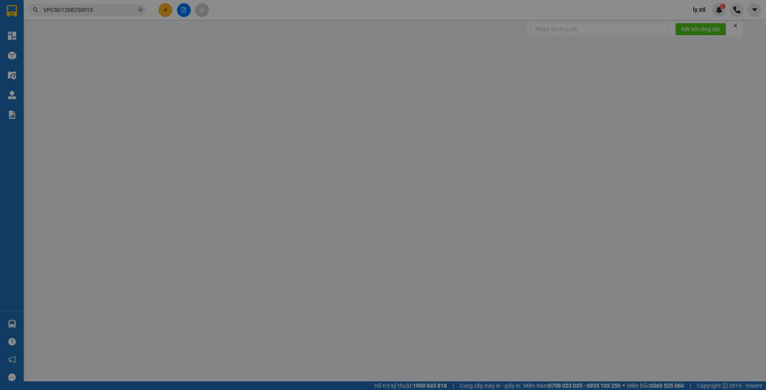
type input "0927328187"
type input "HUY 3"
type input "[GEOGRAPHIC_DATA]"
type input "10.000"
type input "123456789112"
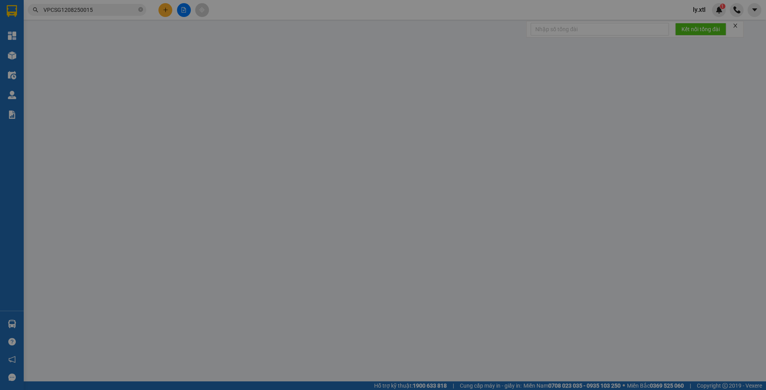
type input "0938096867"
type input "HUY 3"
checkbox input "true"
type input "chợ thị nghè"
type input "30.000"
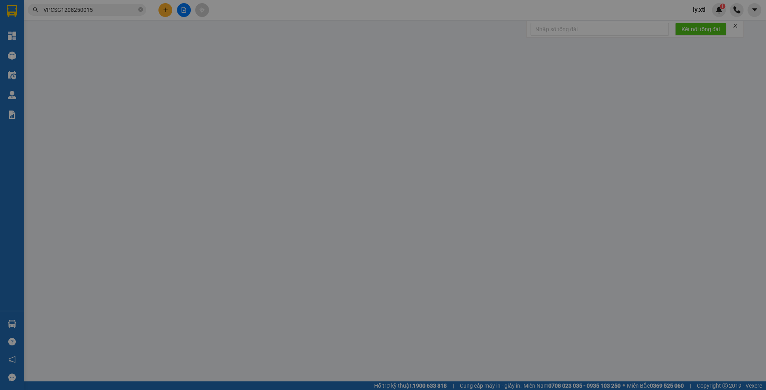
type input "123456789456"
type input "100.000"
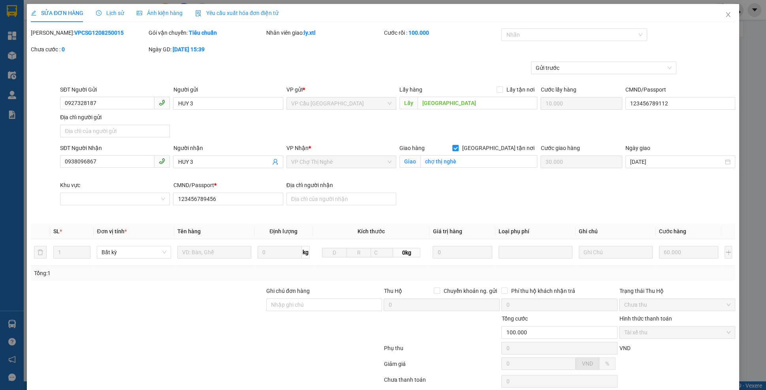
click at [118, 11] on span "Lịch sử" at bounding box center [110, 13] width 28 height 6
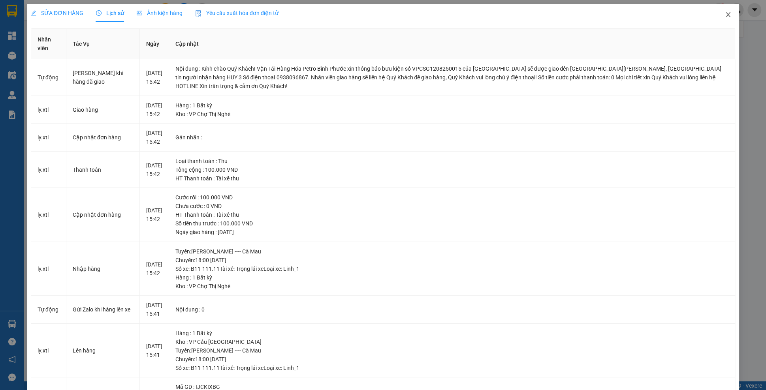
click at [729, 15] on icon "close" at bounding box center [727, 14] width 6 height 6
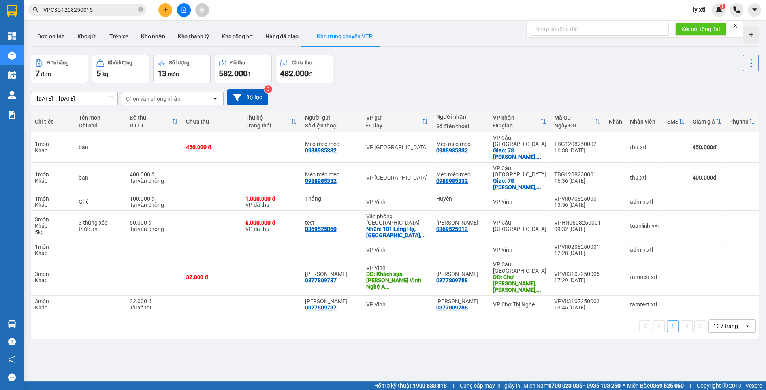
click at [103, 14] on span "VPCSG1208250015" at bounding box center [87, 10] width 118 height 12
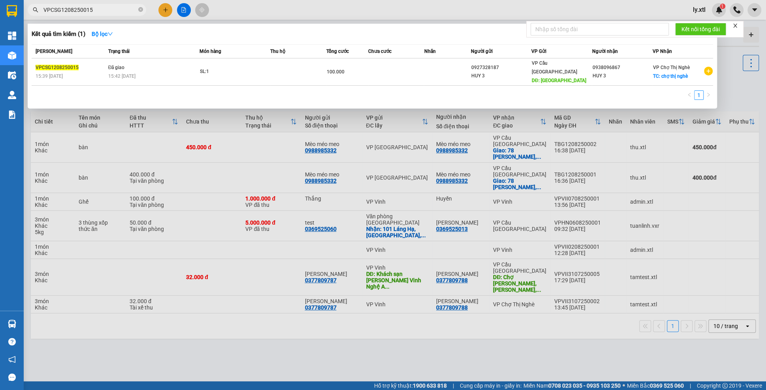
click at [104, 9] on input "VPCSG1208250015" at bounding box center [89, 10] width 93 height 9
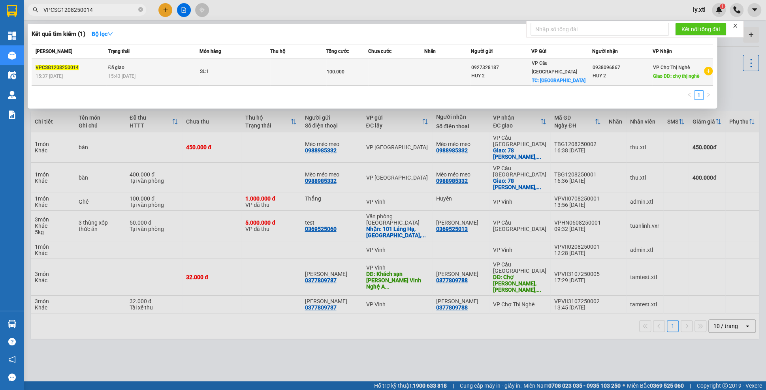
type input "VPCSG1208250014"
click at [82, 62] on td "VPCSG1208250014 15:37 - 12/08" at bounding box center [69, 71] width 75 height 27
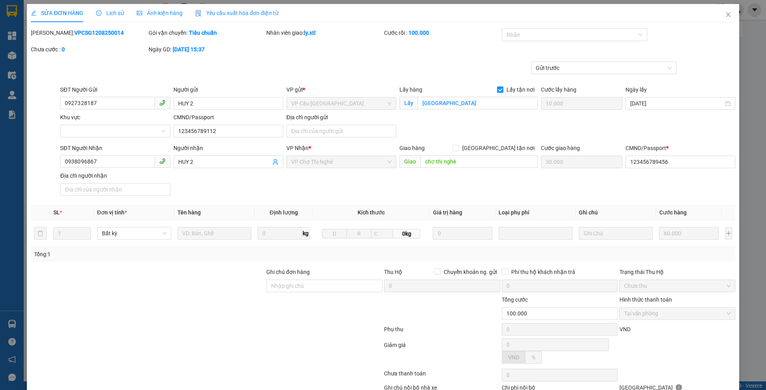
click at [108, 12] on span "Lịch sử" at bounding box center [110, 13] width 28 height 6
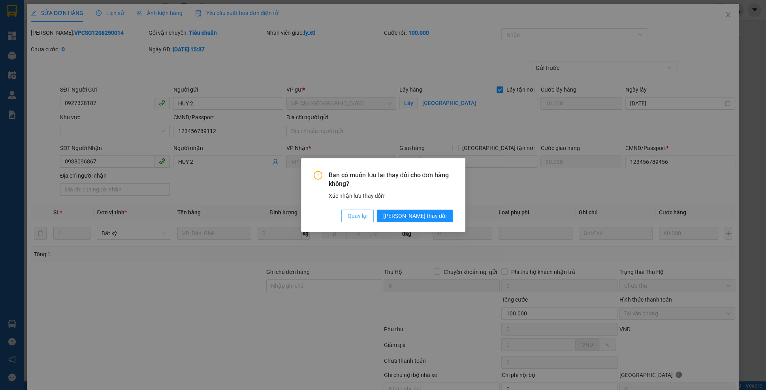
click at [367, 214] on span "Quay lại" at bounding box center [357, 216] width 20 height 9
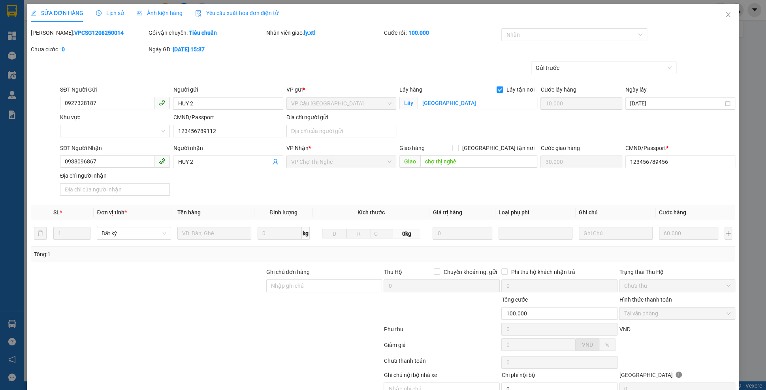
click at [109, 11] on span "Lịch sử" at bounding box center [110, 13] width 28 height 6
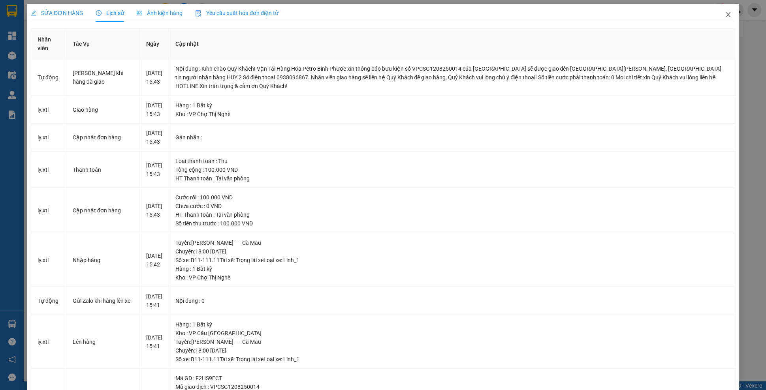
click at [723, 15] on span "Close" at bounding box center [728, 15] width 22 height 22
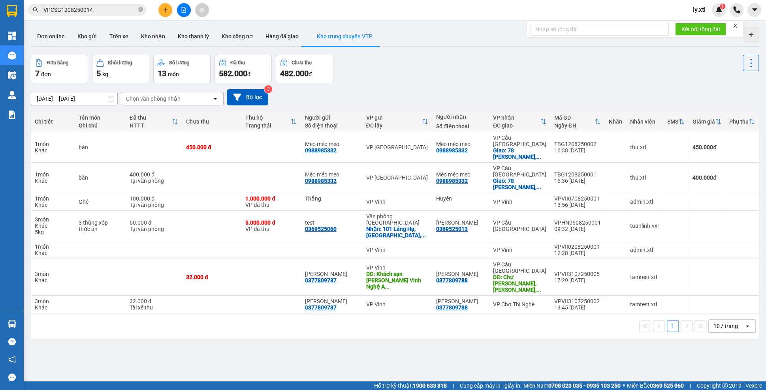
click at [376, 36] on button "Kho trung chuyển VTP" at bounding box center [344, 36] width 79 height 19
click at [374, 36] on icon "button" at bounding box center [377, 37] width 6 height 6
click at [385, 41] on li "Chỉnh sửa" at bounding box center [403, 39] width 47 height 14
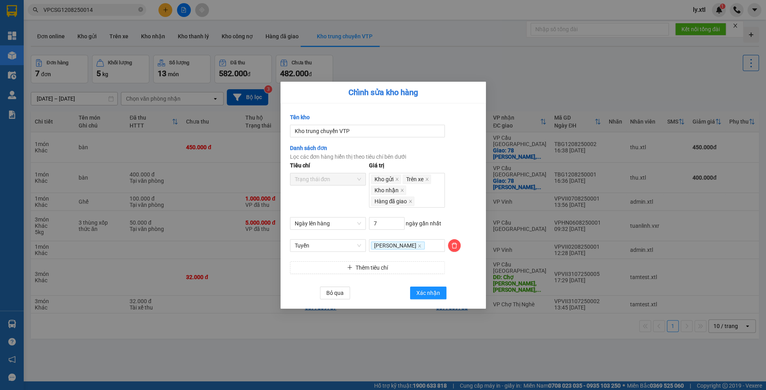
click at [486, 39] on div "Chỉnh sửa kho hàng 767 Tên kho Kho trung chuyển VTP Danh sách đơn Lọc các đơn h…" at bounding box center [383, 195] width 766 height 390
click at [336, 298] on button "Bỏ qua" at bounding box center [335, 293] width 30 height 13
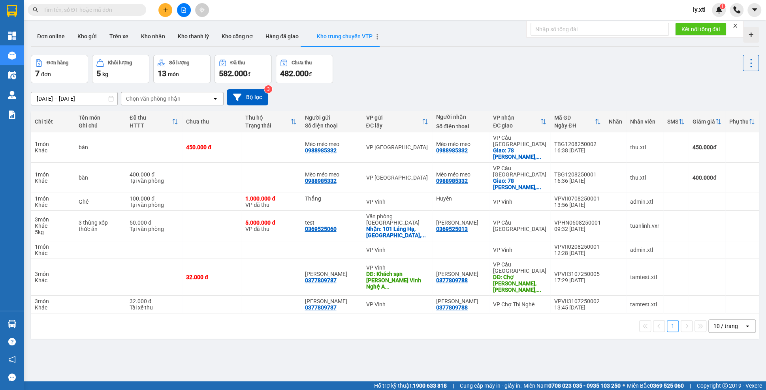
click at [376, 36] on icon "button" at bounding box center [377, 37] width 2 height 6
click at [383, 40] on li "Chỉnh sửa" at bounding box center [403, 39] width 47 height 14
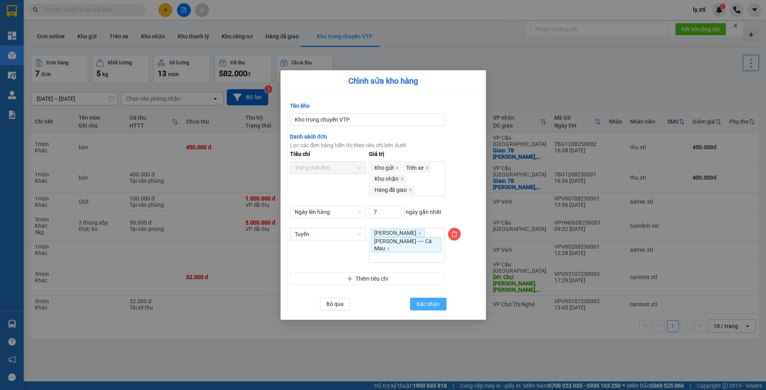
click at [422, 300] on span "Xác nhận" at bounding box center [428, 304] width 24 height 9
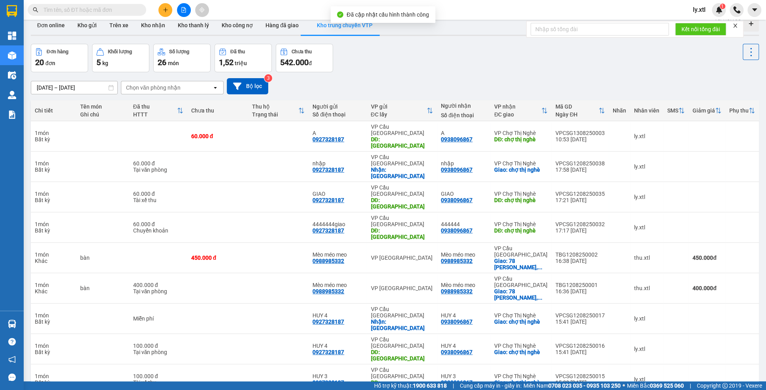
scroll to position [6, 0]
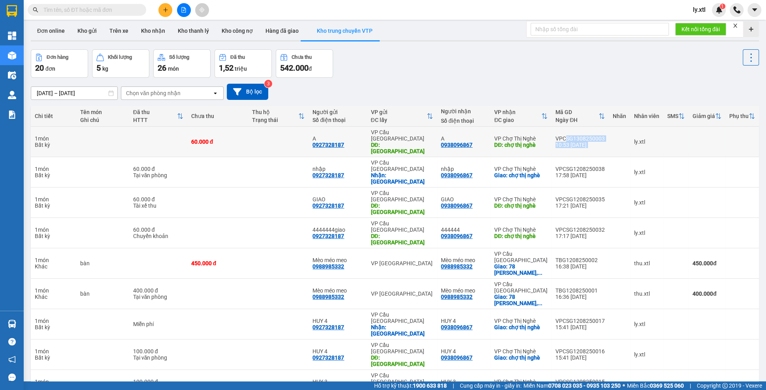
drag, startPoint x: 604, startPoint y: 130, endPoint x: 560, endPoint y: 131, distance: 44.2
click at [560, 131] on tr "1 món Bất kỳ 60.000 đ A 0927328187 VP [GEOGRAPHIC_DATA] DĐ: điện [GEOGRAPHIC_DA…" at bounding box center [395, 142] width 728 height 30
click at [557, 142] on div "10:53 [DATE]" at bounding box center [579, 145] width 49 height 6
drag, startPoint x: 551, startPoint y: 130, endPoint x: 602, endPoint y: 131, distance: 51.7
click at [602, 131] on td "VPCSG1308250003 10:53 [DATE]" at bounding box center [579, 142] width 57 height 30
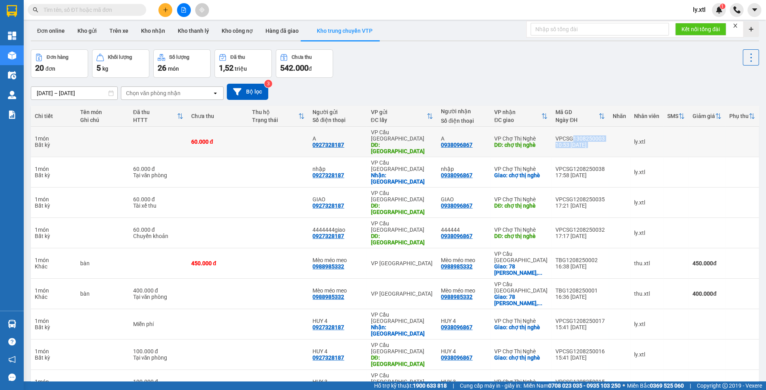
drag, startPoint x: 606, startPoint y: 129, endPoint x: 568, endPoint y: 129, distance: 37.9
click at [568, 129] on tr "1 món Bất kỳ 60.000 đ A 0927328187 VP [GEOGRAPHIC_DATA] DĐ: điện [GEOGRAPHIC_DA…" at bounding box center [395, 142] width 728 height 30
click at [565, 142] on div "10:53 [DATE]" at bounding box center [579, 145] width 49 height 6
drag, startPoint x: 549, startPoint y: 128, endPoint x: 601, endPoint y: 129, distance: 52.5
click at [601, 129] on td "VPCSG1308250003 10:53 [DATE]" at bounding box center [579, 142] width 57 height 30
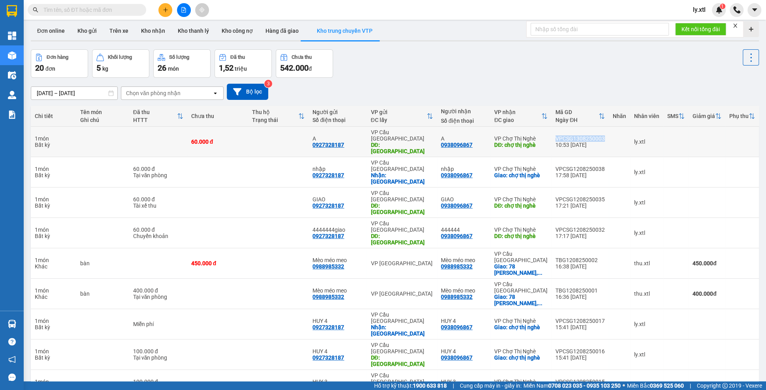
copy div "VPCSG1308250003"
click at [374, 30] on icon "button" at bounding box center [377, 31] width 6 height 6
click at [383, 34] on li "Chỉnh sửa" at bounding box center [403, 34] width 47 height 14
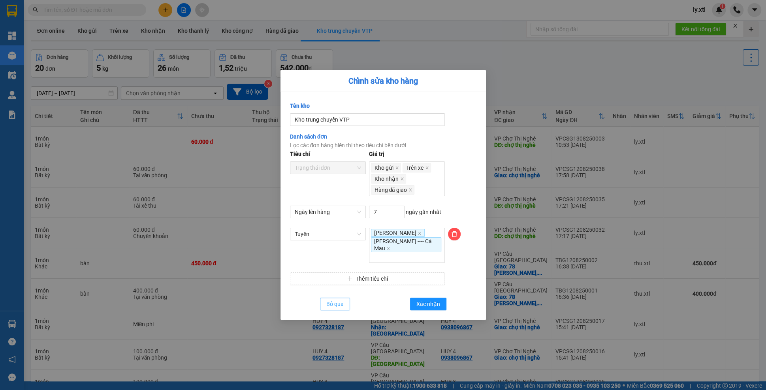
click at [332, 300] on span "Bỏ qua" at bounding box center [334, 304] width 17 height 9
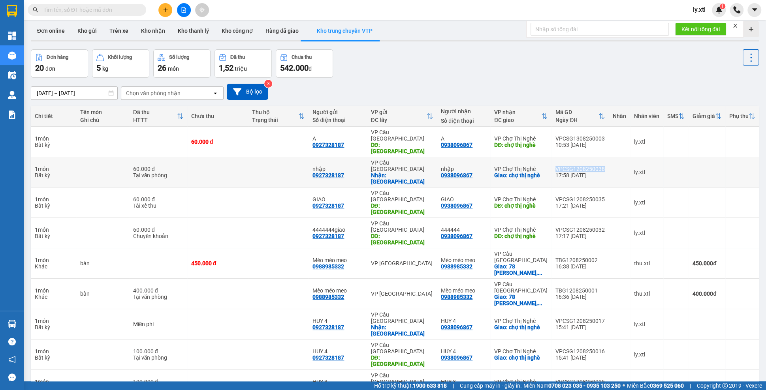
drag, startPoint x: 548, startPoint y: 149, endPoint x: 603, endPoint y: 152, distance: 55.3
click at [603, 157] on td "VPCSG1208250038 17:58 [DATE]" at bounding box center [579, 172] width 57 height 30
copy div "VPCSG1208250038"
drag, startPoint x: 547, startPoint y: 169, endPoint x: 603, endPoint y: 165, distance: 55.8
click at [603, 188] on td "VPCSG1208250035 17:21 [DATE]" at bounding box center [579, 203] width 57 height 30
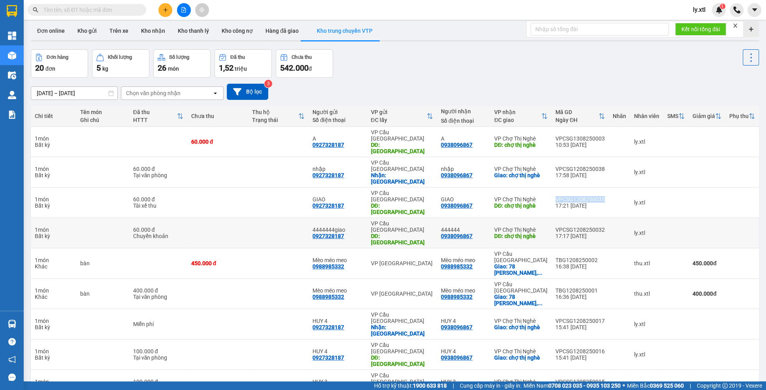
copy div "VPCSG1208250035"
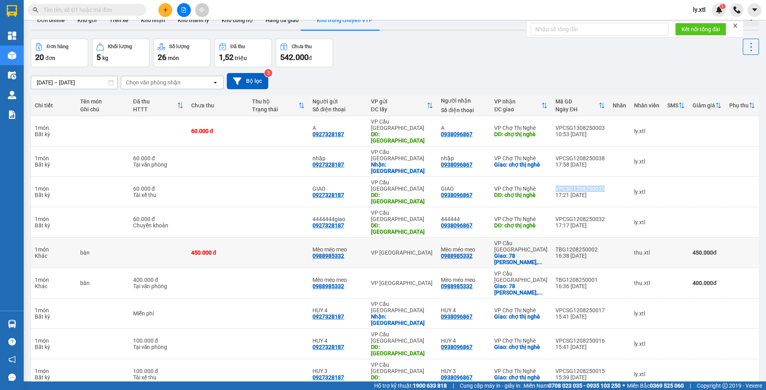
scroll to position [18, 0]
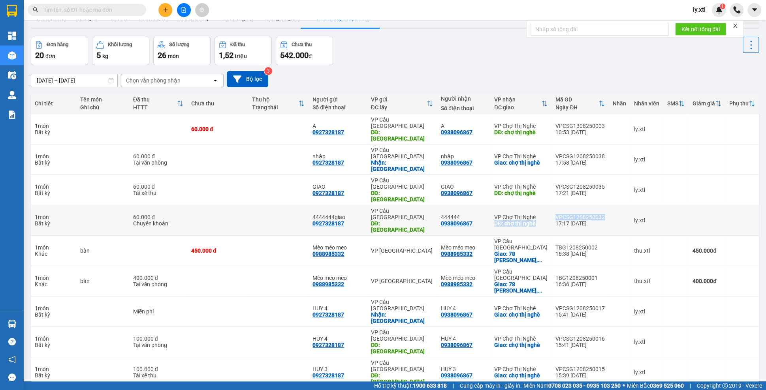
drag, startPoint x: 544, startPoint y: 171, endPoint x: 604, endPoint y: 173, distance: 60.4
click at [604, 205] on tr "1 món Bất kỳ 60.000 đ Chuyển khoản 4444444giao 0927328187 VP [GEOGRAPHIC_DATA] …" at bounding box center [395, 220] width 728 height 30
copy tr "VP Chợ Thị Nghè DĐ: chợ thị nghè VPCSG1208250032"
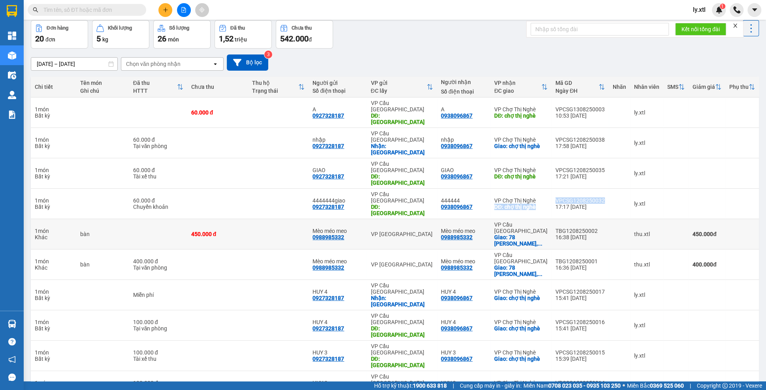
scroll to position [36, 0]
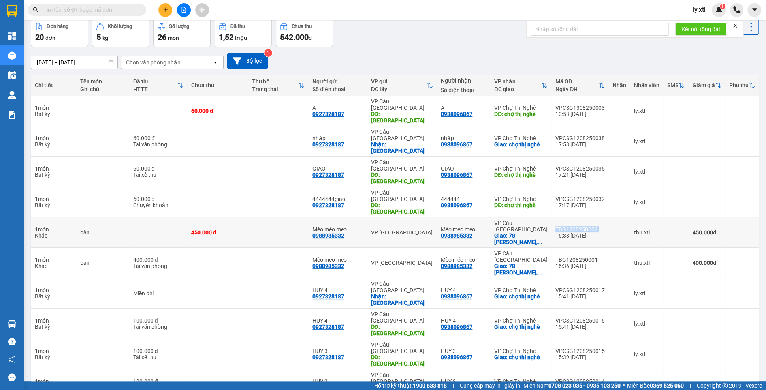
drag, startPoint x: 547, startPoint y: 176, endPoint x: 595, endPoint y: 178, distance: 47.8
click at [595, 218] on td "TBG1208250002 16:38 [DATE]" at bounding box center [579, 233] width 57 height 30
copy div "TBG1208250002"
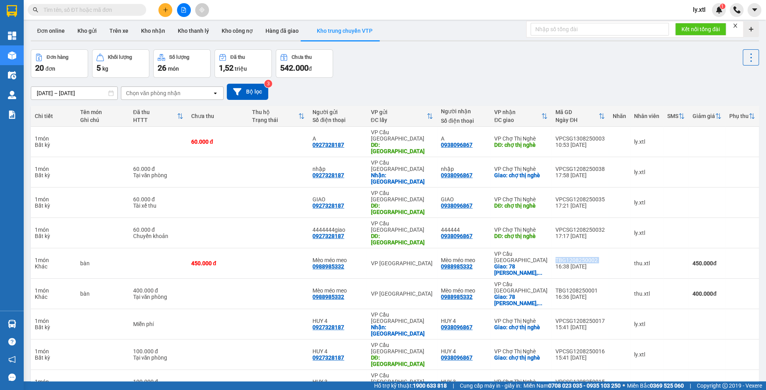
scroll to position [0, 0]
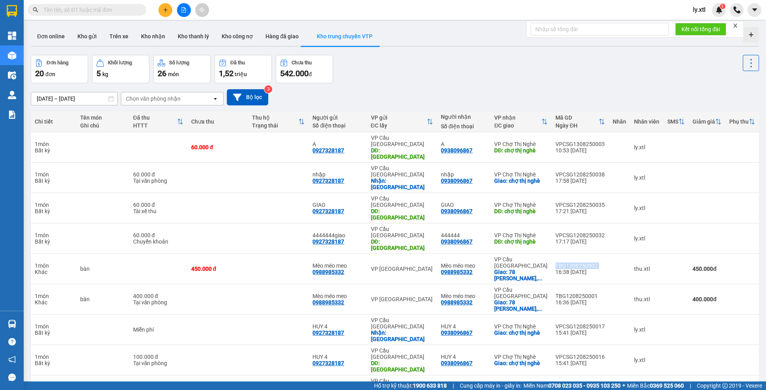
click at [378, 34] on button "Kho trung chuyển VTP" at bounding box center [344, 36] width 79 height 19
click at [376, 37] on icon "button" at bounding box center [377, 37] width 2 height 6
click at [380, 41] on li "Chỉnh sửa" at bounding box center [403, 39] width 47 height 14
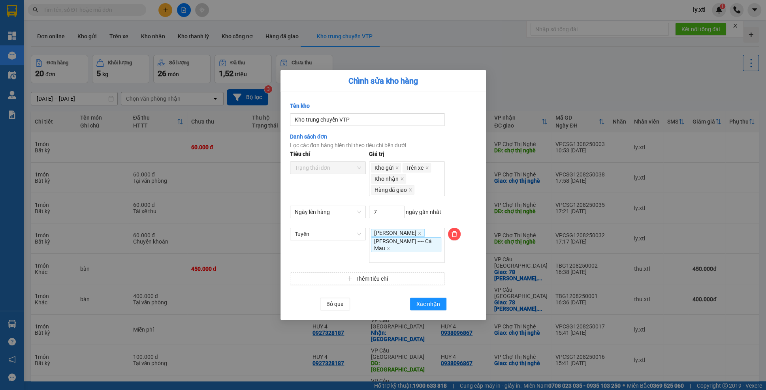
click at [424, 302] on div "767 Tên kho Kho trung chuyển VTP Danh sách đơn Lọc các đơn hàng hiển thị theo t…" at bounding box center [382, 206] width 205 height 228
click at [432, 300] on span "Xác nhận" at bounding box center [428, 304] width 24 height 9
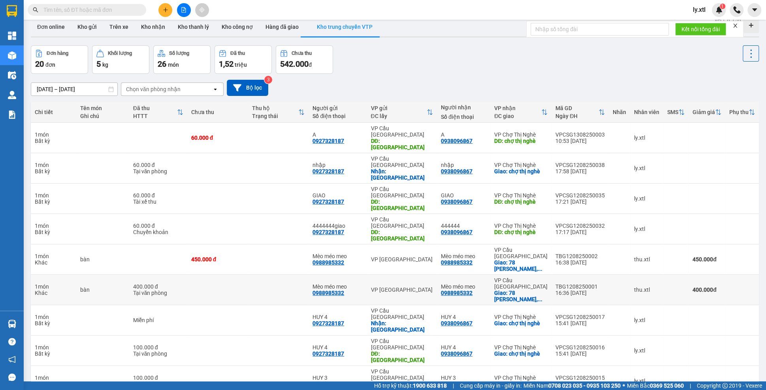
scroll to position [20, 0]
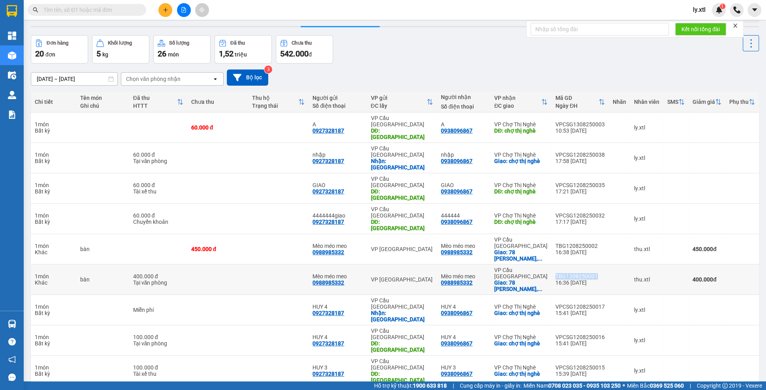
drag, startPoint x: 547, startPoint y: 217, endPoint x: 597, endPoint y: 215, distance: 50.2
click at [597, 265] on td "TBG1208250001 16:36 [DATE]" at bounding box center [579, 280] width 57 height 30
copy div "TBG1208250001"
drag, startPoint x: 545, startPoint y: 236, endPoint x: 580, endPoint y: 238, distance: 35.2
click at [590, 295] on tr "1 món Bất kỳ Miễn phí HUY 4 0927328187 VP [GEOGRAPHIC_DATA] Nhận: điện [GEOGRAP…" at bounding box center [395, 310] width 728 height 30
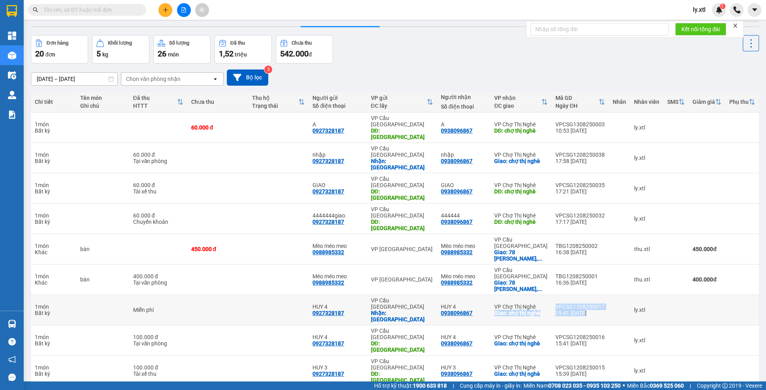
click at [575, 304] on div "VPCSG1208250017" at bounding box center [579, 307] width 49 height 6
drag, startPoint x: 549, startPoint y: 236, endPoint x: 602, endPoint y: 240, distance: 52.7
click at [602, 295] on td "VPCSG1208250017 15:41 [DATE]" at bounding box center [579, 310] width 57 height 30
copy div "VPCSG1208250017"
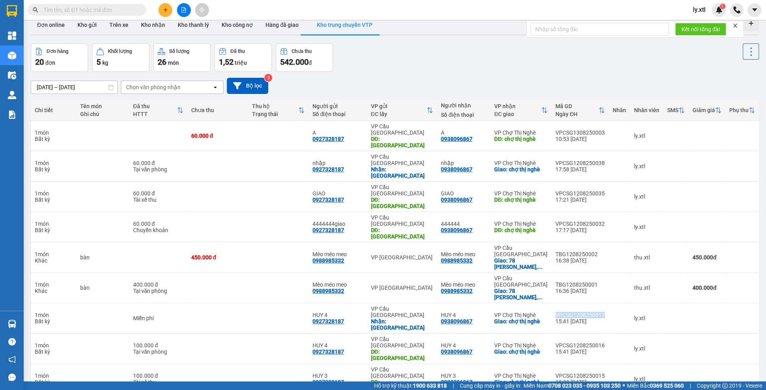
scroll to position [0, 0]
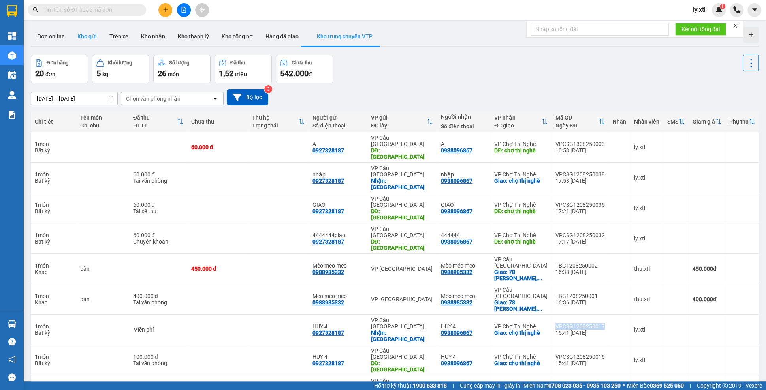
click at [76, 38] on button "Kho gửi" at bounding box center [87, 36] width 32 height 19
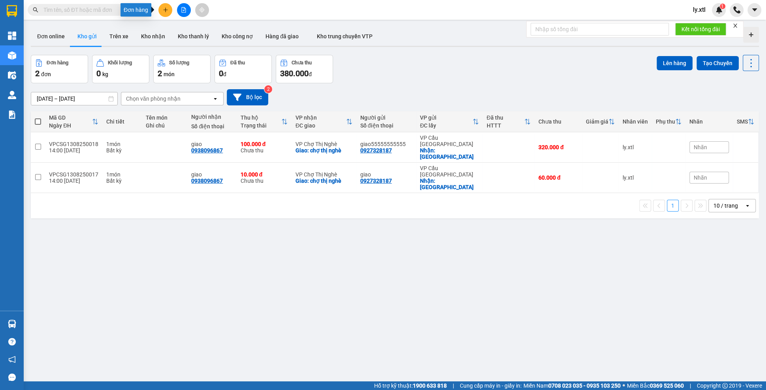
click at [163, 15] on button at bounding box center [165, 10] width 14 height 14
click at [178, 25] on div "Tạo đơn hàng" at bounding box center [192, 29] width 59 height 15
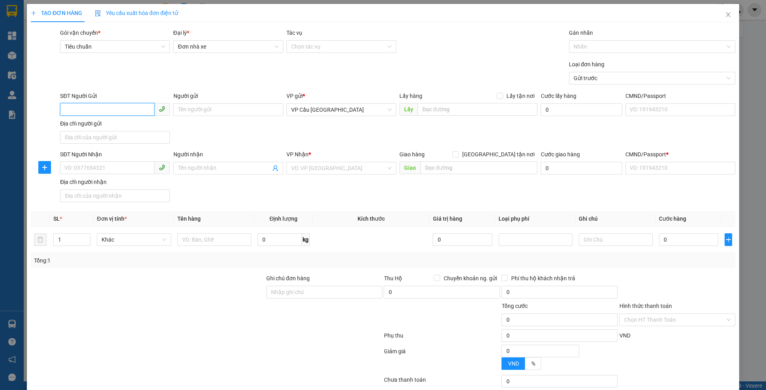
paste input "0927328187"
type input "0927328187"
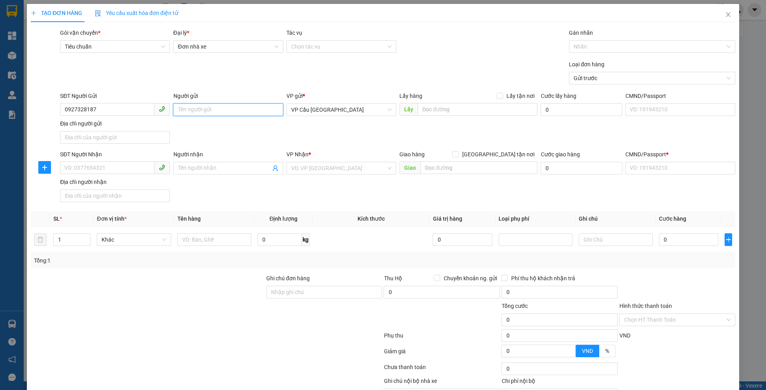
click at [204, 114] on input "Người gửi" at bounding box center [228, 109] width 110 height 13
type input "h"
click at [142, 111] on input "0927328187" at bounding box center [107, 109] width 94 height 13
click at [125, 120] on div "0927328187 - [GEOGRAPHIC_DATA]" at bounding box center [115, 125] width 110 height 13
type input "huy nha"
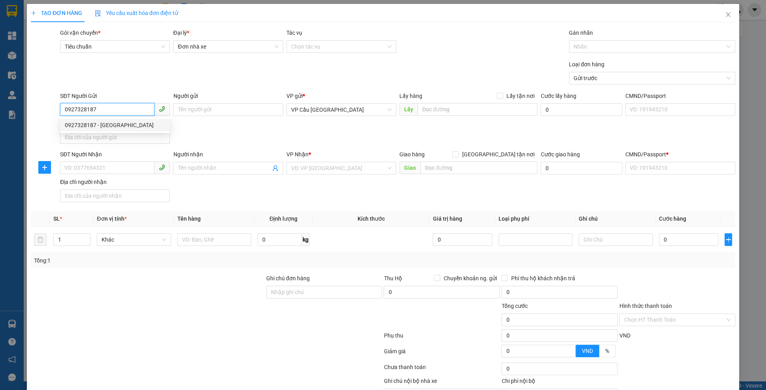
type input "[GEOGRAPHIC_DATA]"
type input "10.000"
type input "123456789112"
type input "0938096867"
type input "huy"
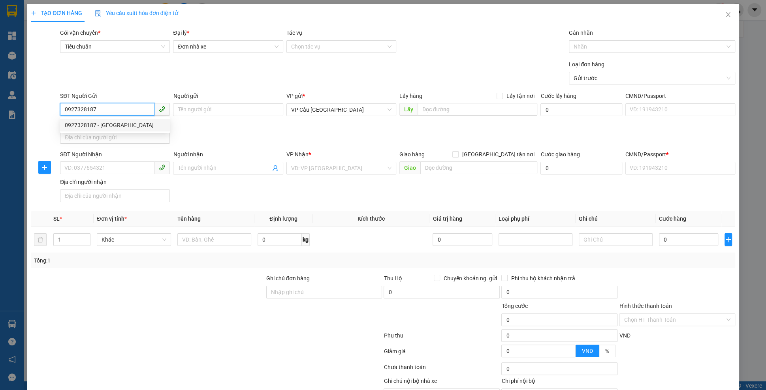
type input "chợ thị nghè"
type input "10.000"
type input "123456789456"
type input "200.000"
type input "15.000"
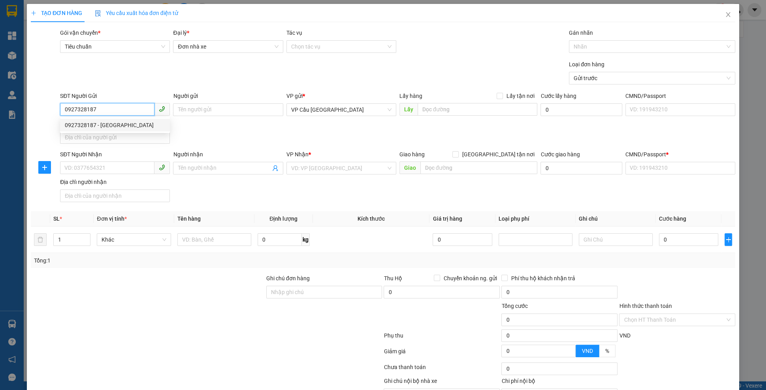
type input "20.000"
type input "320.000"
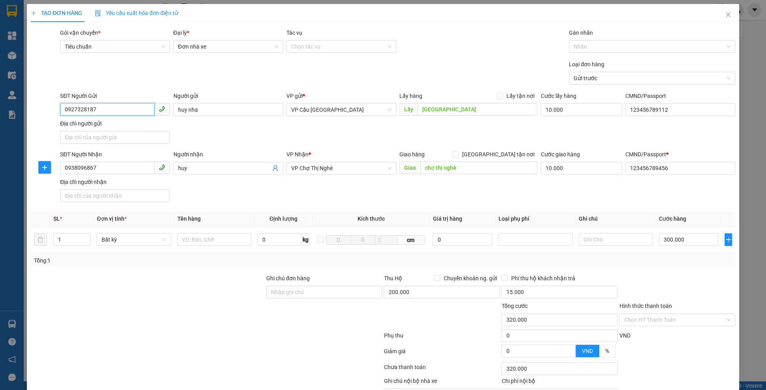
click at [123, 106] on input "0927328187" at bounding box center [107, 109] width 94 height 13
click at [214, 110] on input "huy nha" at bounding box center [228, 109] width 110 height 13
click at [210, 178] on div "SĐT Người Nhận 0938096867 Người nhận huy VP Nhận * VP Chợ Thị Nghè Giao hàng [G…" at bounding box center [397, 177] width 678 height 55
click at [210, 173] on span "huy" at bounding box center [228, 168] width 110 height 13
click at [468, 61] on div "Loại đơn hàng Gửi trước" at bounding box center [397, 74] width 678 height 28
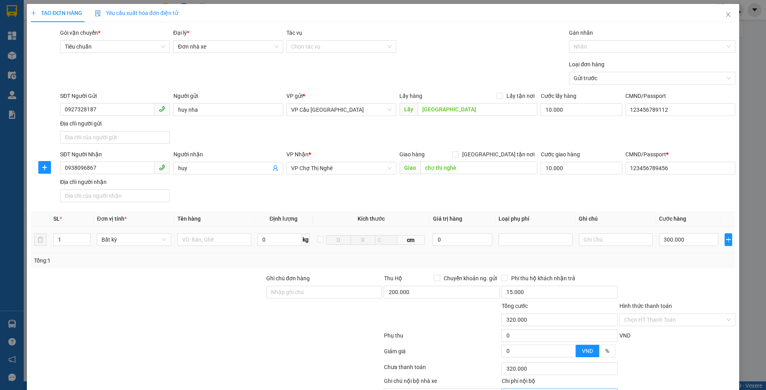
scroll to position [43, 0]
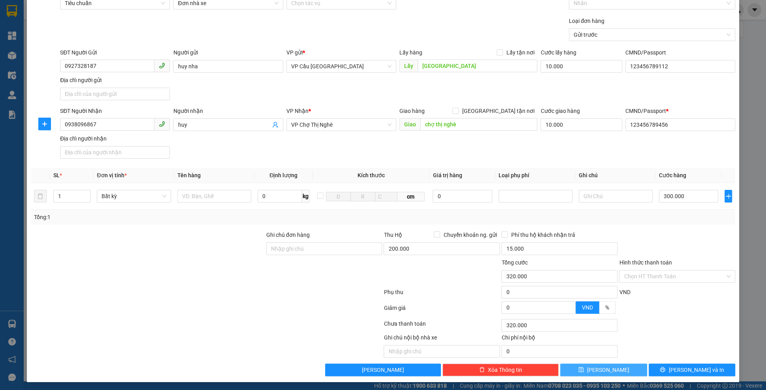
click at [611, 366] on span "[PERSON_NAME]" at bounding box center [608, 370] width 42 height 9
type input "0"
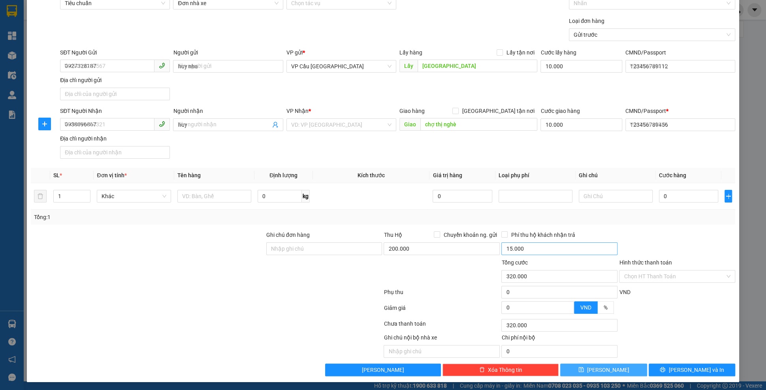
type input "0"
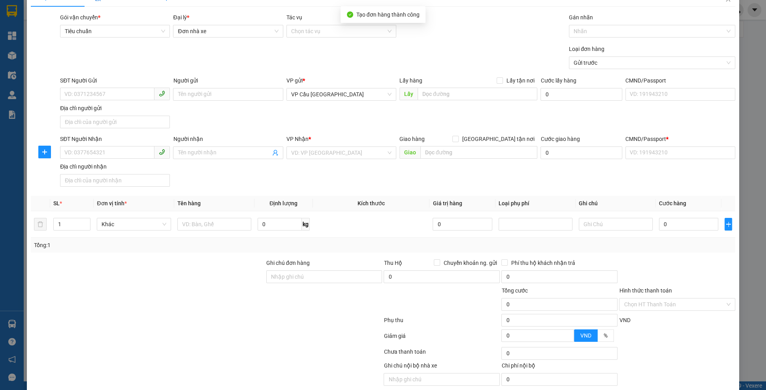
scroll to position [9, 0]
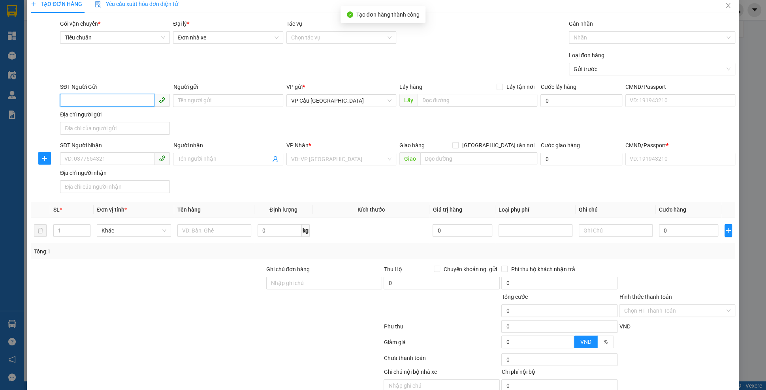
click at [115, 98] on input "SĐT Người Gửi" at bounding box center [107, 100] width 94 height 13
paste input "0927328187"
type input "0927328187"
click at [135, 117] on div "0927328187 - giao" at bounding box center [115, 116] width 100 height 9
type input "giao"
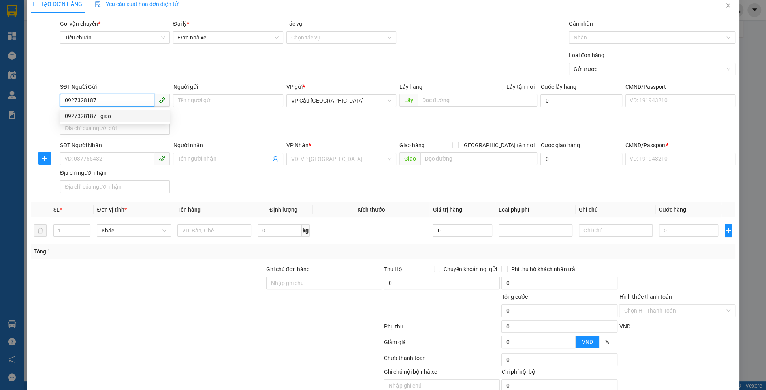
type input "[GEOGRAPHIC_DATA]"
type input "10.000"
type input "123456789112"
type input "0938096867"
type input "giao"
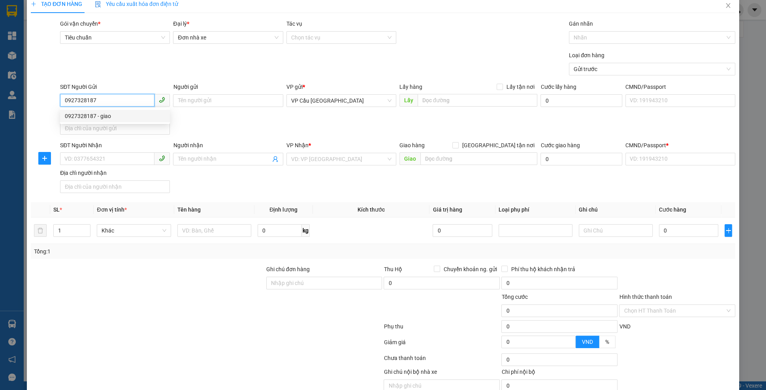
type input "chợ thị nghè"
type input "10.000"
type input "123456789456"
type input "200.000"
type input "15.000"
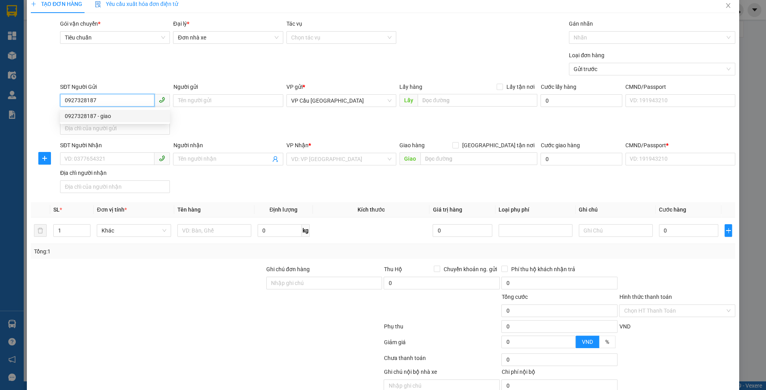
type input "20.000"
type input "320.000"
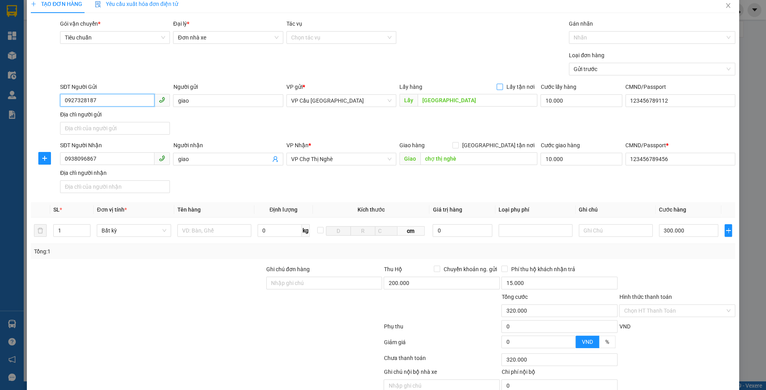
type input "0927328187"
click at [513, 90] on span "Lấy tận nơi" at bounding box center [520, 87] width 34 height 9
click at [502, 89] on input "Lấy tận nơi" at bounding box center [499, 87] width 6 height 6
checkbox input "true"
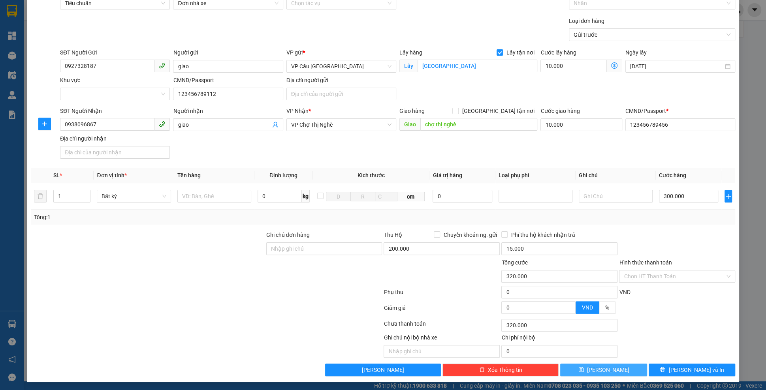
click at [583, 367] on icon "save" at bounding box center [580, 369] width 5 height 5
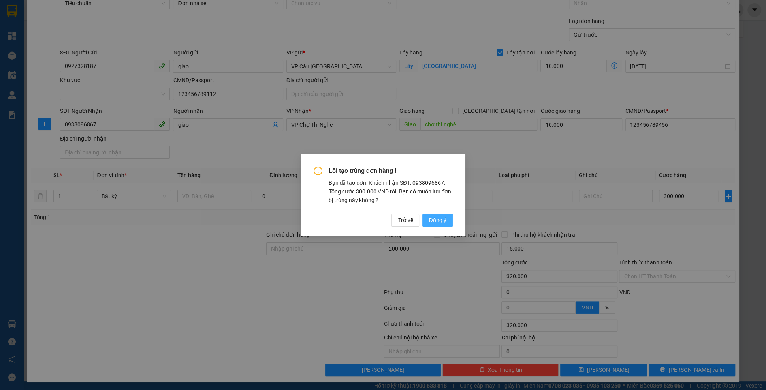
click at [433, 220] on span "Đồng ý" at bounding box center [436, 220] width 17 height 9
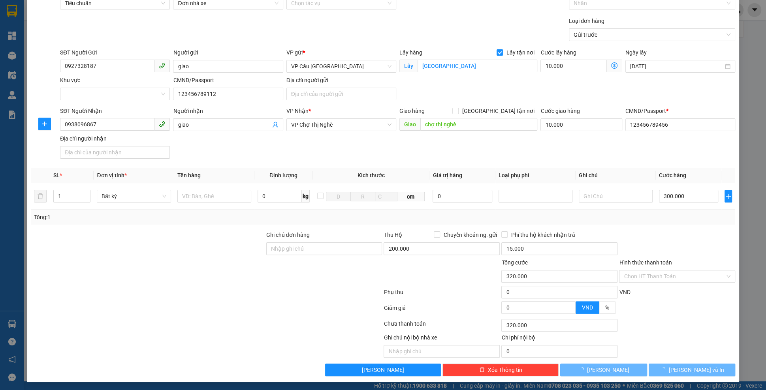
checkbox input "false"
type input "0"
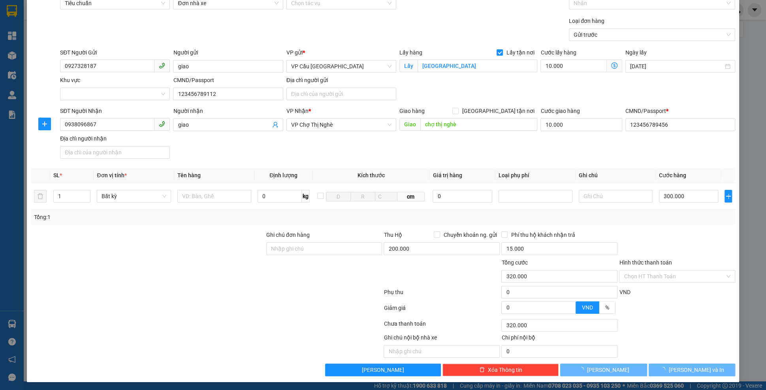
type input "0"
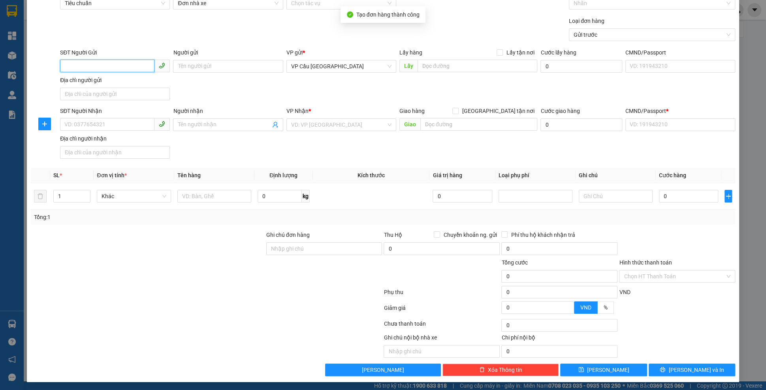
click at [121, 66] on input "SĐT Người Gửi" at bounding box center [107, 66] width 94 height 13
paste input "0927328187"
type input "0927328187"
click at [130, 83] on div "0927328187 - [GEOGRAPHIC_DATA]" at bounding box center [115, 81] width 100 height 9
type input "huy nha"
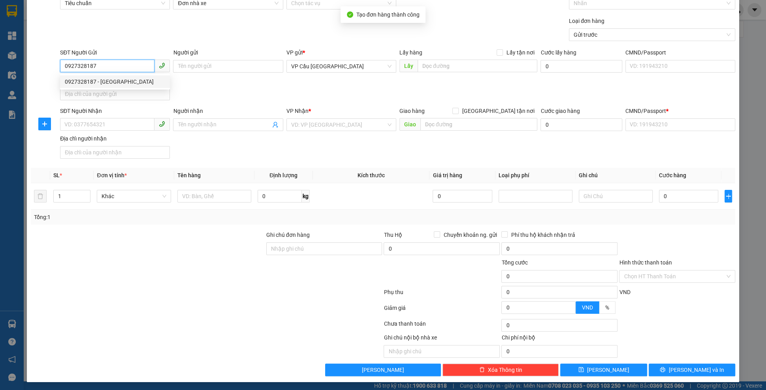
checkbox input "true"
type input "[GEOGRAPHIC_DATA]"
type input "123456789112"
type input "0938096867"
type input "huy"
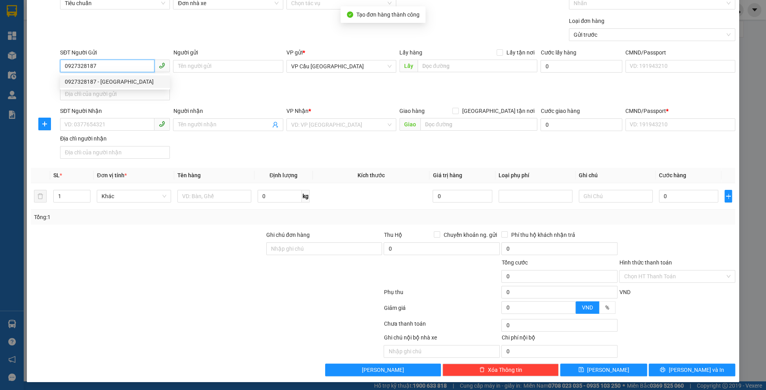
type input "chợ thị nghè"
type input "10.000"
type input "123456789456"
type input "200.000"
type input "15.000"
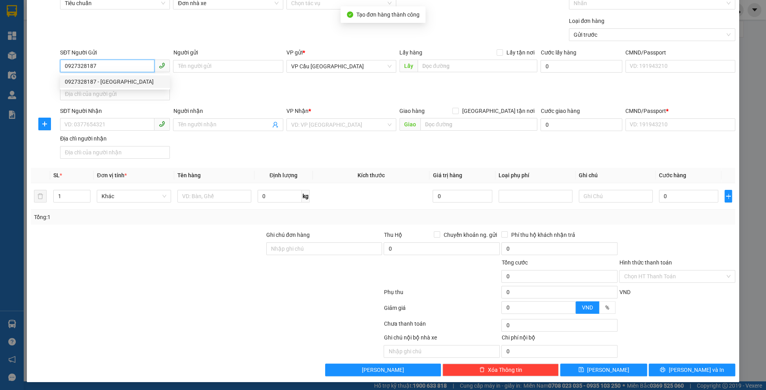
type input "20.000"
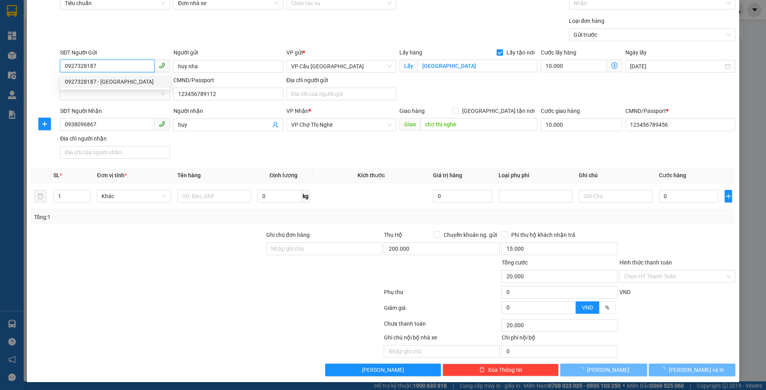
type input "320.000"
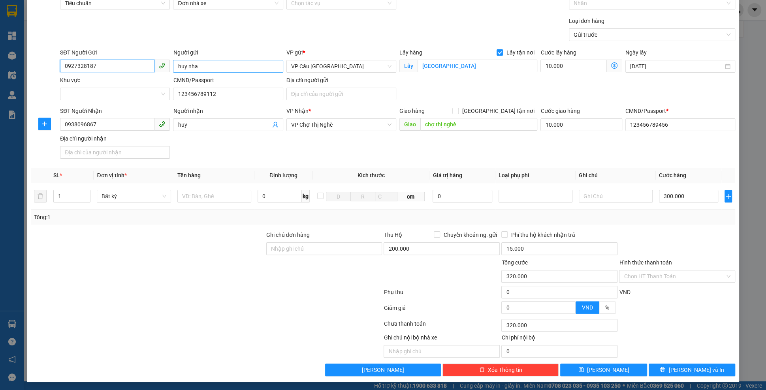
type input "0927328187"
click at [180, 68] on input "huy nha" at bounding box center [228, 66] width 110 height 13
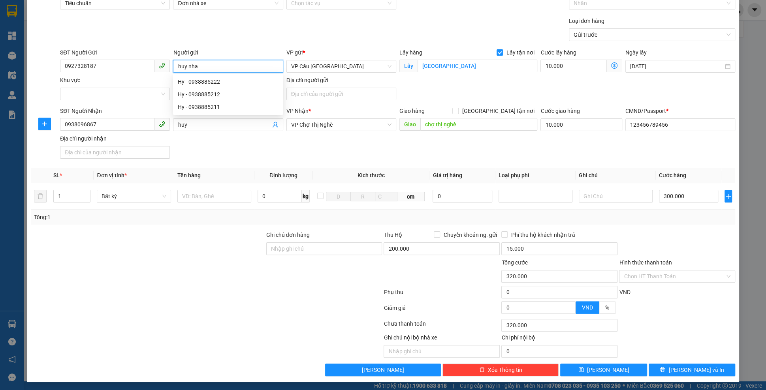
click at [180, 68] on input "huy nha" at bounding box center [228, 66] width 110 height 13
type input "tren xe"
click at [259, 39] on div "Loại đơn hàng Gửi trước" at bounding box center [397, 31] width 678 height 28
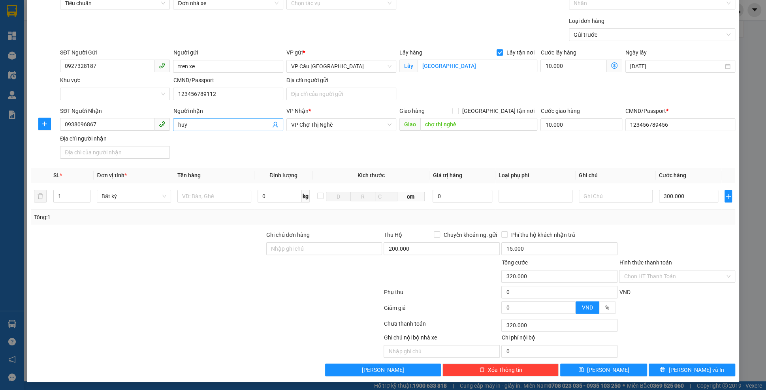
click at [205, 125] on input "huy" at bounding box center [224, 124] width 92 height 9
type input "tren xe"
click at [529, 107] on span "[GEOGRAPHIC_DATA] tận nơi" at bounding box center [497, 111] width 79 height 9
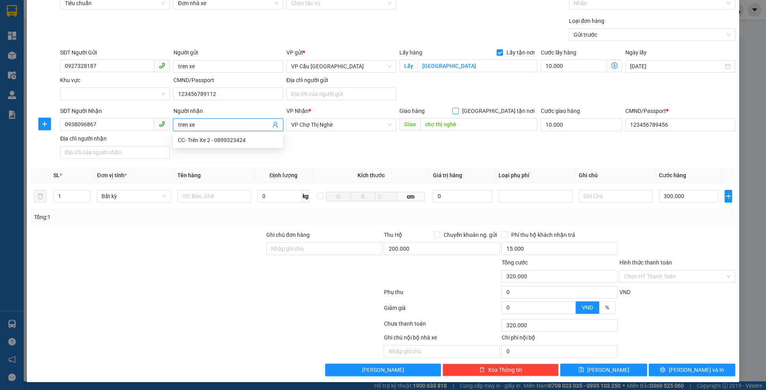
click at [458, 108] on input "[GEOGRAPHIC_DATA] tận nơi" at bounding box center [455, 111] width 6 height 6
checkbox input "true"
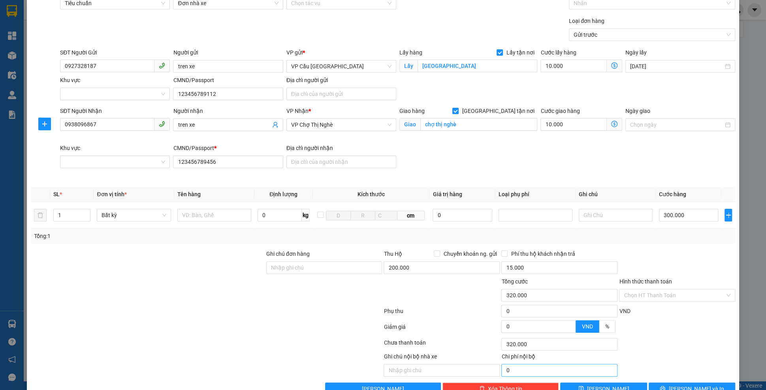
scroll to position [62, 0]
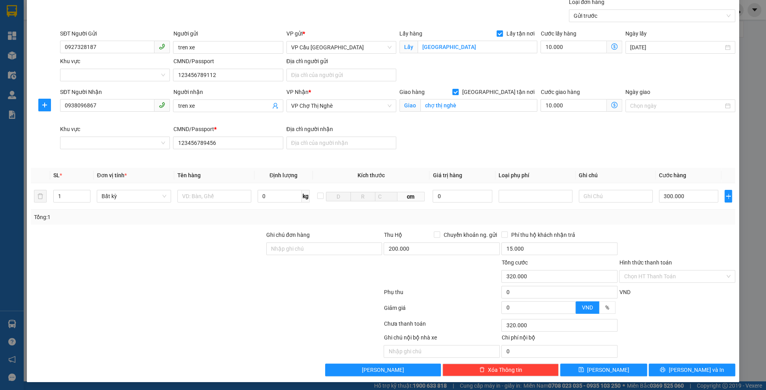
click at [604, 361] on div "Transit Pickup Surcharge Ids Transit Deliver Surcharge Ids Transit Deliver Surc…" at bounding box center [383, 171] width 704 height 410
click at [604, 366] on span "[PERSON_NAME]" at bounding box center [608, 370] width 42 height 9
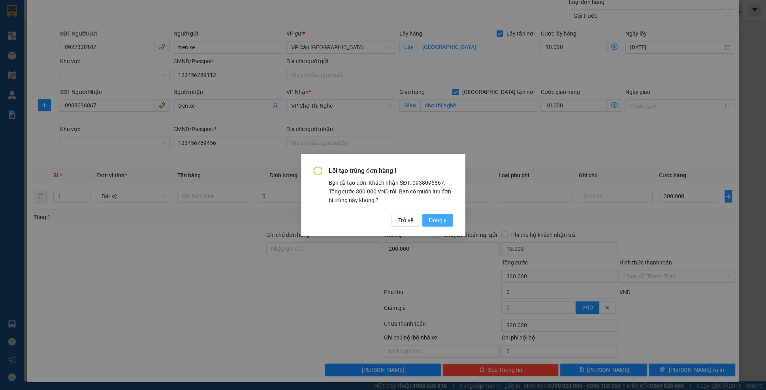
click at [428, 217] on span "Đồng ý" at bounding box center [436, 220] width 17 height 9
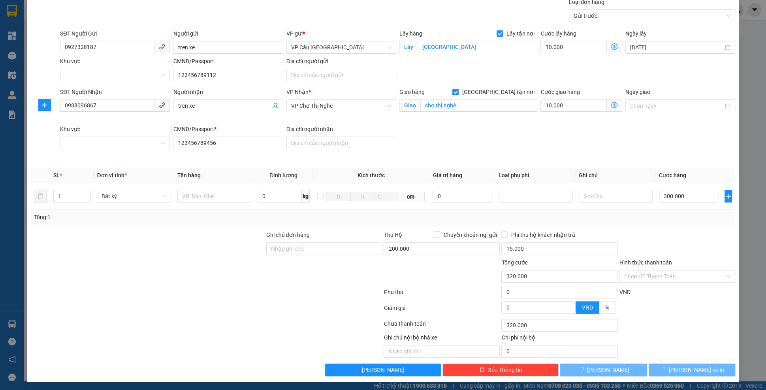
checkbox input "false"
type input "0"
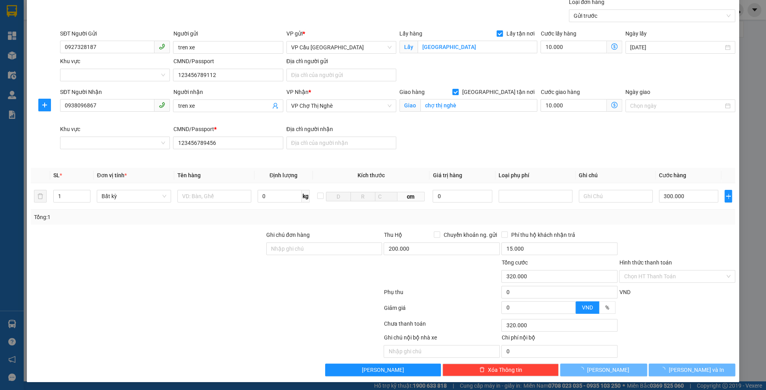
type input "0"
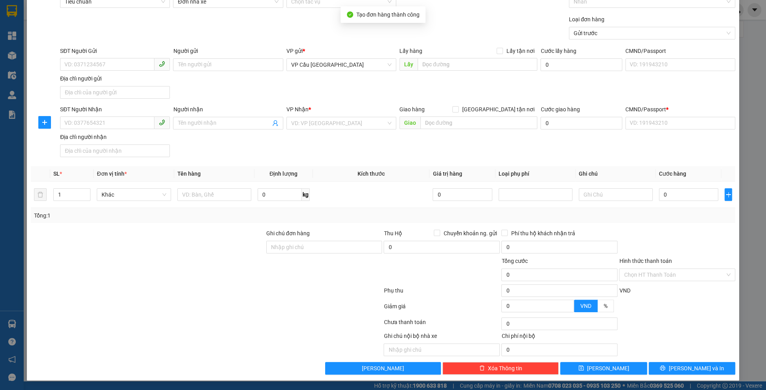
scroll to position [43, 0]
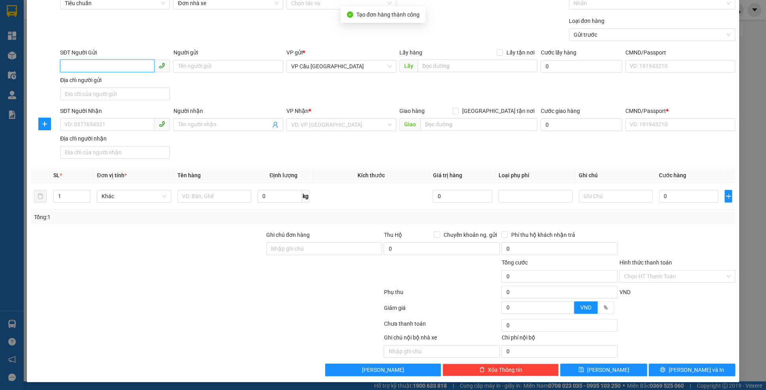
click at [74, 65] on input "SĐT Người Gửi" at bounding box center [107, 66] width 94 height 13
paste input "0927328187"
type input "0927328187"
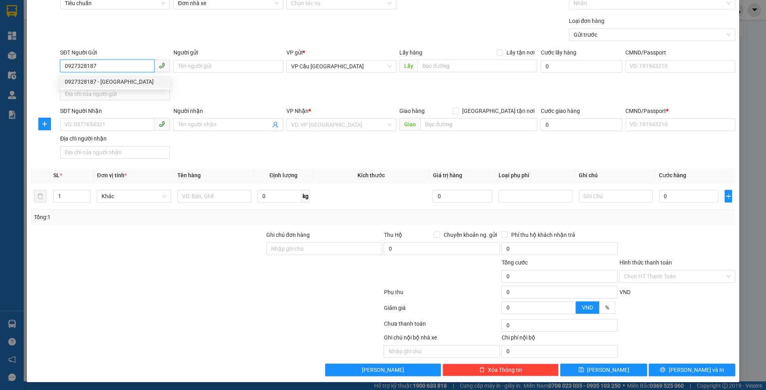
click at [155, 77] on div "0927328187 - [GEOGRAPHIC_DATA]" at bounding box center [115, 81] width 110 height 13
type input "huy nha"
checkbox input "true"
type input "[GEOGRAPHIC_DATA]"
type input "123456789112"
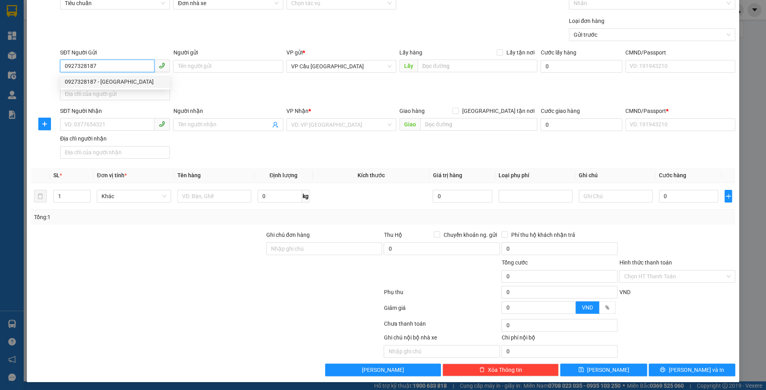
type input "0938096867"
type input "huy"
checkbox input "true"
type input "chợ thị nghè"
type input "123456789456"
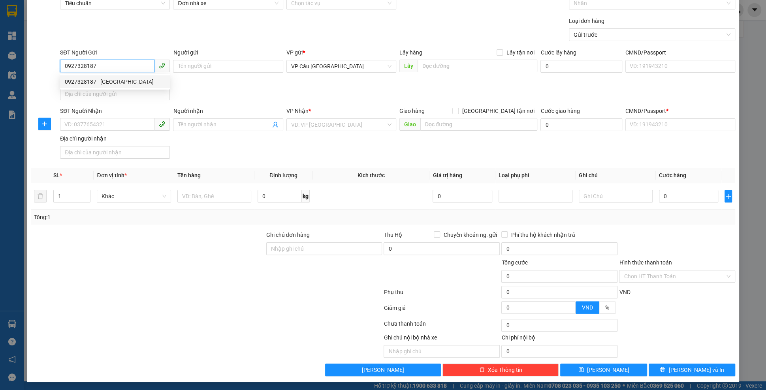
type input "200.000"
type input "15.000"
type input "20.000"
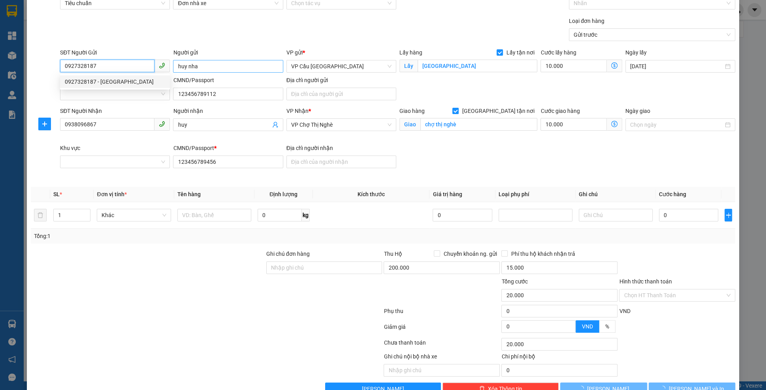
type input "320.000"
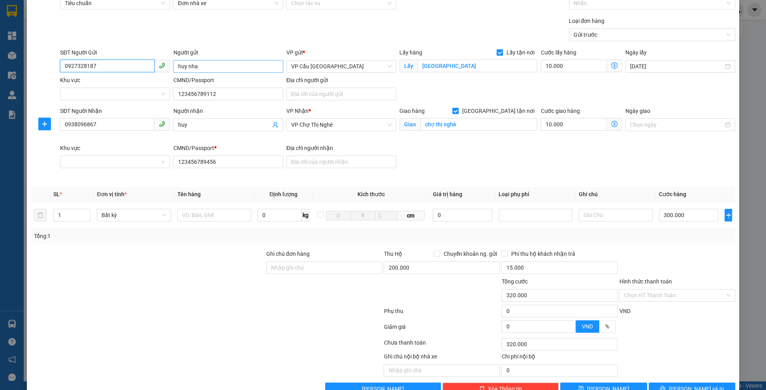
type input "0927328187"
click at [203, 68] on input "huy nha" at bounding box center [228, 66] width 110 height 13
type input "nhap"
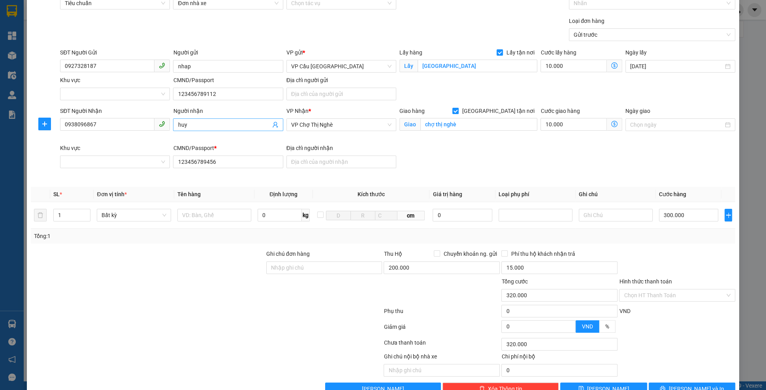
click at [186, 126] on input "huy" at bounding box center [224, 124] width 92 height 9
type input "nhap kho"
click at [518, 50] on span "Lấy tận nơi" at bounding box center [520, 52] width 34 height 9
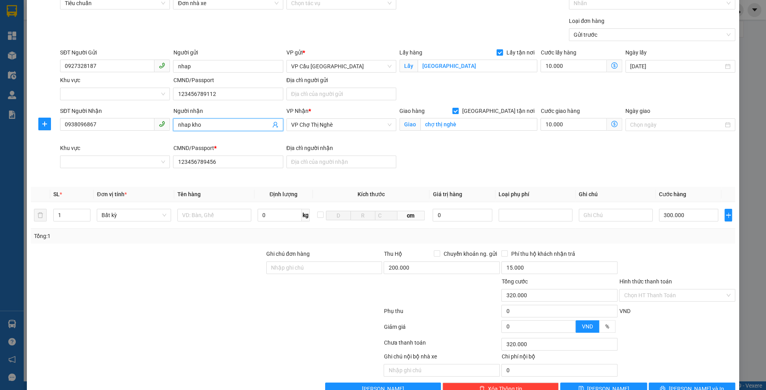
click at [502, 50] on input "Lấy tận nơi" at bounding box center [499, 52] width 6 height 6
checkbox input "false"
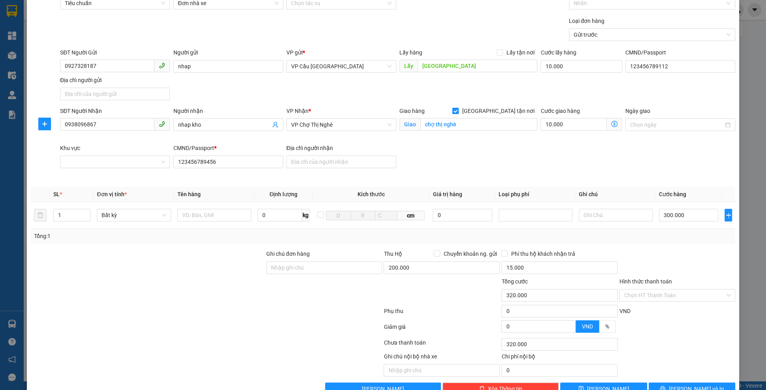
click at [512, 109] on span "[GEOGRAPHIC_DATA] tận nơi" at bounding box center [497, 111] width 79 height 9
click at [458, 109] on input "[GEOGRAPHIC_DATA] tận nơi" at bounding box center [455, 111] width 6 height 6
checkbox input "false"
type input "310.000"
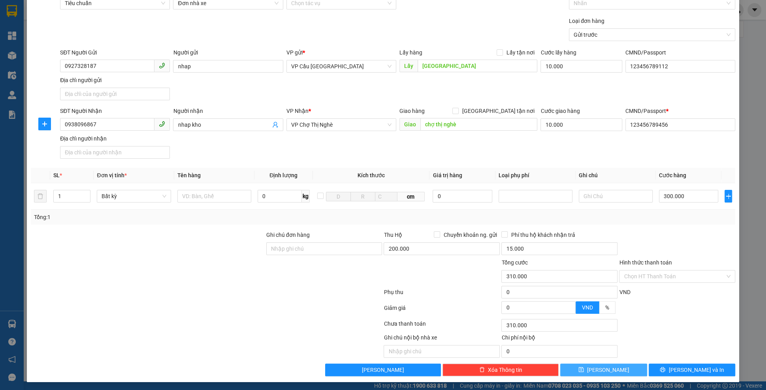
click at [608, 364] on button "[PERSON_NAME]" at bounding box center [603, 370] width 86 height 13
type input "320.000"
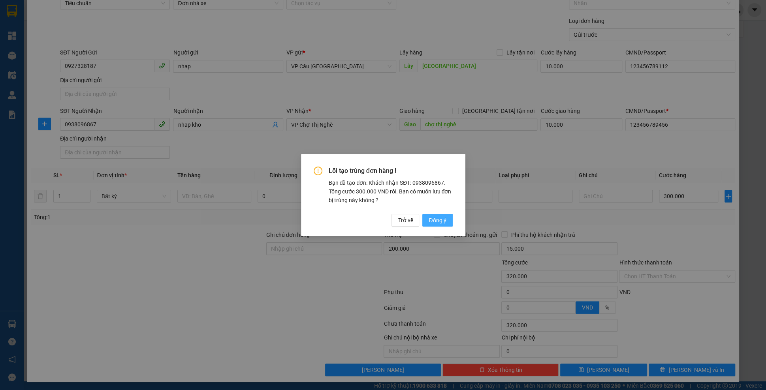
click at [442, 223] on span "Đồng ý" at bounding box center [436, 220] width 17 height 9
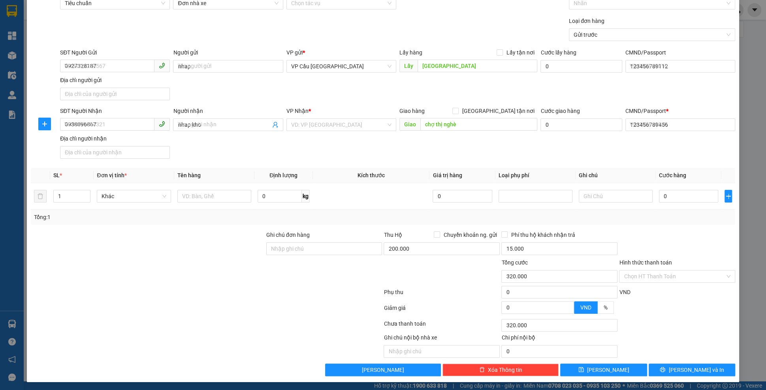
type input "0"
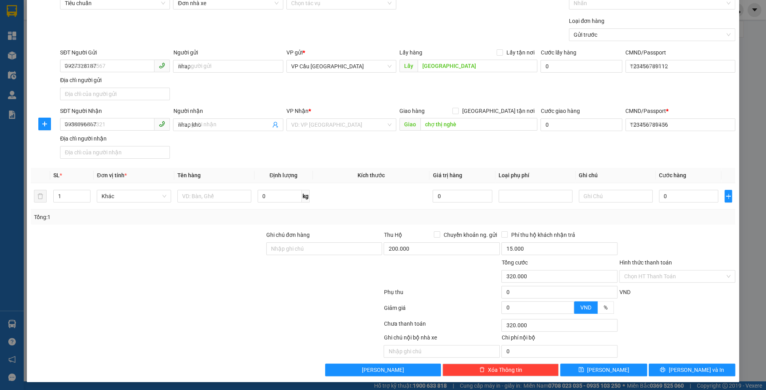
type input "0"
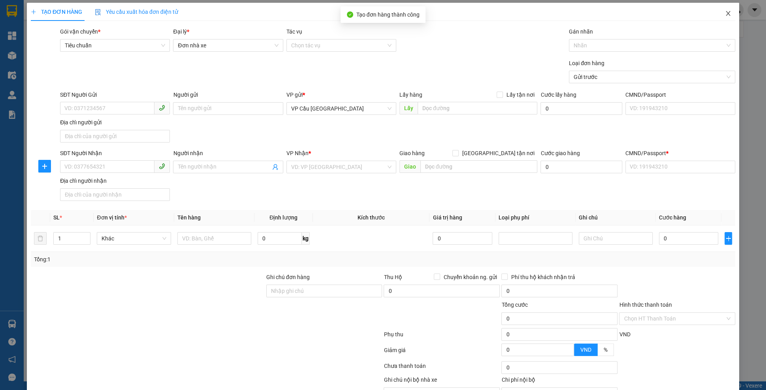
scroll to position [0, 0]
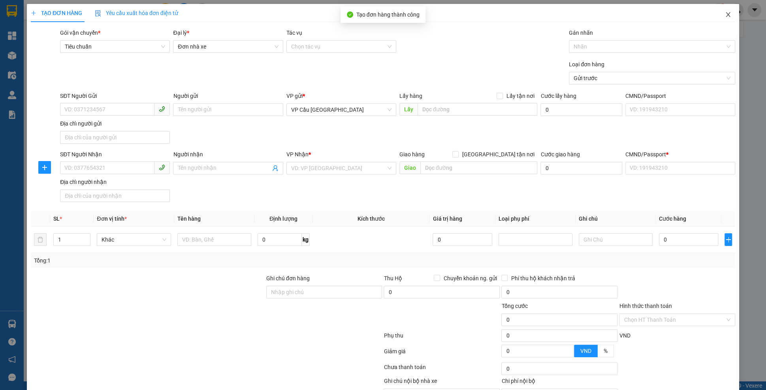
click at [725, 19] on span "Close" at bounding box center [728, 15] width 22 height 22
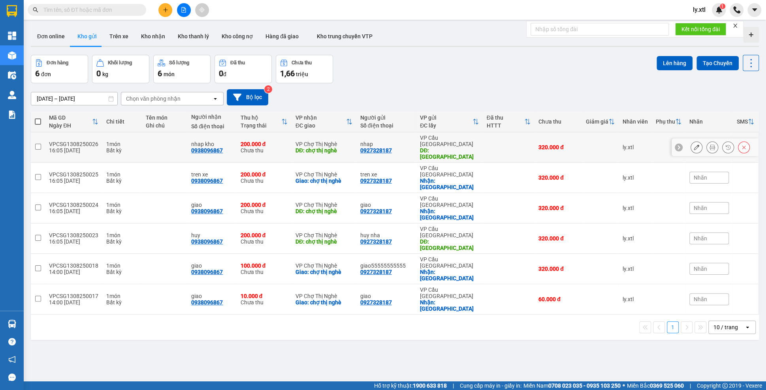
click at [36, 144] on input "checkbox" at bounding box center [38, 147] width 6 height 6
checkbox input "true"
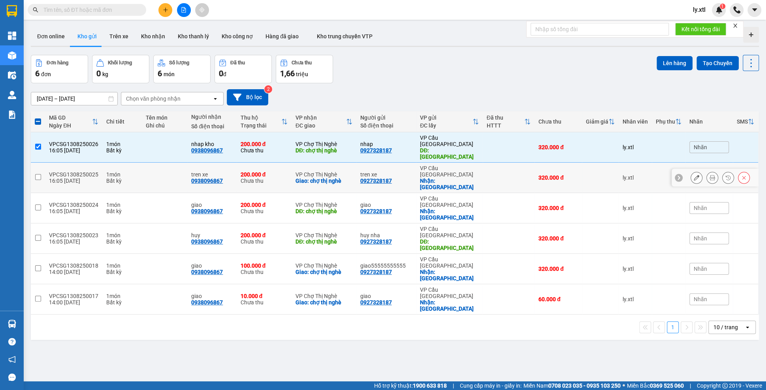
click at [35, 174] on input "checkbox" at bounding box center [38, 177] width 6 height 6
checkbox input "true"
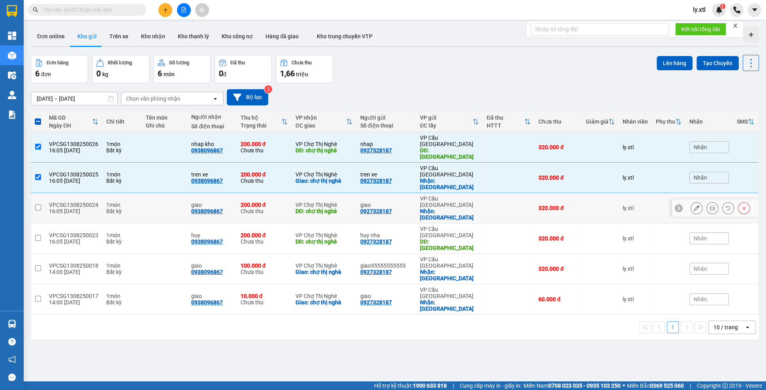
click at [37, 205] on input "checkbox" at bounding box center [38, 208] width 6 height 6
checkbox input "true"
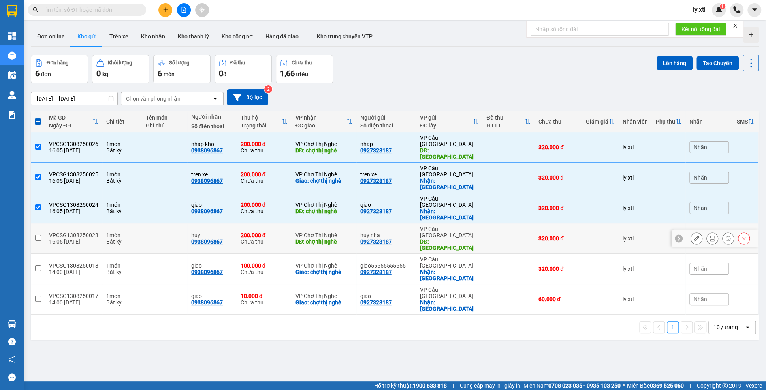
click at [39, 235] on input "checkbox" at bounding box center [38, 238] width 6 height 6
checkbox input "true"
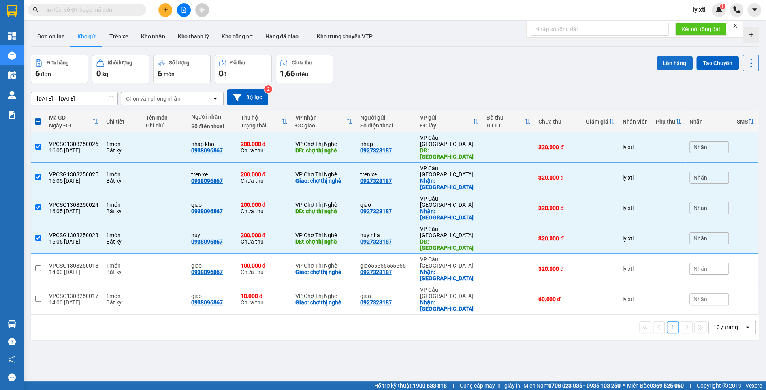
click at [682, 60] on button "Lên hàng" at bounding box center [674, 63] width 36 height 14
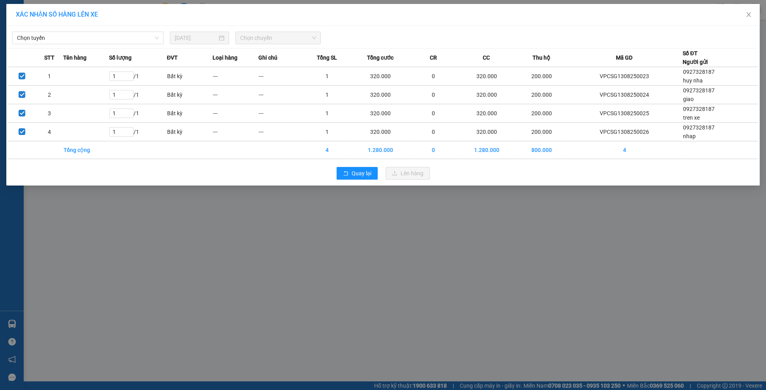
click at [133, 45] on div "Chọn tuyến [DATE] Chọn chuyến STT Tên hàng Số lượng ĐVT Loại hàng Ghi chú Tổng …" at bounding box center [382, 106] width 753 height 160
click at [129, 41] on span "Chọn tuyến" at bounding box center [88, 38] width 142 height 12
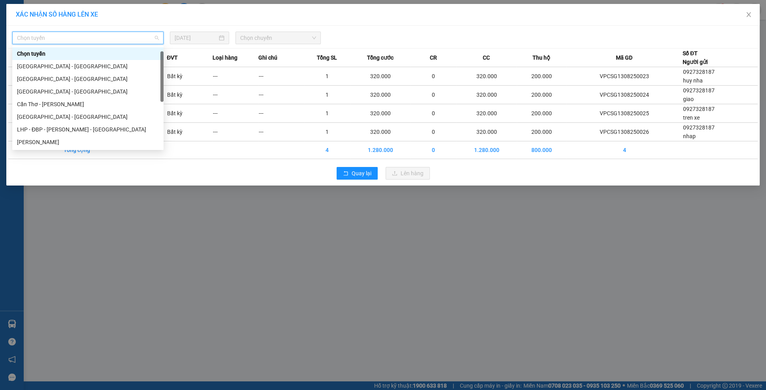
scroll to position [63, 0]
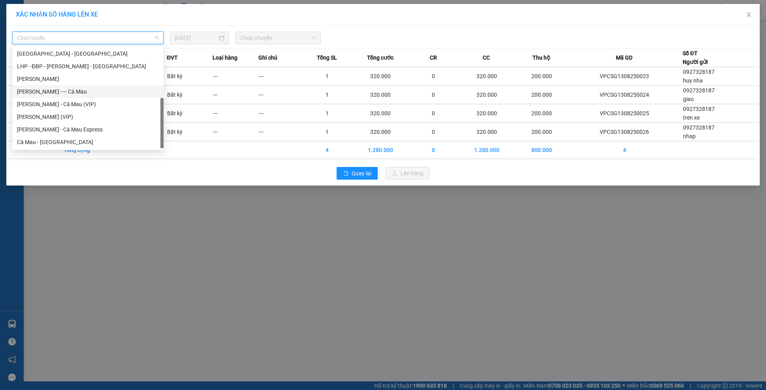
click at [70, 90] on div "[PERSON_NAME] ---- Cà Mau" at bounding box center [88, 91] width 142 height 9
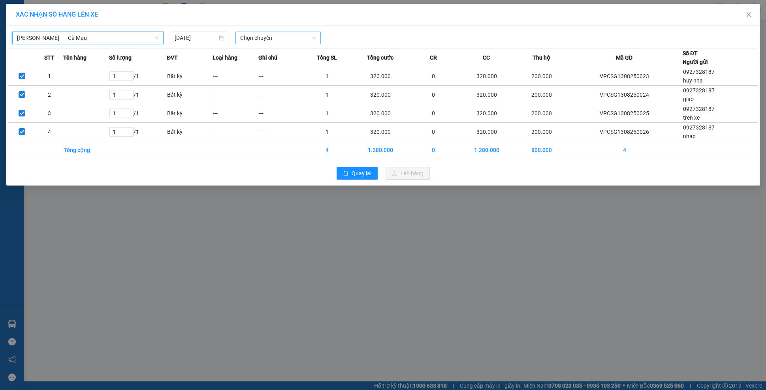
click at [253, 34] on span "Chọn chuyến" at bounding box center [278, 38] width 76 height 12
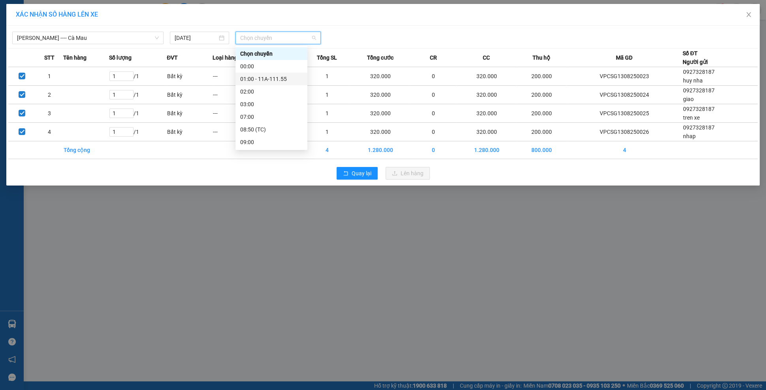
scroll to position [139, 0]
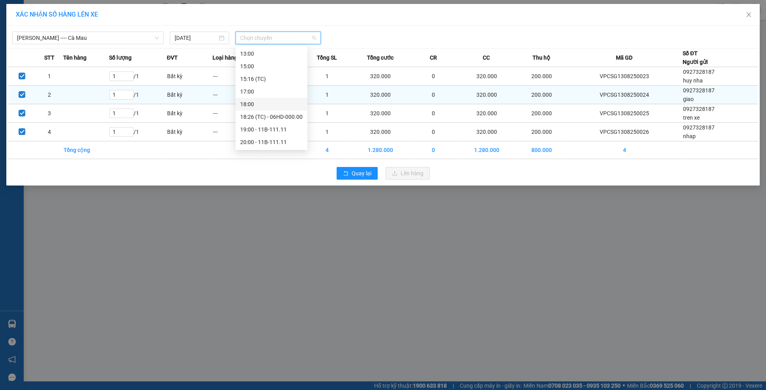
click at [273, 104] on div "18:00" at bounding box center [271, 104] width 62 height 9
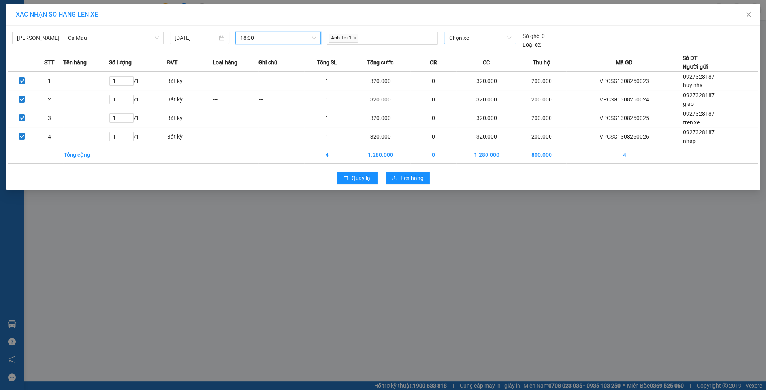
click at [463, 43] on span "Chọn xe" at bounding box center [480, 38] width 62 height 12
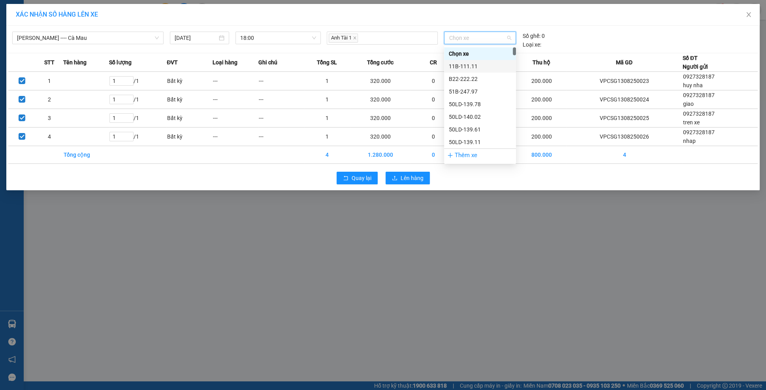
click at [473, 66] on div "11B-111.11" at bounding box center [480, 66] width 62 height 9
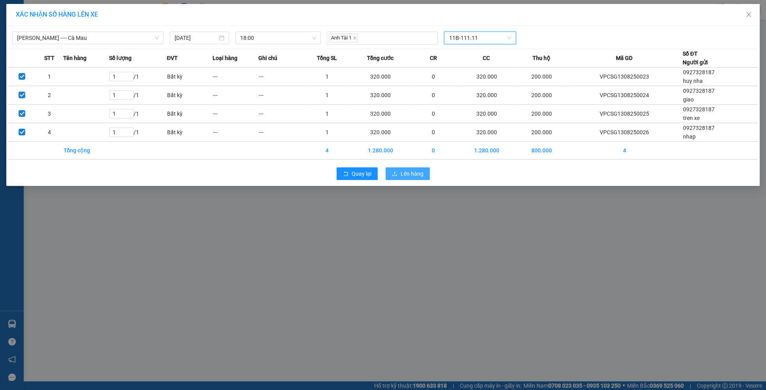
click at [394, 173] on icon "upload" at bounding box center [395, 174] width 6 height 6
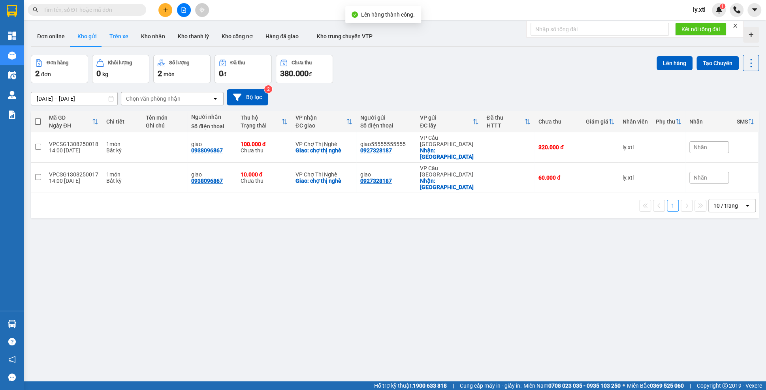
click at [118, 37] on button "Trên xe" at bounding box center [119, 36] width 32 height 19
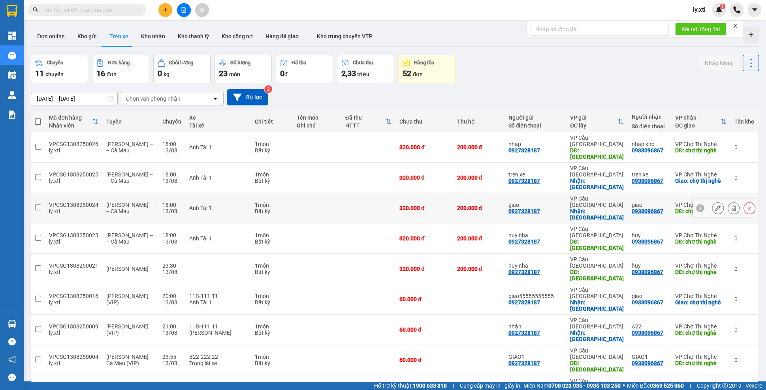
click at [36, 205] on input "checkbox" at bounding box center [38, 208] width 6 height 6
checkbox input "true"
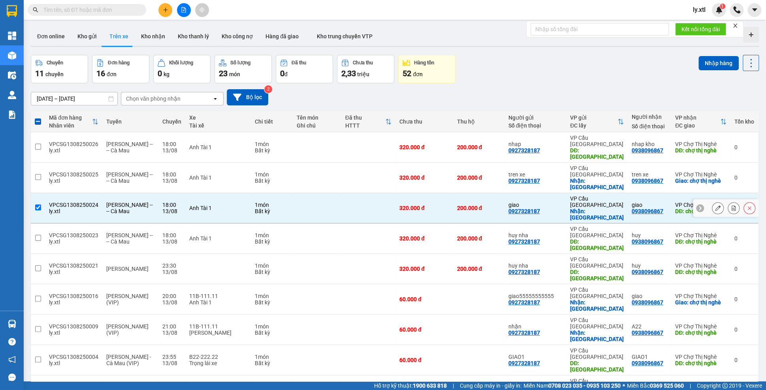
click at [713, 201] on button at bounding box center [717, 208] width 11 height 14
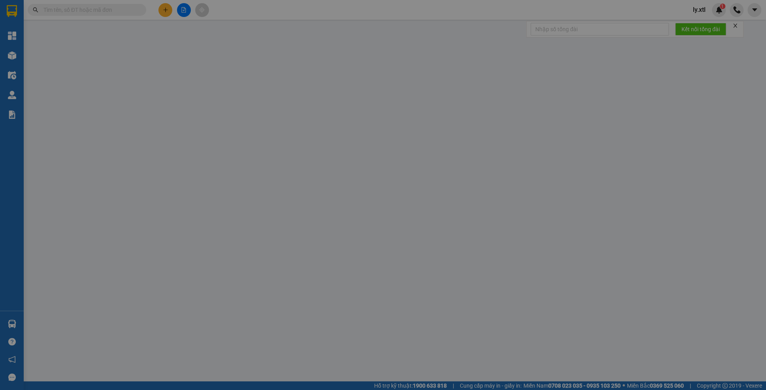
type input "0927328187"
type input "giao"
checkbox input "true"
type input "[GEOGRAPHIC_DATA]"
type input "123456789112"
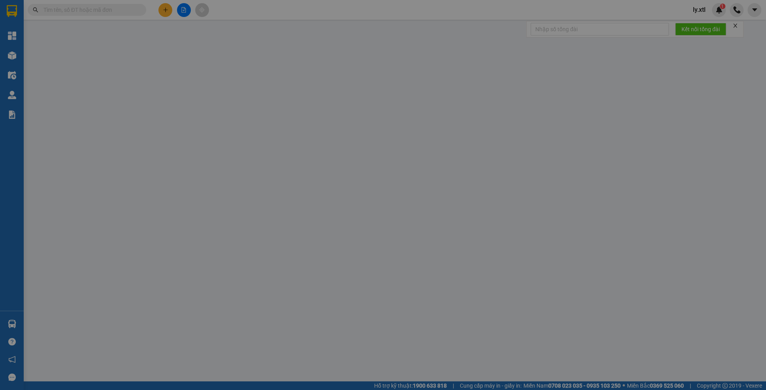
type input "0938096867"
type input "giao"
type input "chợ thị nghè"
type input "10.000"
type input "123456789456"
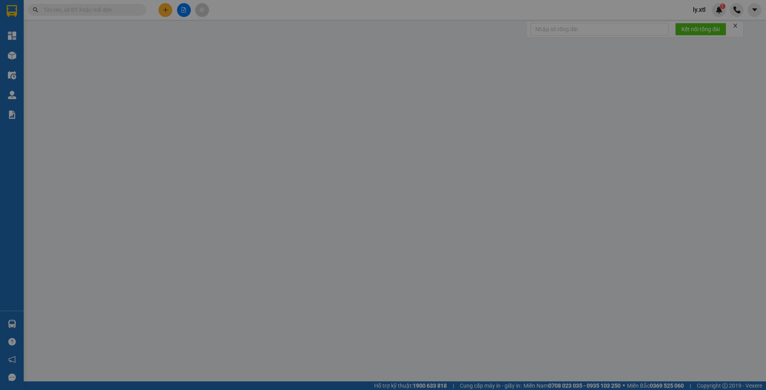
type input "320.000"
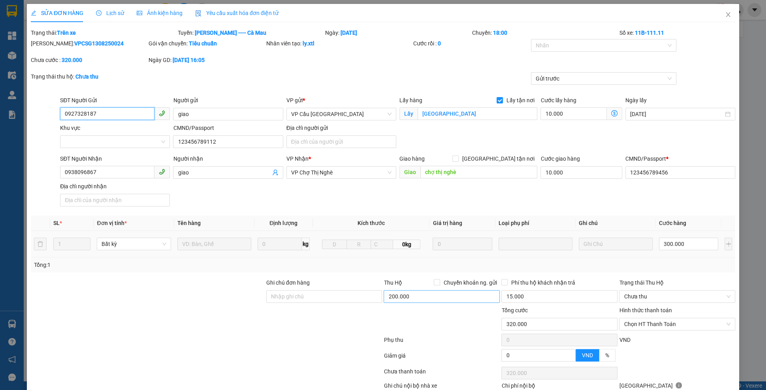
scroll to position [64, 0]
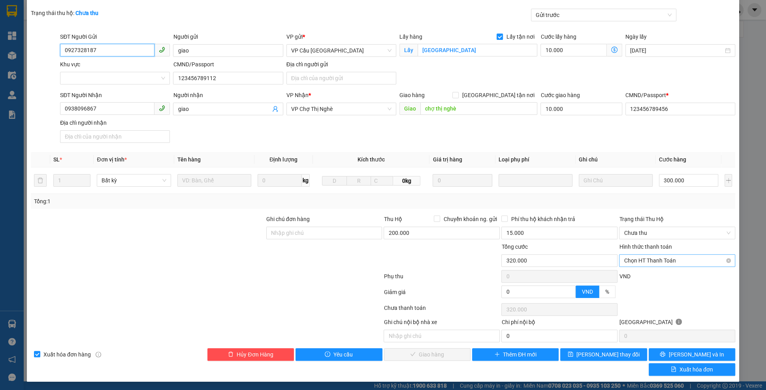
click at [653, 258] on span "Chọn HT Thanh Toán" at bounding box center [676, 261] width 107 height 12
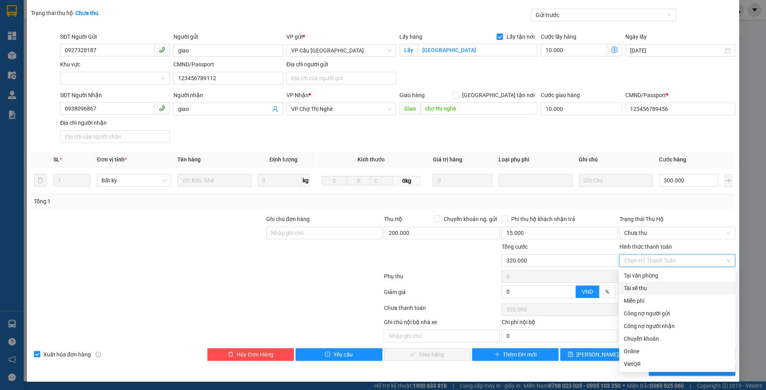
click at [651, 287] on div "Tài xế thu" at bounding box center [676, 288] width 107 height 9
type input "0"
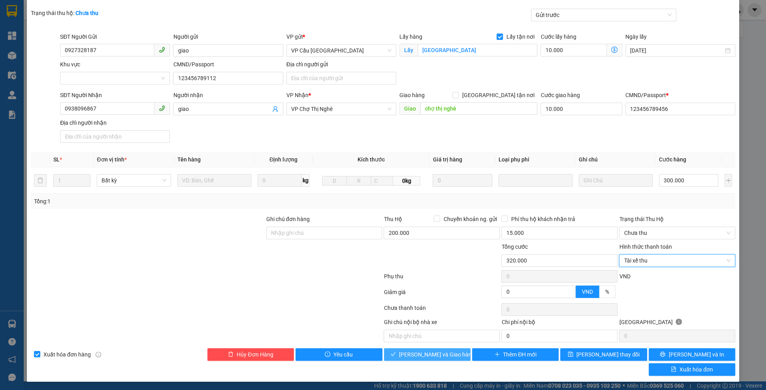
click at [412, 351] on span "[PERSON_NAME] và Giao hàng" at bounding box center [437, 354] width 76 height 9
click at [637, 232] on span "Chưa thu" at bounding box center [676, 233] width 107 height 12
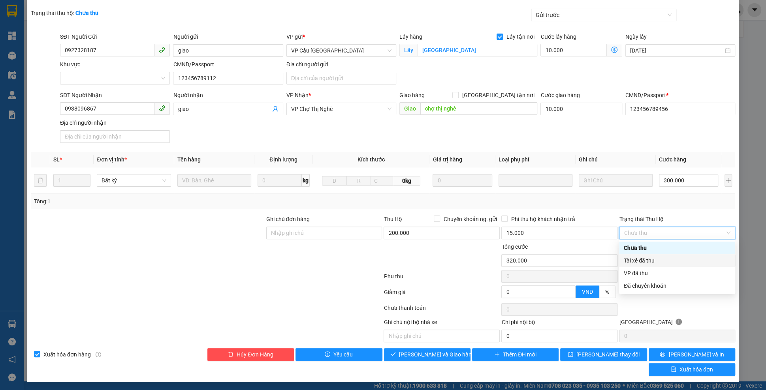
click at [647, 258] on div "Tài xế đã thu" at bounding box center [676, 260] width 107 height 9
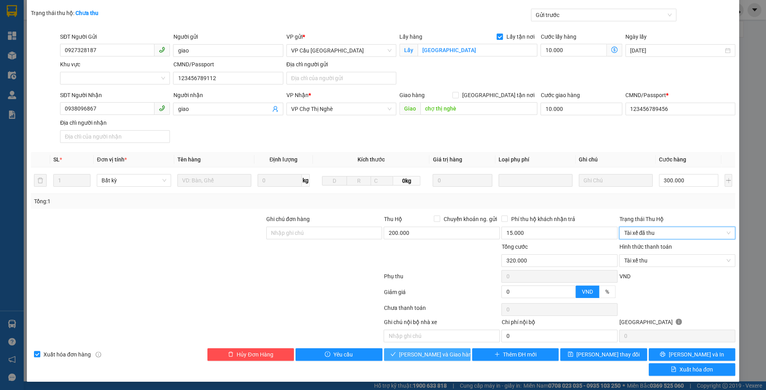
click at [420, 359] on div "Hủy Đơn Hàng Xuất hóa đơn hàng Yêu cầu [PERSON_NAME] và [PERSON_NAME] hàng Thêm…" at bounding box center [383, 362] width 706 height 28
click at [419, 358] on button "[PERSON_NAME] và Giao hàng" at bounding box center [427, 354] width 86 height 13
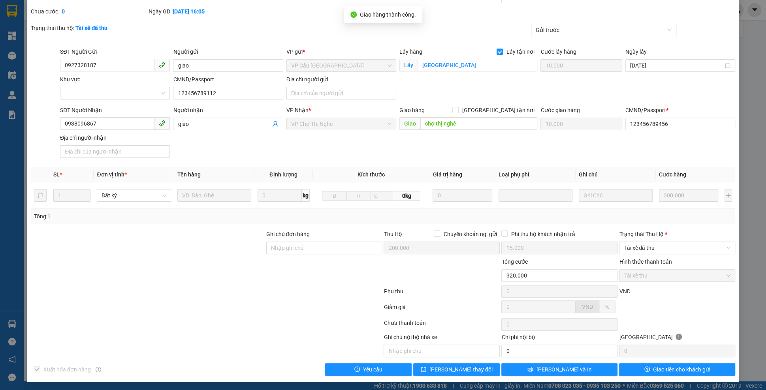
scroll to position [0, 0]
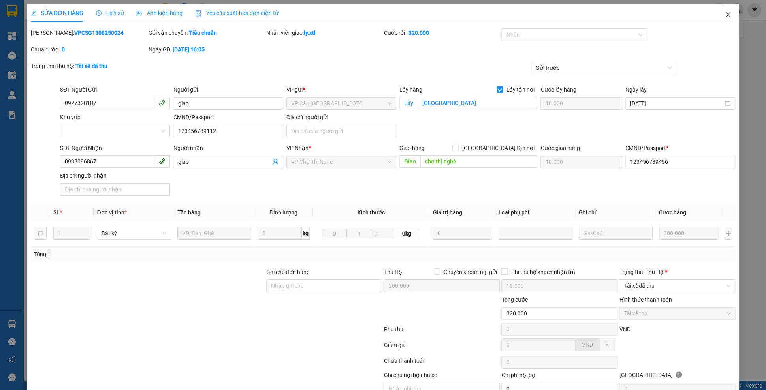
click at [723, 19] on span "Close" at bounding box center [728, 15] width 22 height 22
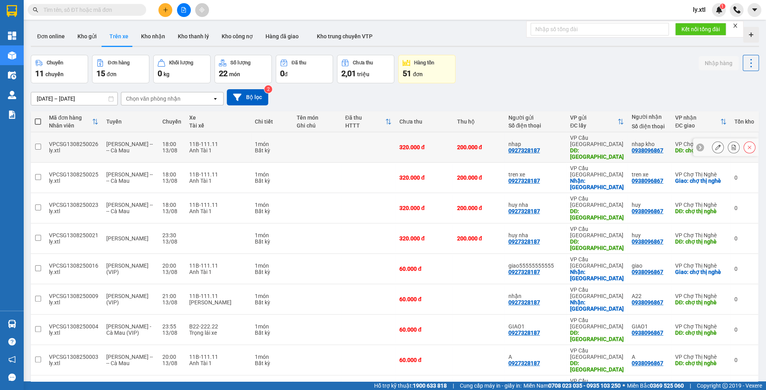
click at [36, 144] on input "checkbox" at bounding box center [38, 147] width 6 height 6
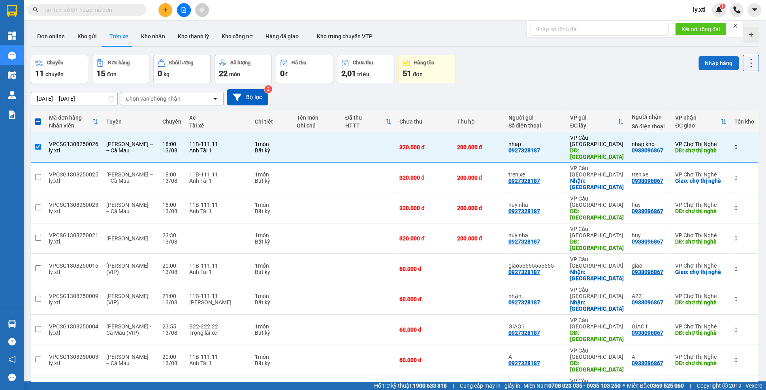
click at [704, 67] on button "Nhập hàng" at bounding box center [718, 63] width 40 height 14
checkbox input "false"
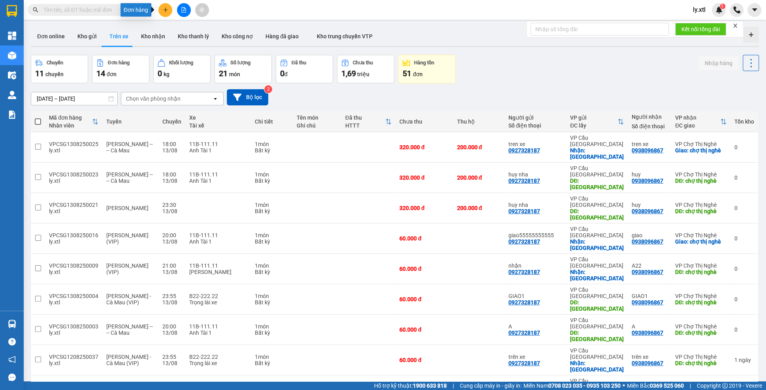
click at [165, 9] on icon "plus" at bounding box center [165, 10] width 0 height 4
click at [177, 27] on div "Tạo đơn hàng" at bounding box center [192, 29] width 59 height 15
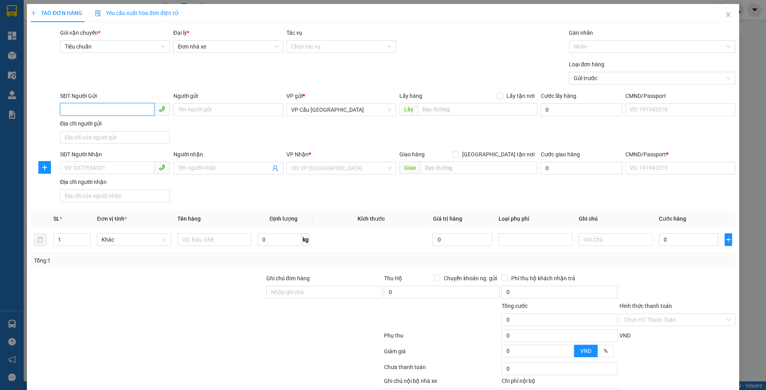
click at [104, 113] on input "SĐT Người Gửi" at bounding box center [107, 109] width 94 height 13
paste input "0927328187"
type input "0927328187"
click at [121, 124] on div "0927328187 - giao" at bounding box center [115, 125] width 100 height 9
type input "giao"
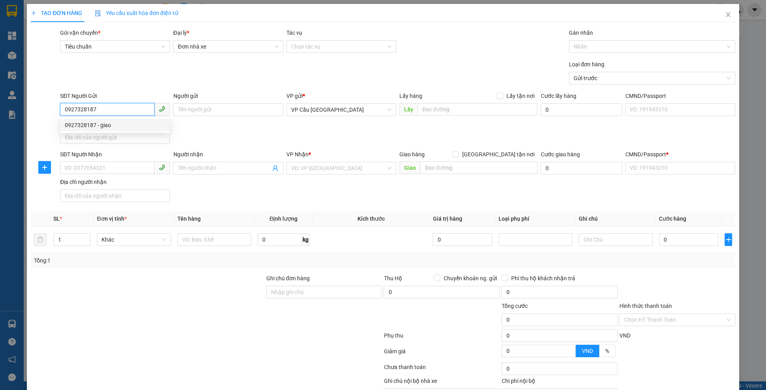
type input "[GEOGRAPHIC_DATA]"
type input "10.000"
type input "123456789112"
type input "0938096867"
type input "giao"
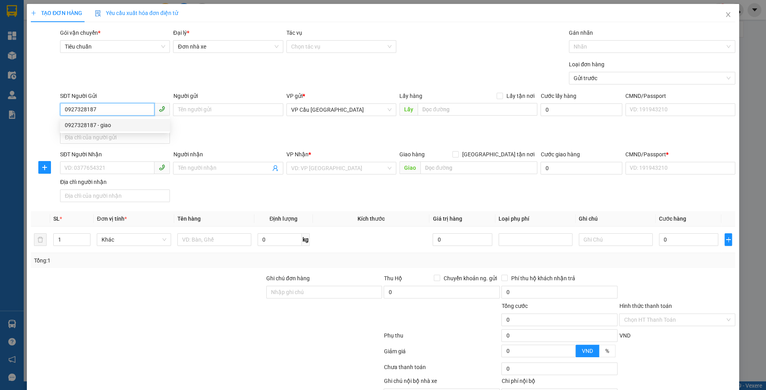
type input "chợ thị nghè"
type input "10.000"
type input "123456789456"
type input "200.000"
type input "15.000"
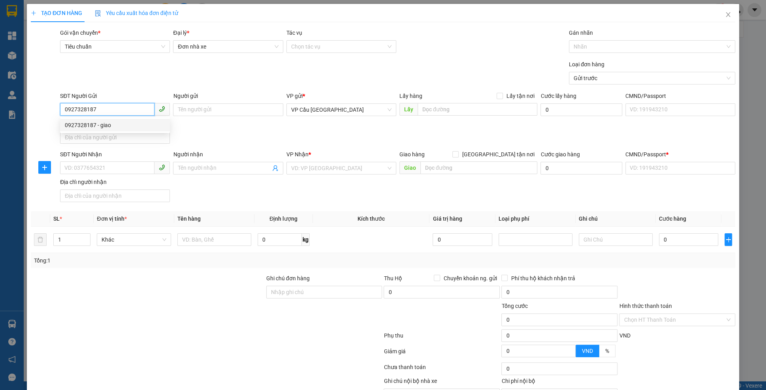
type input "20.000"
type input "320.000"
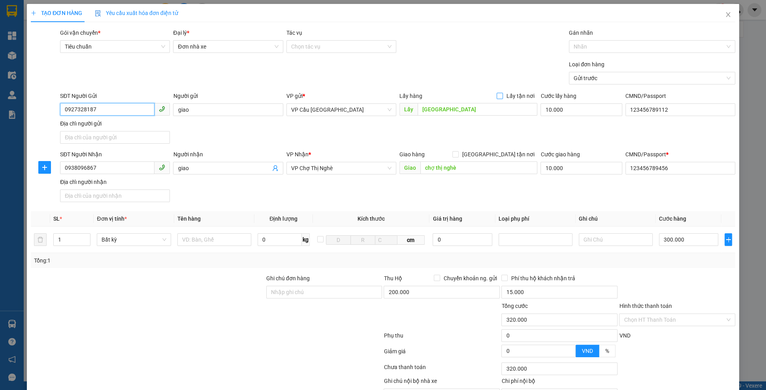
type input "0927328187"
click at [514, 99] on span "Lấy tận nơi" at bounding box center [520, 96] width 34 height 9
click at [502, 98] on input "Lấy tận nơi" at bounding box center [499, 96] width 6 height 6
checkbox input "true"
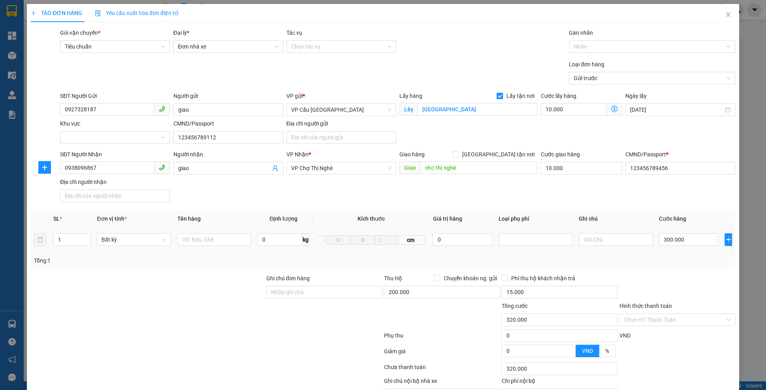
scroll to position [43, 0]
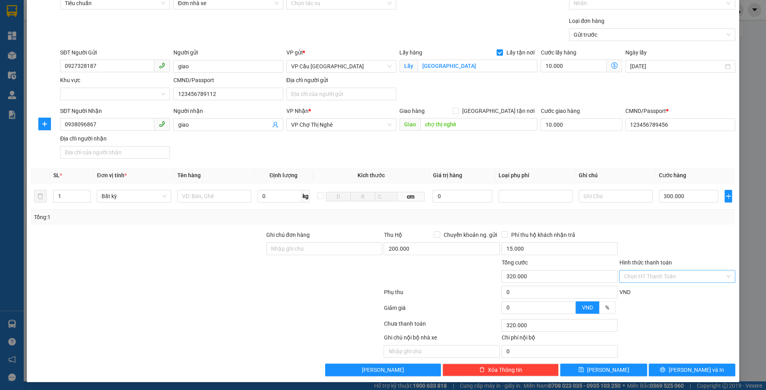
click at [666, 270] on input "Hình thức thanh toán" at bounding box center [673, 276] width 101 height 12
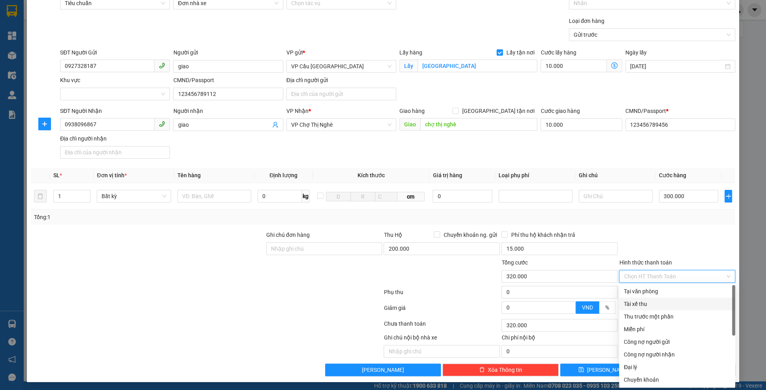
click at [649, 307] on div "Tài xế thu" at bounding box center [676, 304] width 107 height 9
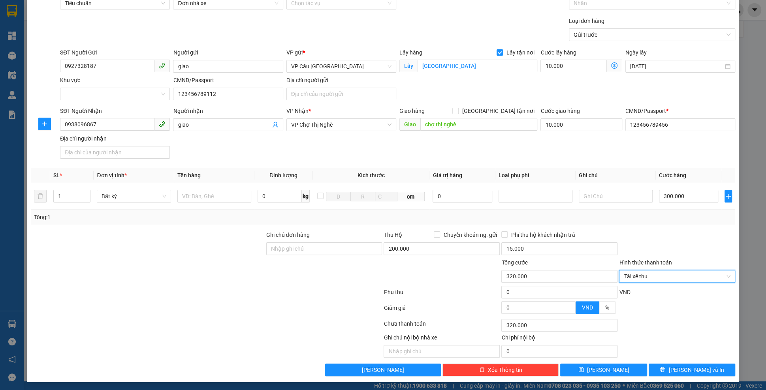
type input "0"
click at [589, 368] on button "[PERSON_NAME]" at bounding box center [603, 370] width 86 height 13
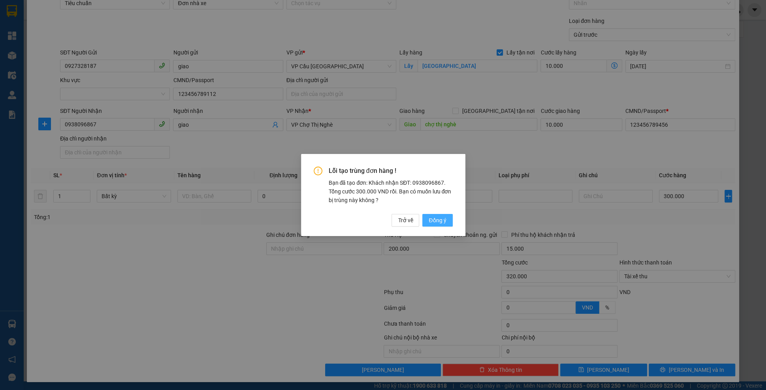
click at [439, 219] on span "Đồng ý" at bounding box center [436, 220] width 17 height 9
checkbox input "false"
type input "0"
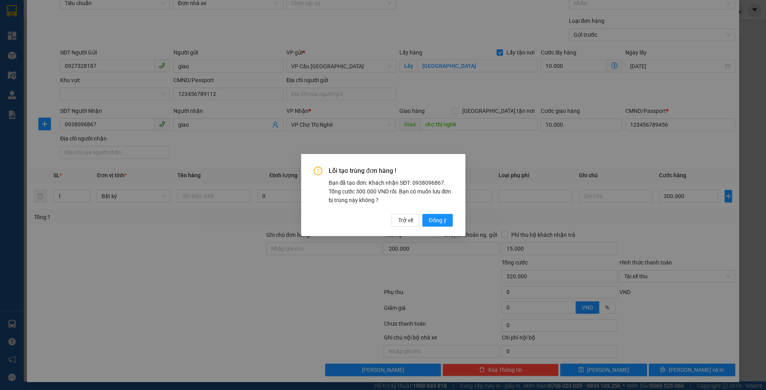
type input "0"
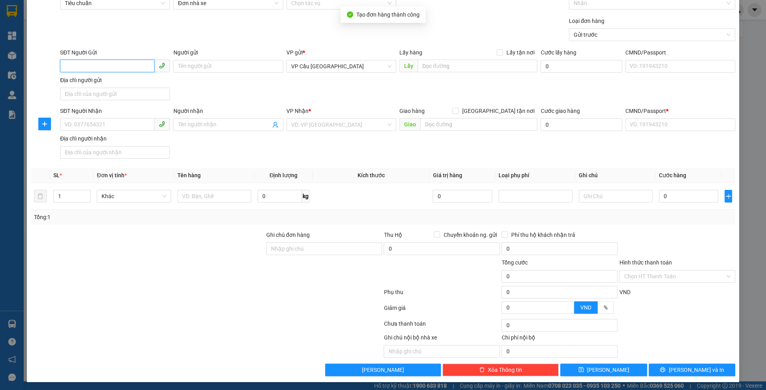
click at [108, 68] on input "SĐT Người Gửi" at bounding box center [107, 66] width 94 height 13
paste input "0927328187"
type input "0927328187"
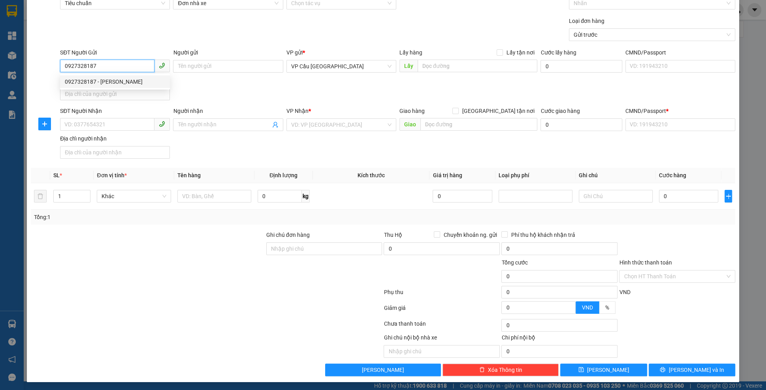
click at [110, 83] on div "0927328187 - [PERSON_NAME]" at bounding box center [115, 81] width 100 height 9
type input "kho nhan"
checkbox input "true"
type input "[GEOGRAPHIC_DATA]"
type input "123456789112"
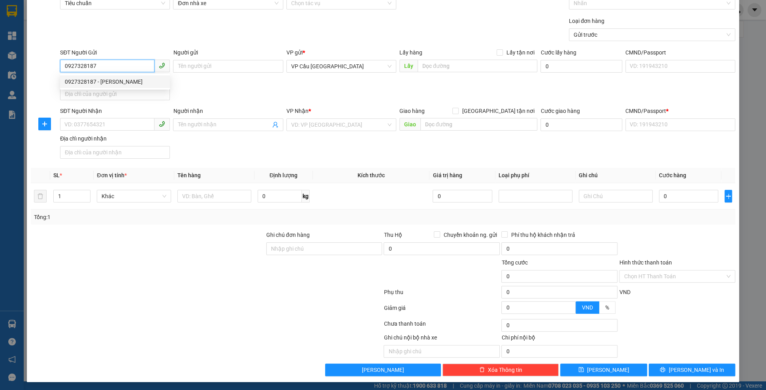
type input "0938096867"
type input "giao"
type input "chợ thị nghè"
type input "10.000"
type input "123456789456"
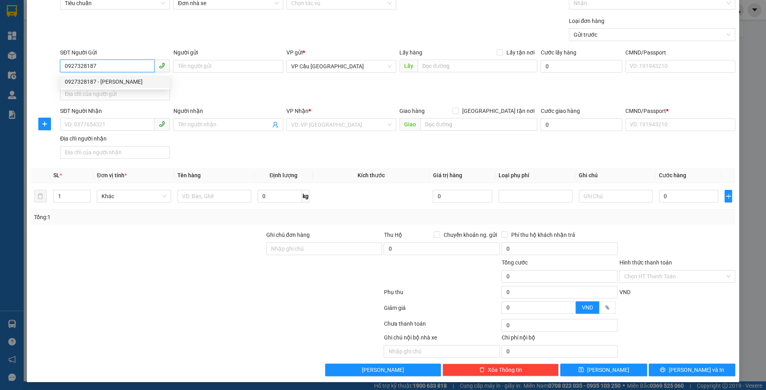
type input "200.000"
type input "15.000"
type input "20.000"
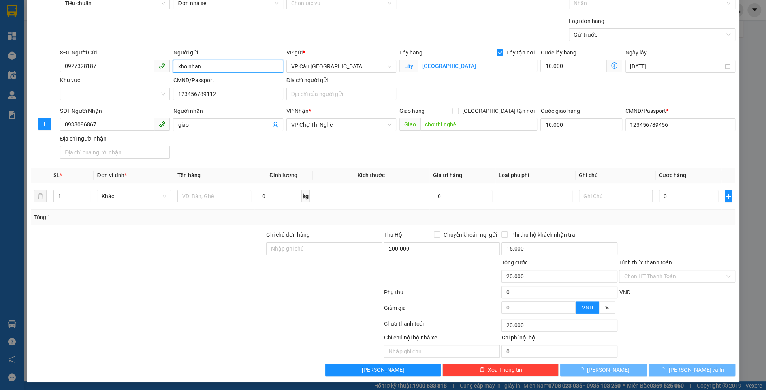
click at [190, 67] on input "kho nhan" at bounding box center [228, 66] width 110 height 13
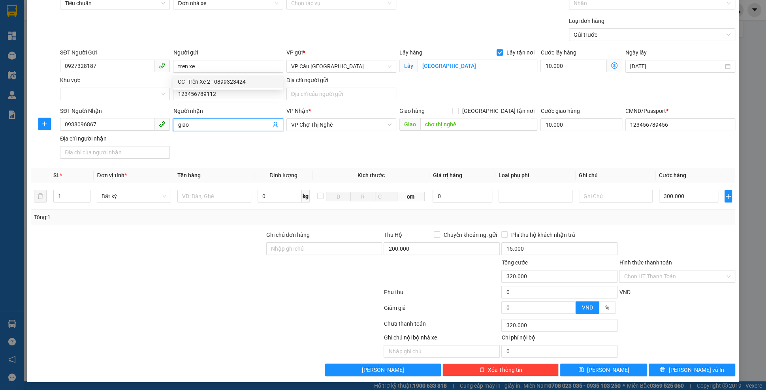
click at [186, 129] on input "giao" at bounding box center [224, 124] width 92 height 9
click at [187, 129] on input "giao" at bounding box center [224, 124] width 92 height 9
click at [458, 159] on div "SĐT Người Nhận 0938096867 Người nhận tren xe VP Nhận * VP Chợ Thị Nghè Giao hàn…" at bounding box center [397, 134] width 678 height 55
click at [515, 107] on span "[GEOGRAPHIC_DATA] tận nơi" at bounding box center [497, 111] width 79 height 9
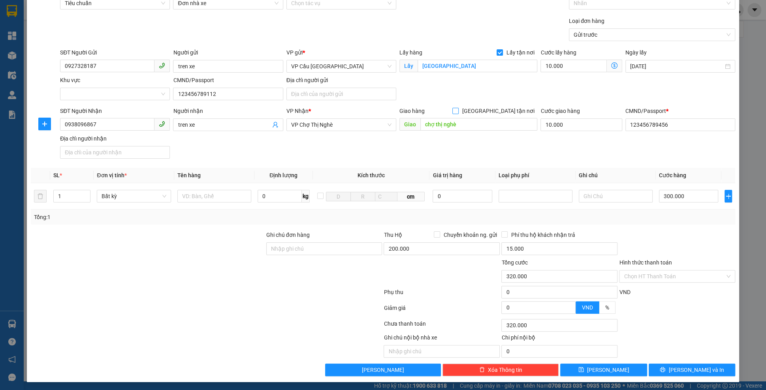
click at [458, 108] on input "[GEOGRAPHIC_DATA] tận nơi" at bounding box center [455, 111] width 6 height 6
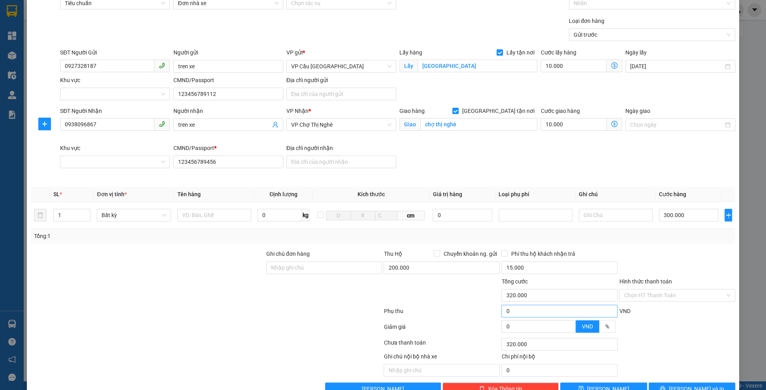
scroll to position [62, 0]
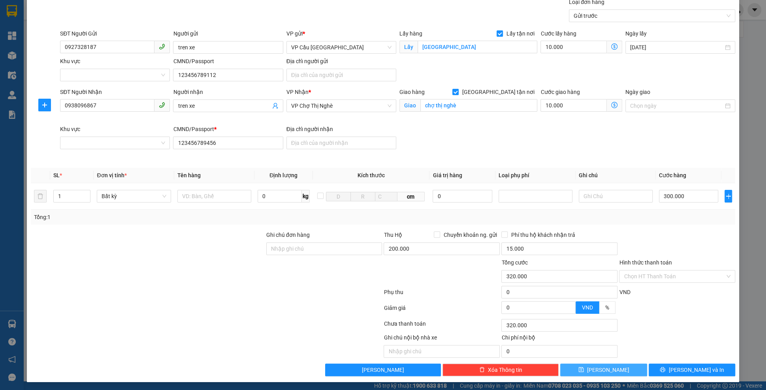
click at [611, 366] on span "[PERSON_NAME]" at bounding box center [608, 370] width 42 height 9
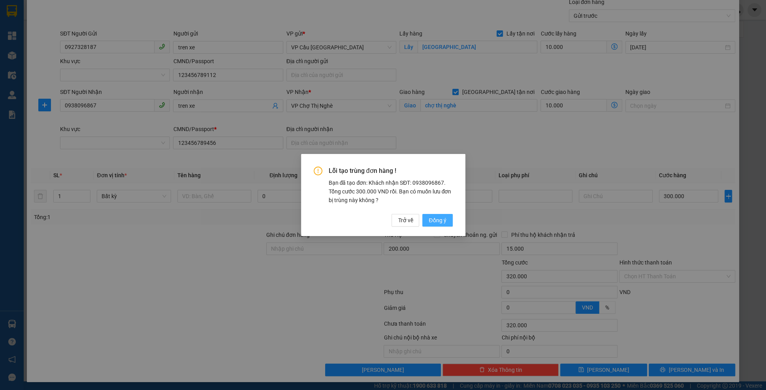
click at [444, 217] on span "Đồng ý" at bounding box center [436, 220] width 17 height 9
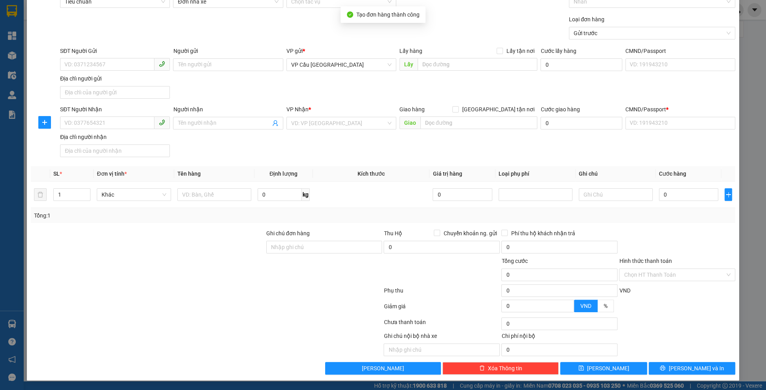
scroll to position [43, 0]
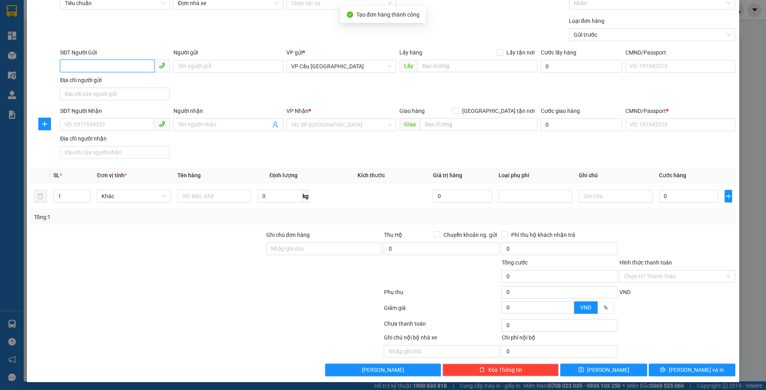
click at [88, 61] on input "SĐT Người Gửi" at bounding box center [107, 66] width 94 height 13
paste input "0927328187"
click at [105, 81] on div "0927328187 - giao" at bounding box center [115, 81] width 100 height 9
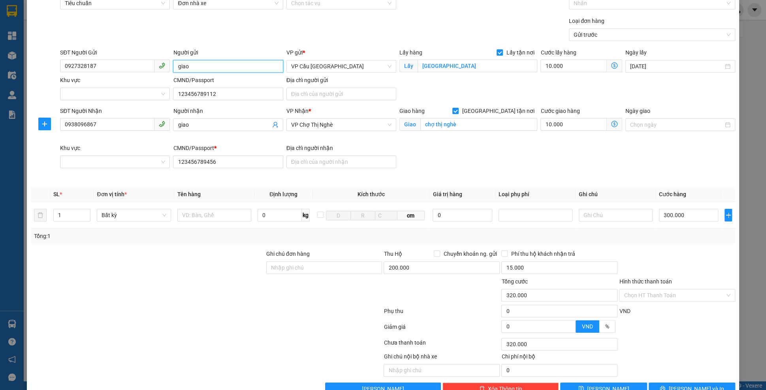
click at [180, 66] on input "giao" at bounding box center [228, 66] width 110 height 13
click at [193, 118] on div "Người nhận" at bounding box center [228, 113] width 110 height 12
click at [197, 122] on input "giao" at bounding box center [224, 124] width 92 height 9
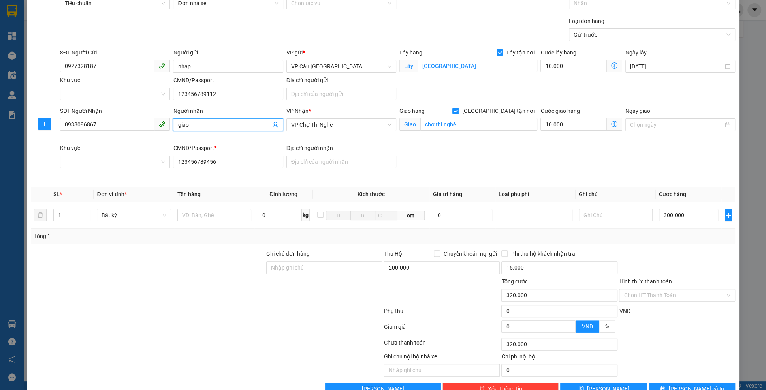
click at [197, 122] on input "giao" at bounding box center [224, 124] width 92 height 9
click at [521, 55] on span "Lấy tận nơi" at bounding box center [520, 52] width 34 height 9
click at [502, 55] on input "Lấy tận nơi" at bounding box center [499, 52] width 6 height 6
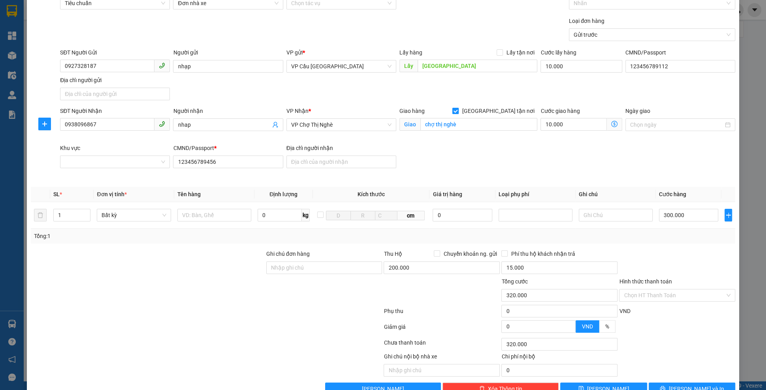
click at [514, 108] on span "[GEOGRAPHIC_DATA] tận nơi" at bounding box center [497, 111] width 79 height 9
click at [458, 108] on input "[GEOGRAPHIC_DATA] tận nơi" at bounding box center [455, 111] width 6 height 6
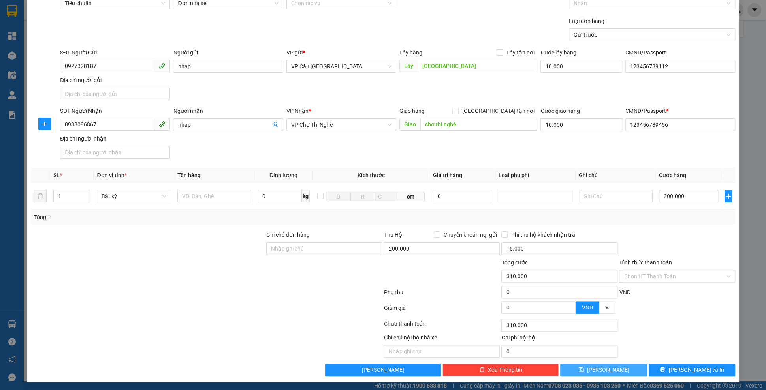
click at [593, 372] on button "[PERSON_NAME]" at bounding box center [603, 370] width 86 height 13
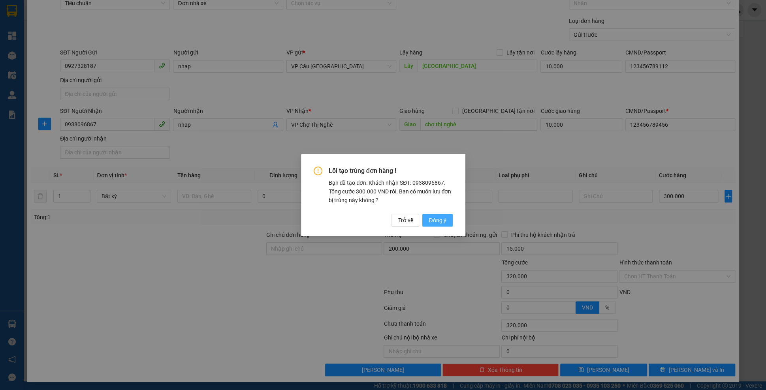
click at [449, 215] on button "Đồng ý" at bounding box center [437, 220] width 30 height 13
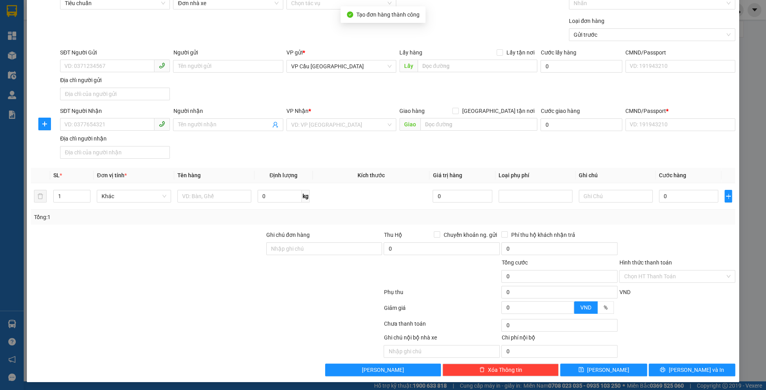
click at [88, 56] on div "SĐT Người Gửi" at bounding box center [115, 52] width 110 height 9
click at [88, 60] on input "SĐT Người Gửi" at bounding box center [107, 66] width 94 height 13
click at [90, 62] on input "SĐT Người Gửi" at bounding box center [107, 66] width 94 height 13
paste input "0927328187"
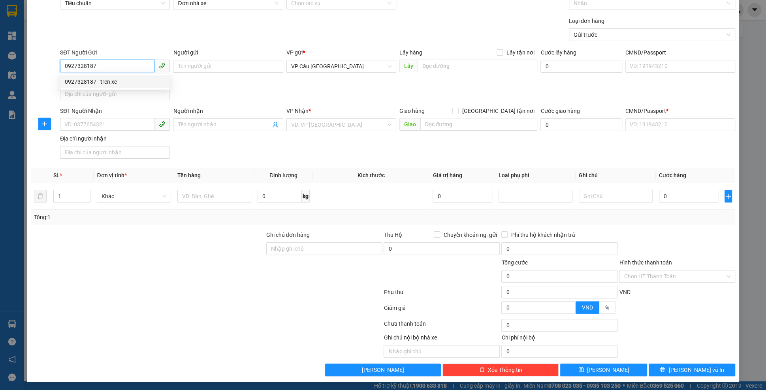
click at [108, 79] on div "0927328187 - tren xe" at bounding box center [115, 81] width 100 height 9
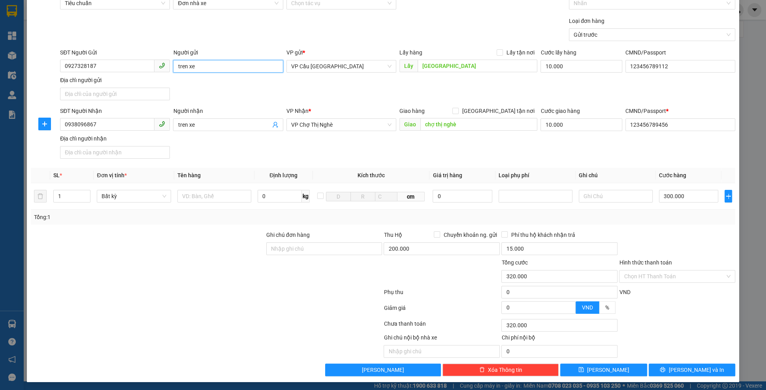
click at [234, 67] on input "tren xe" at bounding box center [228, 66] width 110 height 13
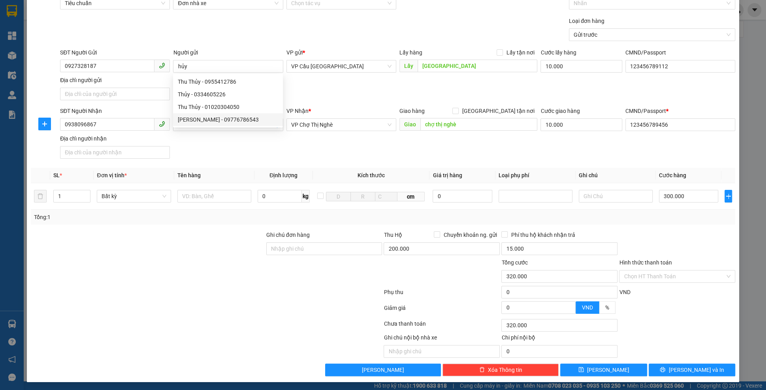
click at [191, 143] on div "SĐT Người Nhận 0938096867 Người nhận tren xe VP Nhận * VP Chợ Thị Nghè Giao hàn…" at bounding box center [397, 134] width 678 height 55
click at [192, 124] on input "tren xe" at bounding box center [224, 124] width 92 height 9
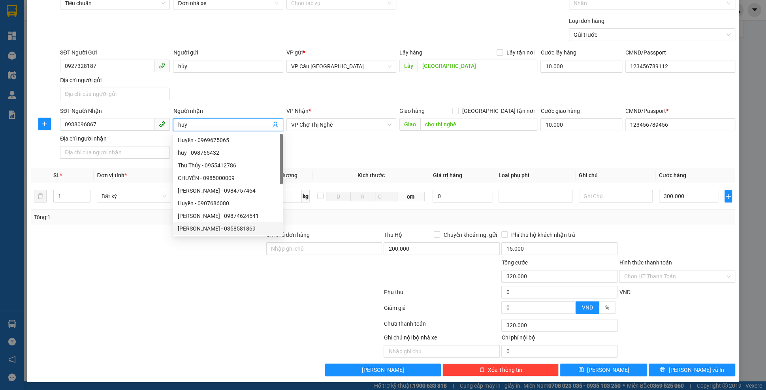
click at [198, 308] on div at bounding box center [206, 310] width 353 height 16
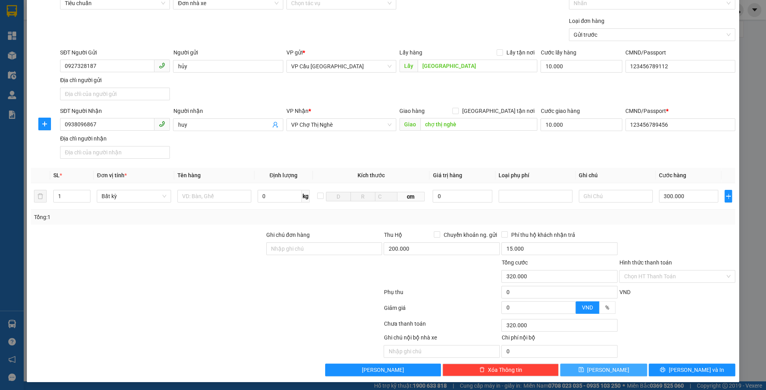
click at [610, 366] on span "[PERSON_NAME]" at bounding box center [608, 370] width 42 height 9
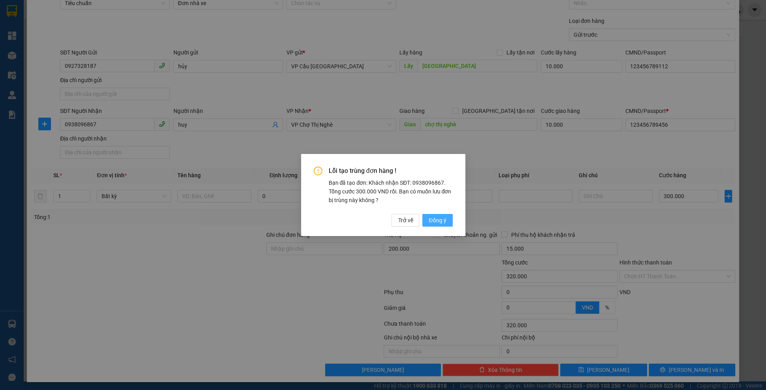
click at [437, 222] on span "Đồng ý" at bounding box center [436, 220] width 17 height 9
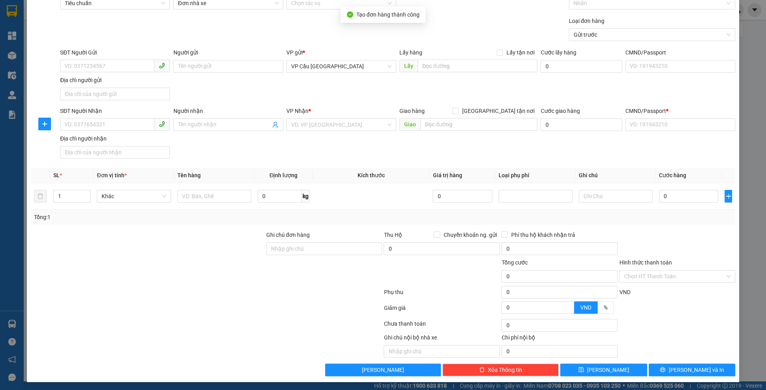
scroll to position [0, 0]
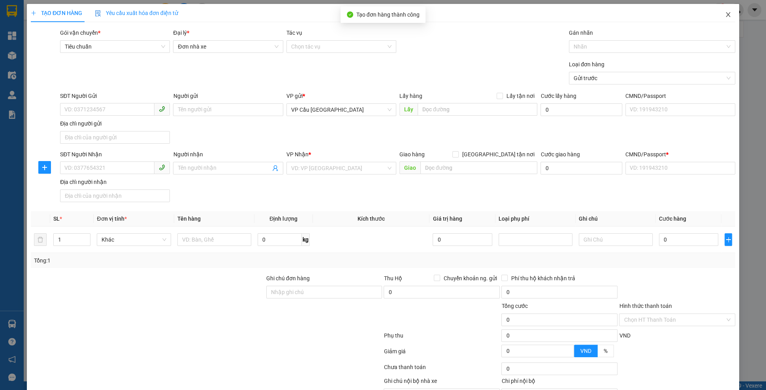
click at [723, 20] on span "Close" at bounding box center [728, 15] width 22 height 22
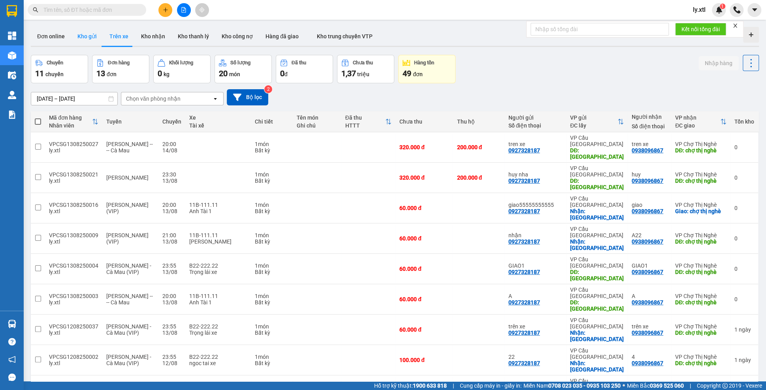
click at [88, 42] on button "Kho gửi" at bounding box center [87, 36] width 32 height 19
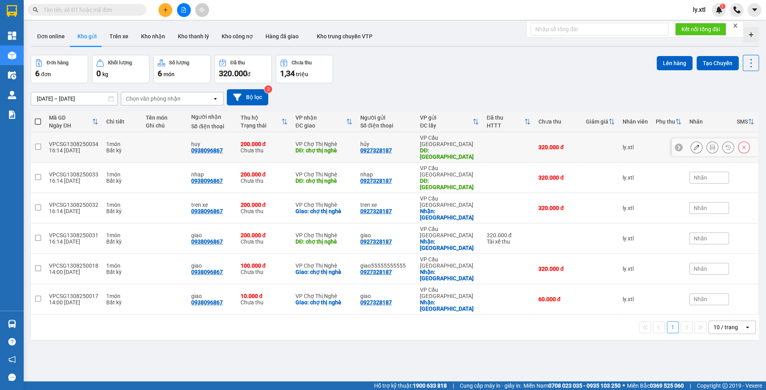
click at [38, 144] on input "checkbox" at bounding box center [38, 147] width 6 height 6
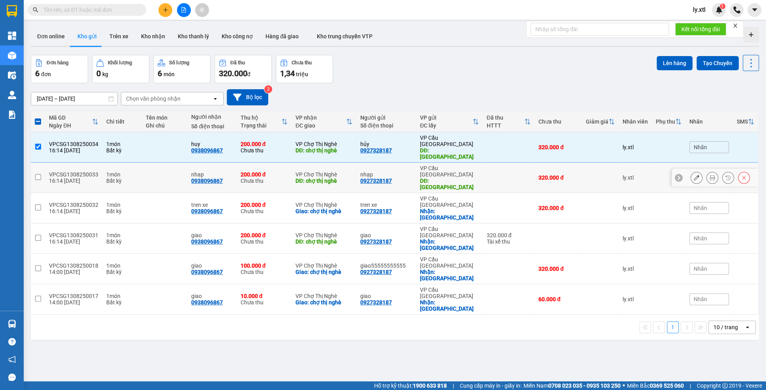
click at [36, 174] on input "checkbox" at bounding box center [38, 177] width 6 height 6
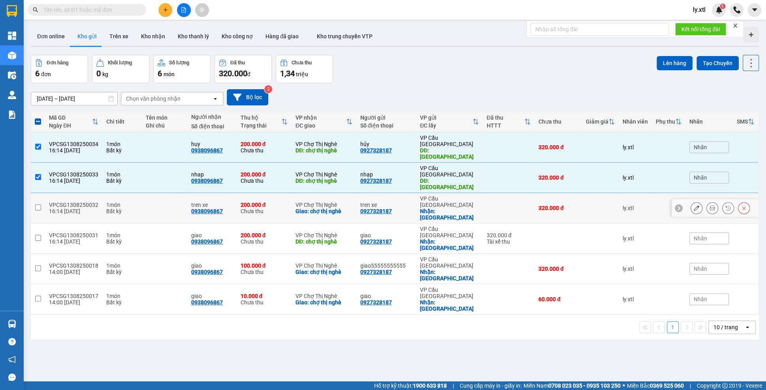
click at [36, 205] on input "checkbox" at bounding box center [38, 208] width 6 height 6
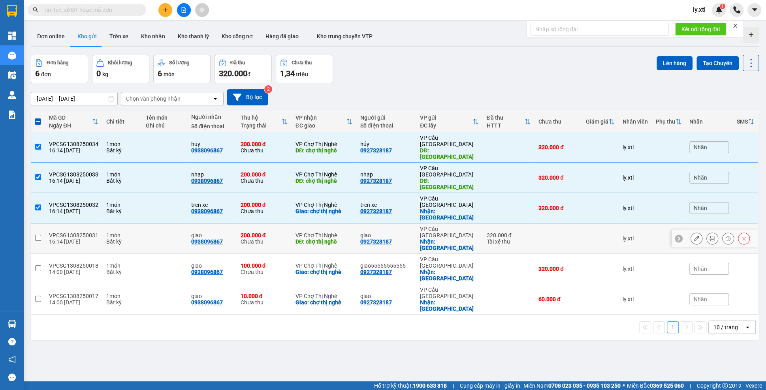
click at [37, 235] on input "checkbox" at bounding box center [38, 238] width 6 height 6
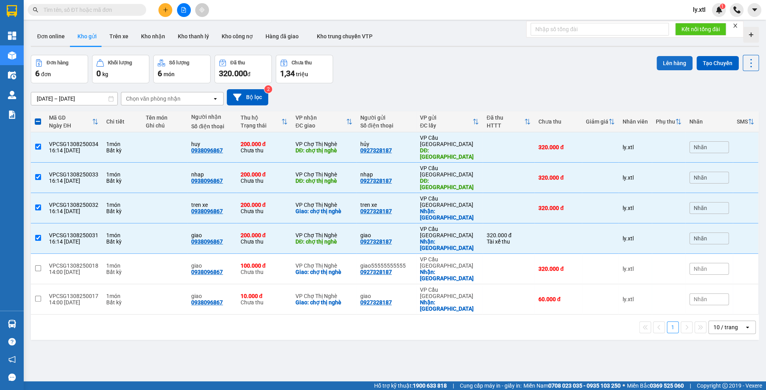
click at [684, 68] on button "Lên hàng" at bounding box center [674, 63] width 36 height 14
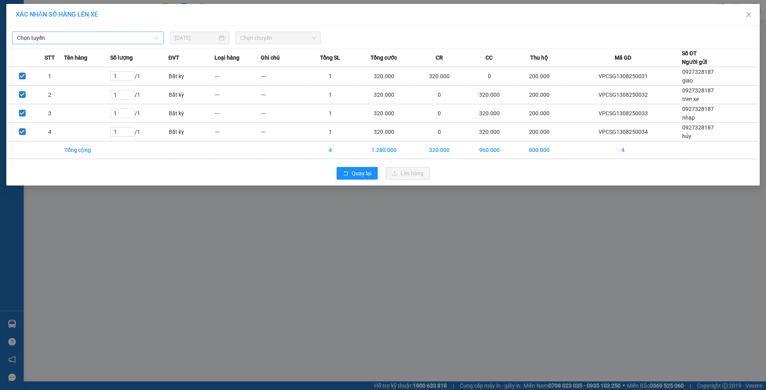
click at [100, 41] on span "Chọn tuyến" at bounding box center [88, 38] width 142 height 12
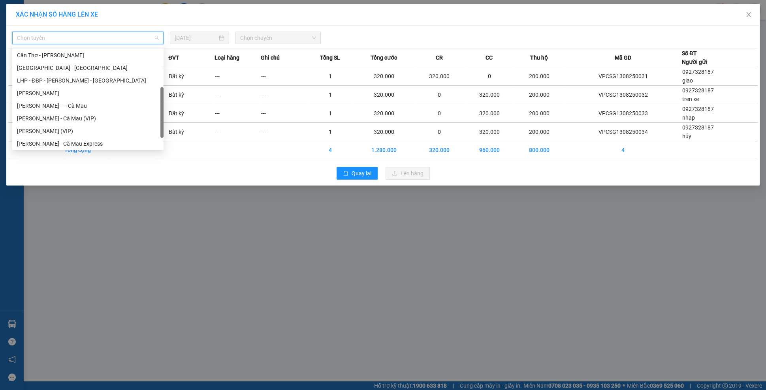
scroll to position [56, 0]
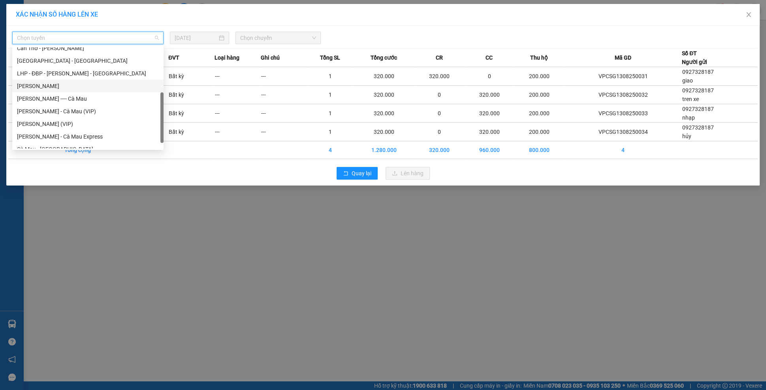
click at [69, 84] on div "[PERSON_NAME]" at bounding box center [88, 86] width 142 height 9
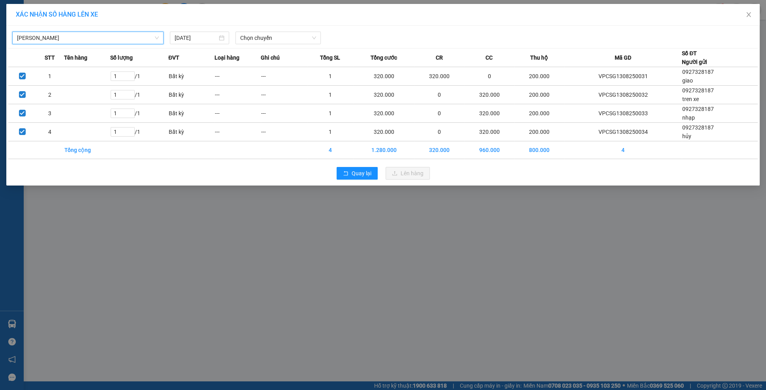
click at [67, 68] on td at bounding box center [87, 76] width 46 height 19
click at [67, 39] on span "[PERSON_NAME]" at bounding box center [88, 38] width 142 height 12
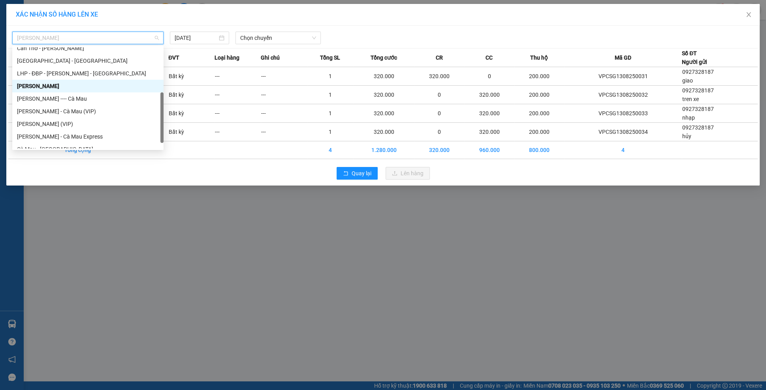
scroll to position [63, 0]
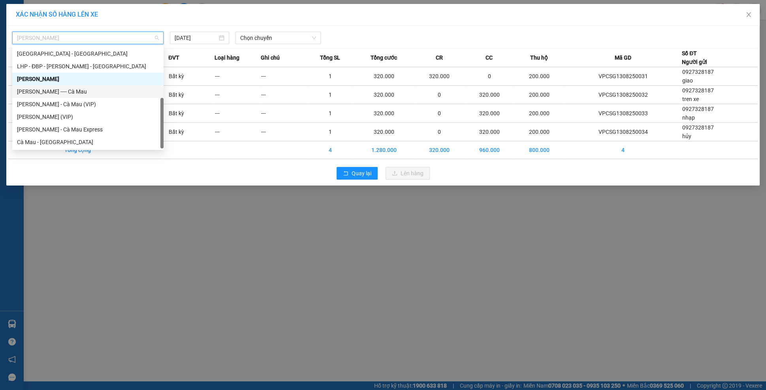
click at [73, 94] on div "[PERSON_NAME] ---- Cà Mau" at bounding box center [88, 91] width 142 height 9
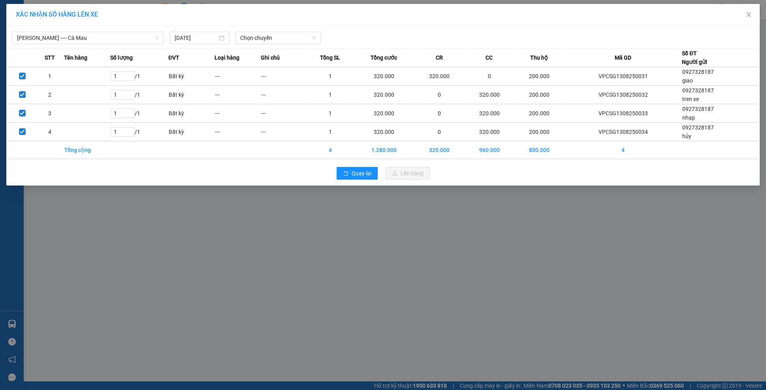
click at [255, 15] on div "XÁC NHẬN SỐ HÀNG LÊN XE" at bounding box center [383, 14] width 734 height 9
click at [262, 39] on span "Chọn chuyến" at bounding box center [278, 38] width 76 height 12
click at [273, 41] on span "Chọn chuyến" at bounding box center [278, 38] width 76 height 12
click at [199, 40] on input "[DATE]" at bounding box center [196, 38] width 43 height 9
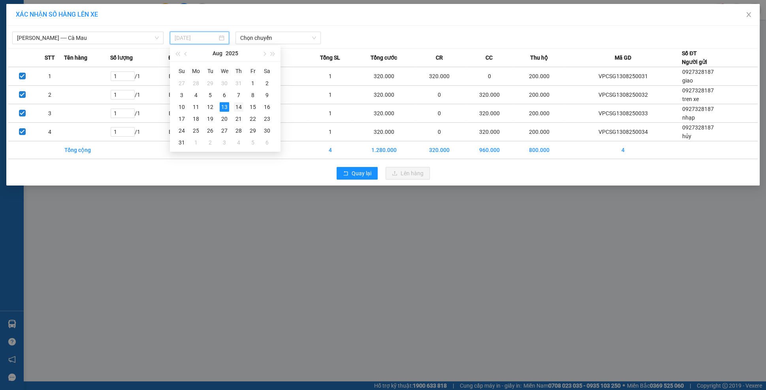
click at [237, 109] on div "14" at bounding box center [238, 106] width 9 height 9
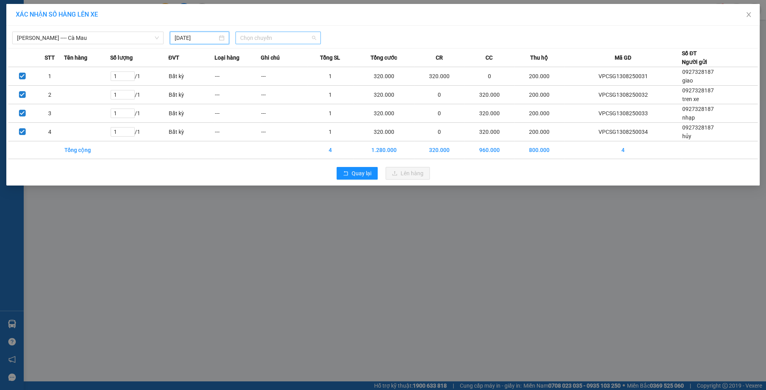
click at [268, 39] on span "Chọn chuyến" at bounding box center [278, 38] width 76 height 12
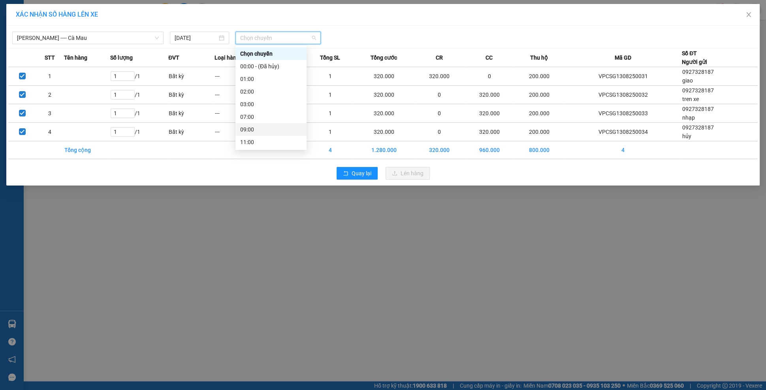
scroll to position [101, 0]
click at [255, 129] on div "19:00" at bounding box center [271, 129] width 62 height 9
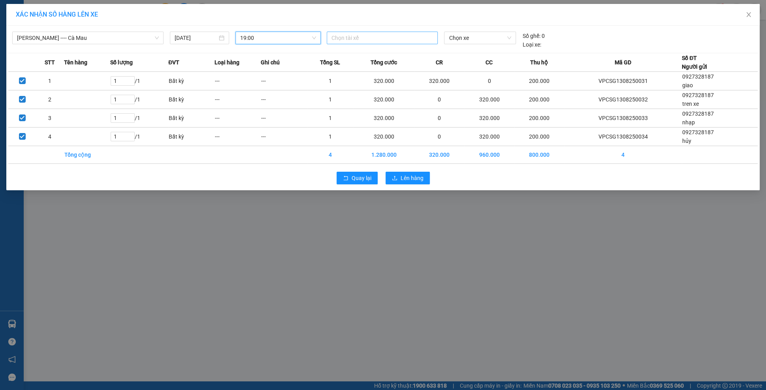
click at [388, 35] on div at bounding box center [381, 37] width 107 height 9
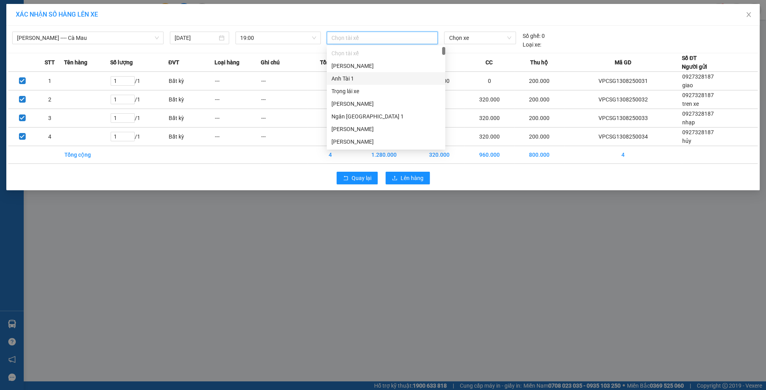
click at [361, 75] on div "Anh Tài 1" at bounding box center [385, 78] width 109 height 9
click at [480, 41] on span "Chọn xe" at bounding box center [480, 38] width 62 height 12
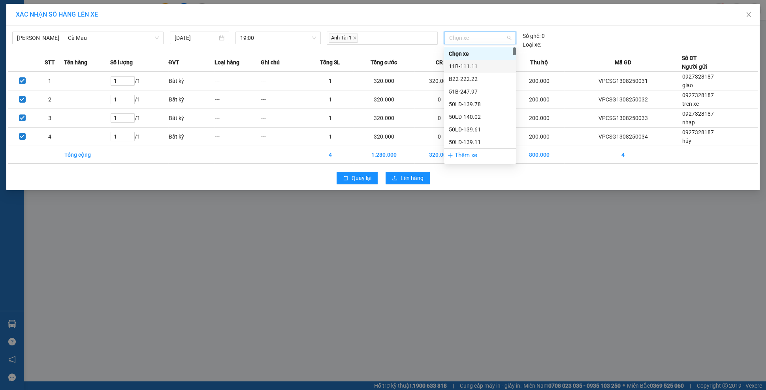
click at [477, 63] on div "11B-111.11" at bounding box center [480, 66] width 62 height 9
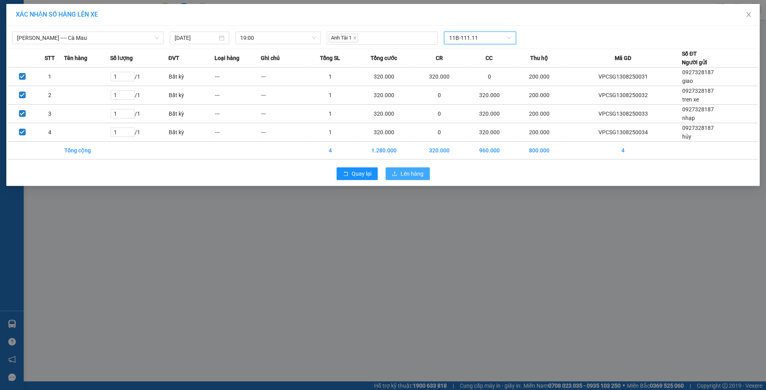
click at [423, 176] on span "Lên hàng" at bounding box center [411, 173] width 23 height 9
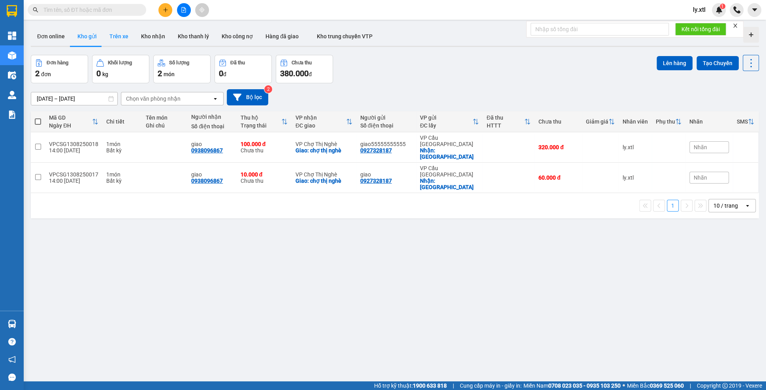
click at [111, 33] on button "Trên xe" at bounding box center [119, 36] width 32 height 19
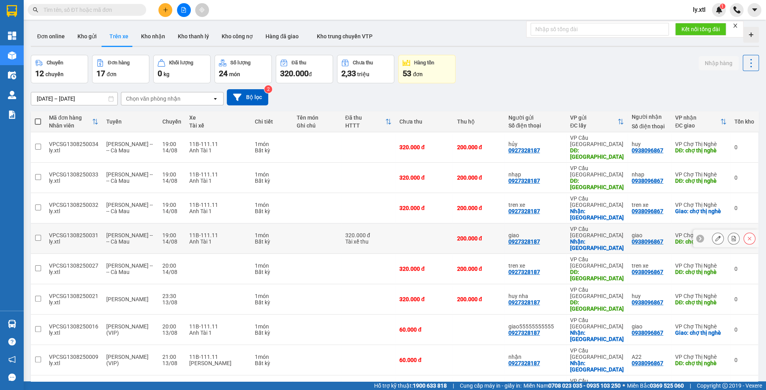
click at [36, 235] on input "checkbox" at bounding box center [38, 238] width 6 height 6
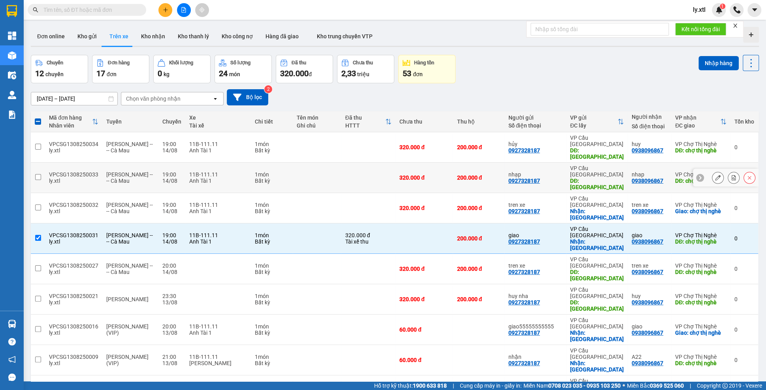
click at [38, 174] on input "checkbox" at bounding box center [38, 177] width 6 height 6
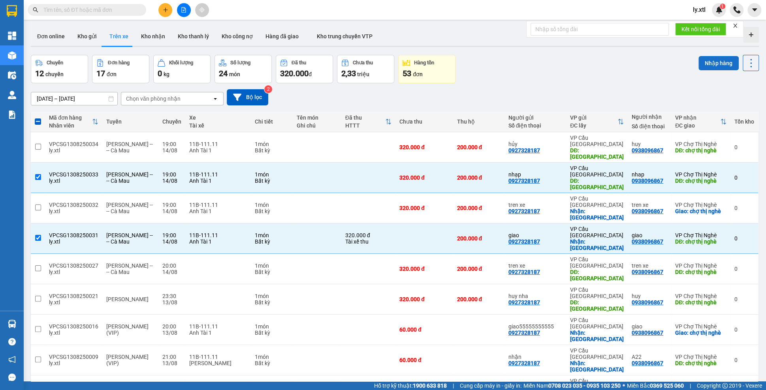
click at [721, 60] on button "Nhập hàng" at bounding box center [718, 63] width 40 height 14
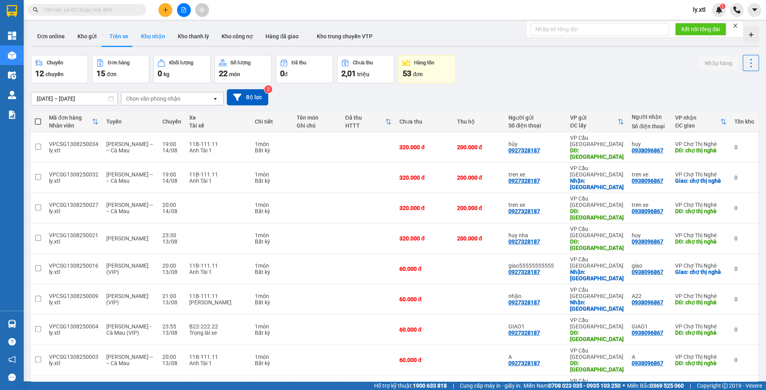
click at [148, 38] on button "Kho nhận" at bounding box center [153, 36] width 37 height 19
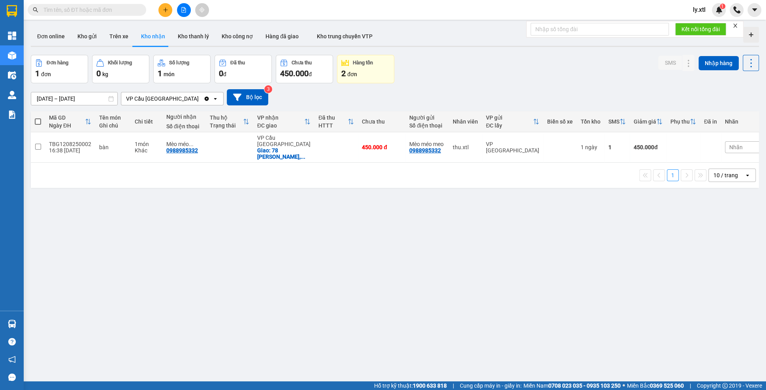
click at [205, 99] on icon "Clear value" at bounding box center [207, 98] width 4 height 4
click at [64, 94] on input "[DATE] – [DATE]" at bounding box center [74, 98] width 86 height 13
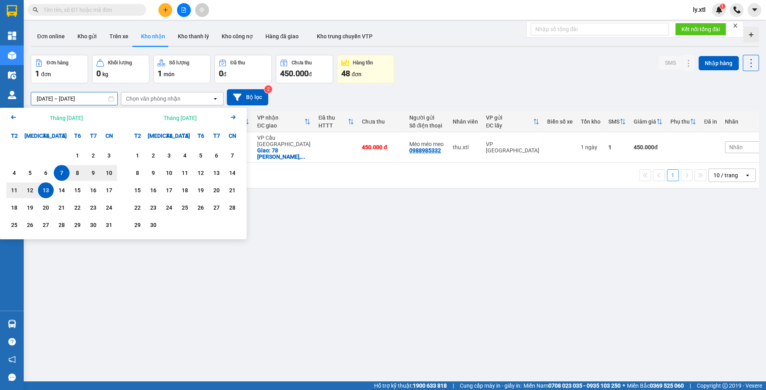
click at [60, 191] on div "14" at bounding box center [61, 190] width 11 height 9
click at [61, 190] on div "14" at bounding box center [61, 190] width 11 height 9
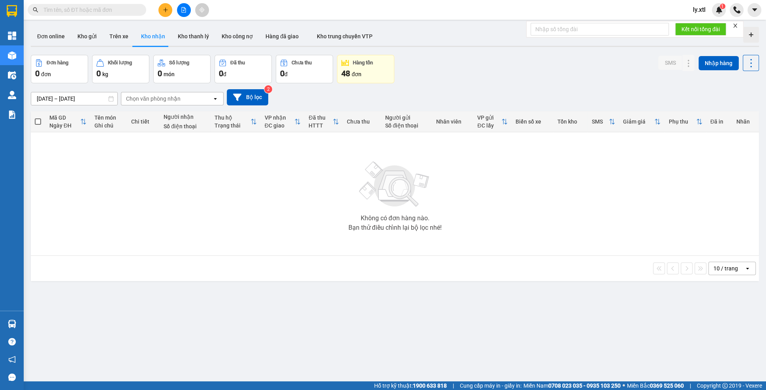
click at [169, 97] on div "Chọn văn phòng nhận" at bounding box center [153, 99] width 54 height 8
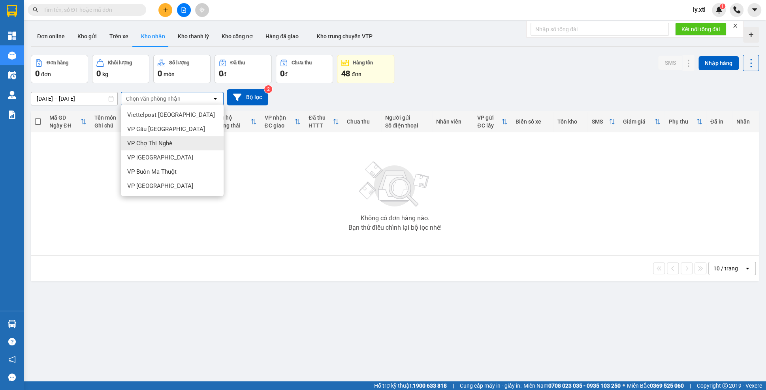
click at [163, 137] on div "VP Chợ Thị Nghè" at bounding box center [172, 143] width 103 height 14
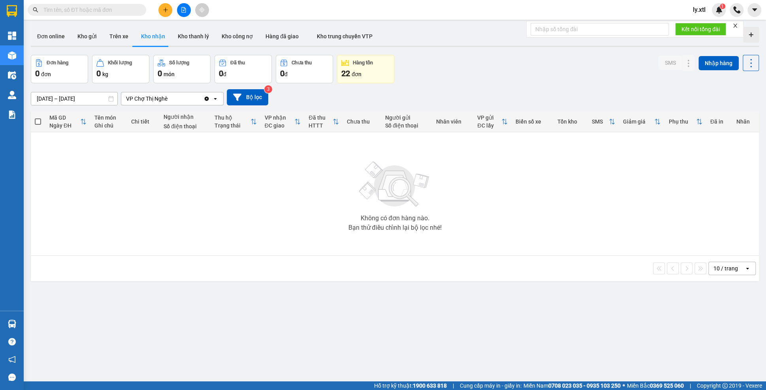
click at [90, 96] on input "[DATE] – [DATE]" at bounding box center [74, 98] width 86 height 13
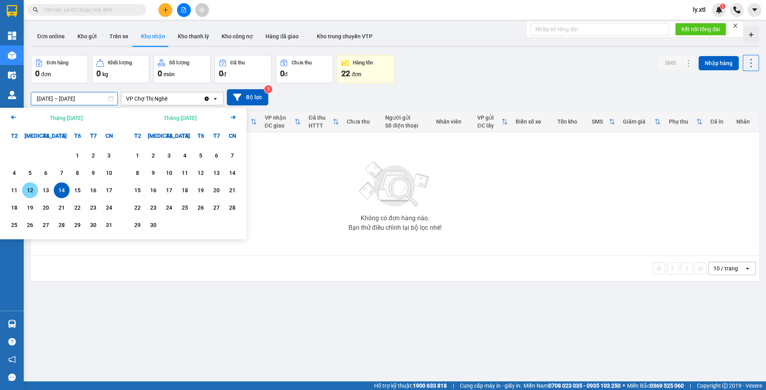
click at [28, 192] on div "12" at bounding box center [29, 190] width 11 height 9
click at [57, 186] on div "14" at bounding box center [61, 190] width 11 height 9
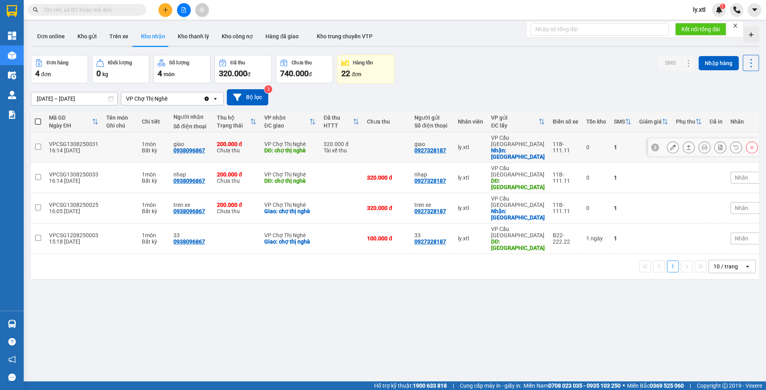
click at [690, 147] on button at bounding box center [688, 148] width 11 height 14
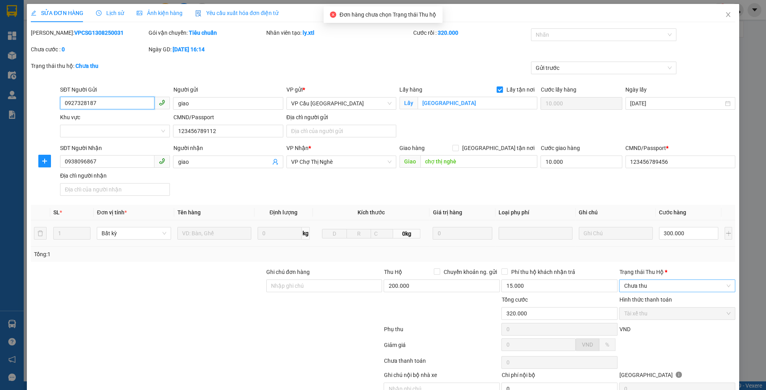
scroll to position [38, 0]
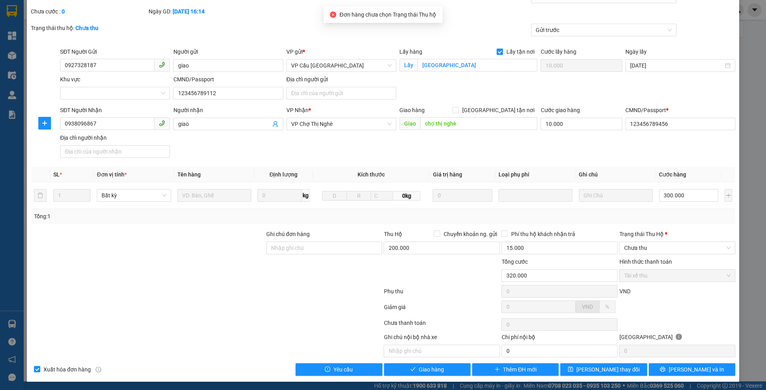
click at [666, 237] on div "Trạng thái [PERSON_NAME] *" at bounding box center [677, 234] width 116 height 9
click at [666, 242] on input "Trạng thái [PERSON_NAME] *" at bounding box center [673, 248] width 101 height 12
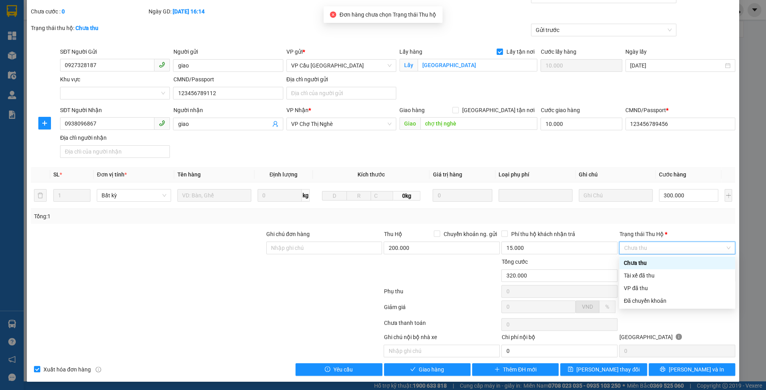
click at [668, 242] on span "Chưa thu" at bounding box center [676, 248] width 107 height 12
click at [648, 272] on div "Tài xế đã thu" at bounding box center [676, 275] width 107 height 9
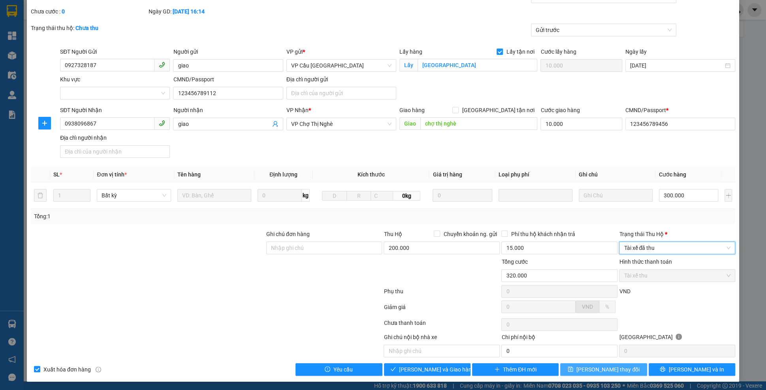
click at [612, 365] on span "[PERSON_NAME] thay đổi" at bounding box center [607, 369] width 63 height 9
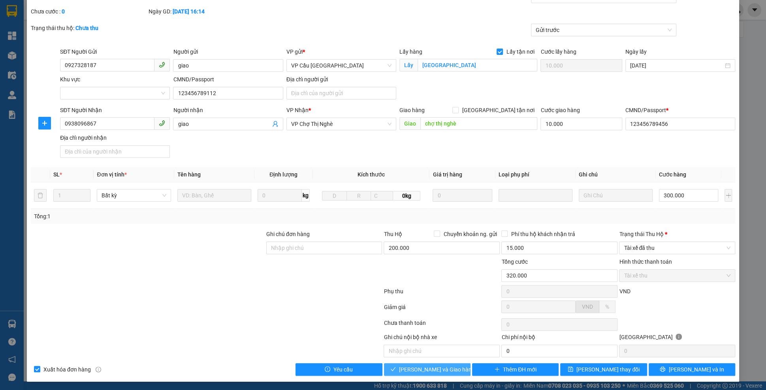
click at [397, 369] on button "[PERSON_NAME] và Giao hàng" at bounding box center [427, 369] width 86 height 13
